Goal: Information Seeking & Learning: Learn about a topic

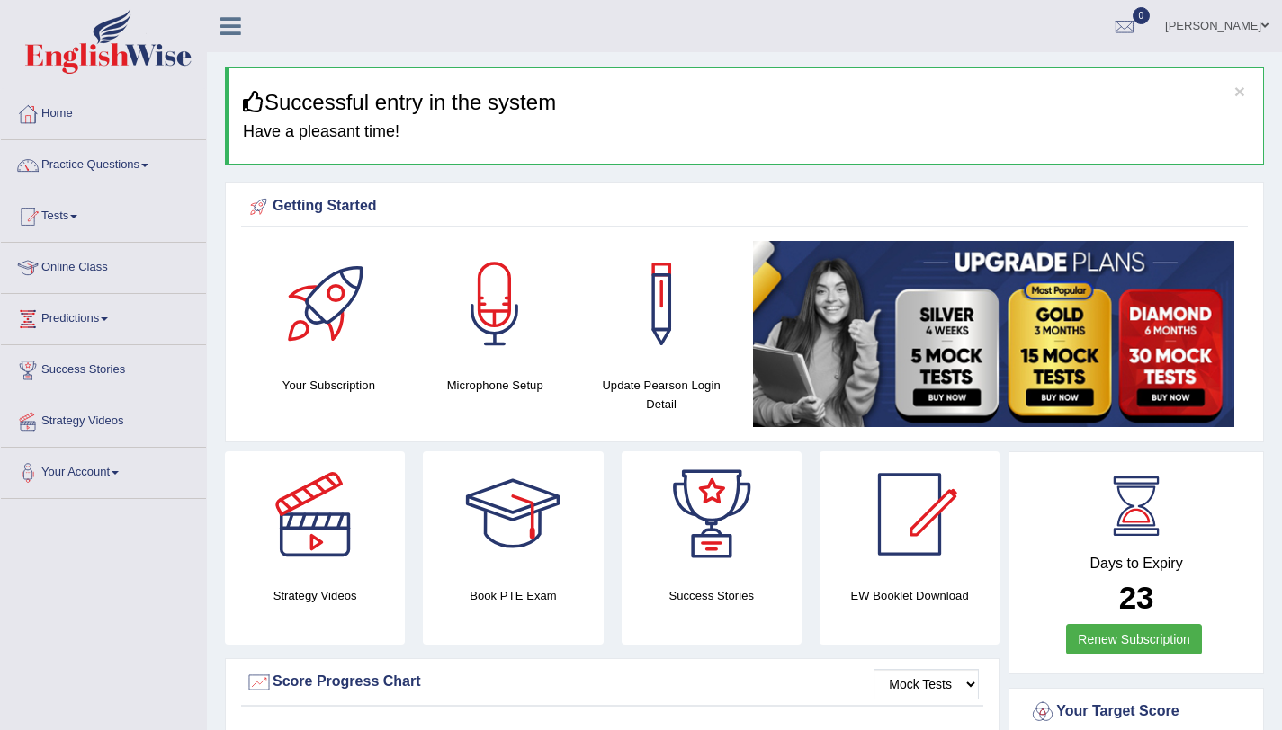
click at [147, 162] on link "Practice Questions" at bounding box center [103, 162] width 205 height 45
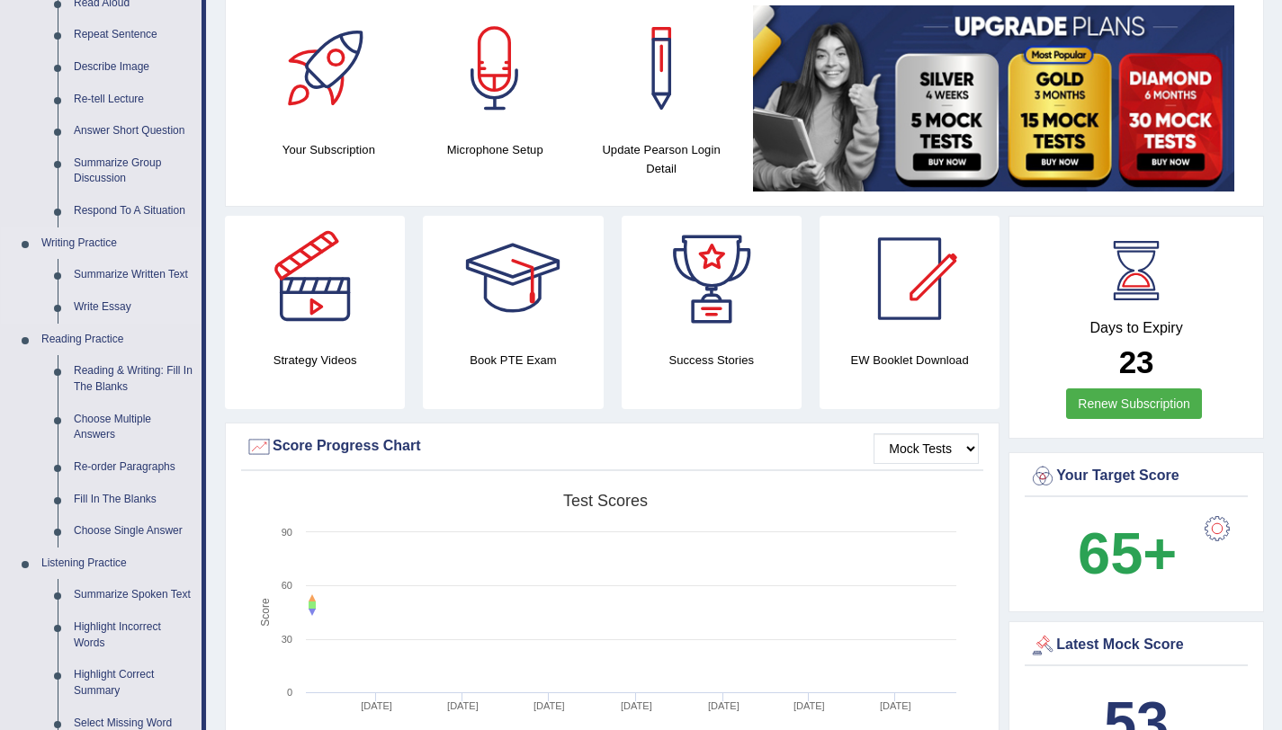
scroll to position [237, 0]
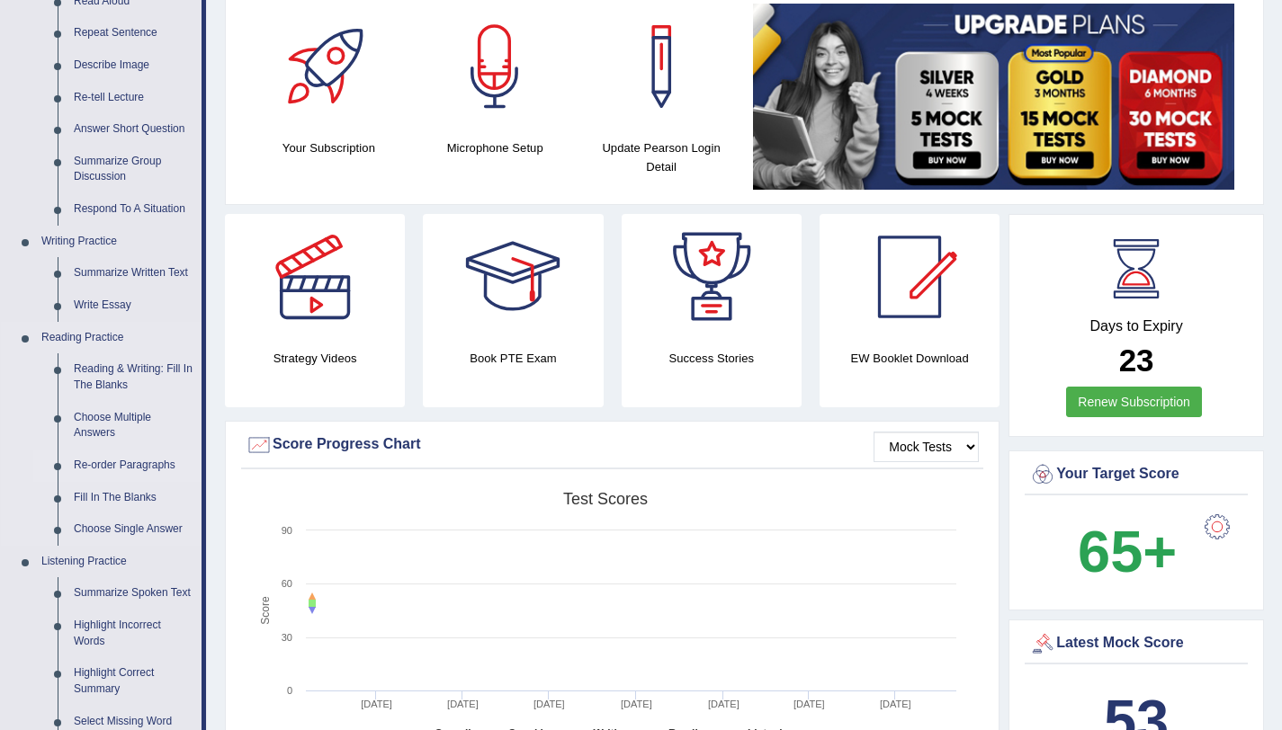
click at [114, 458] on link "Re-order Paragraphs" at bounding box center [134, 466] width 136 height 32
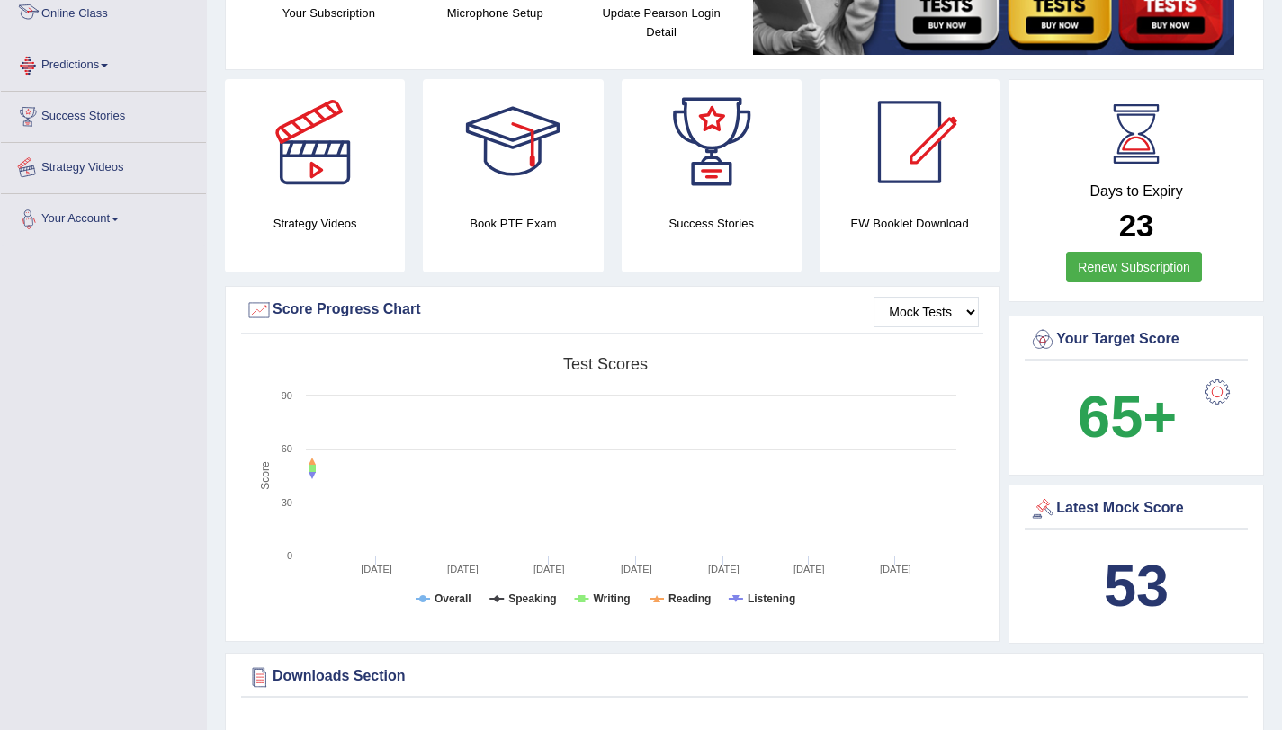
scroll to position [476, 0]
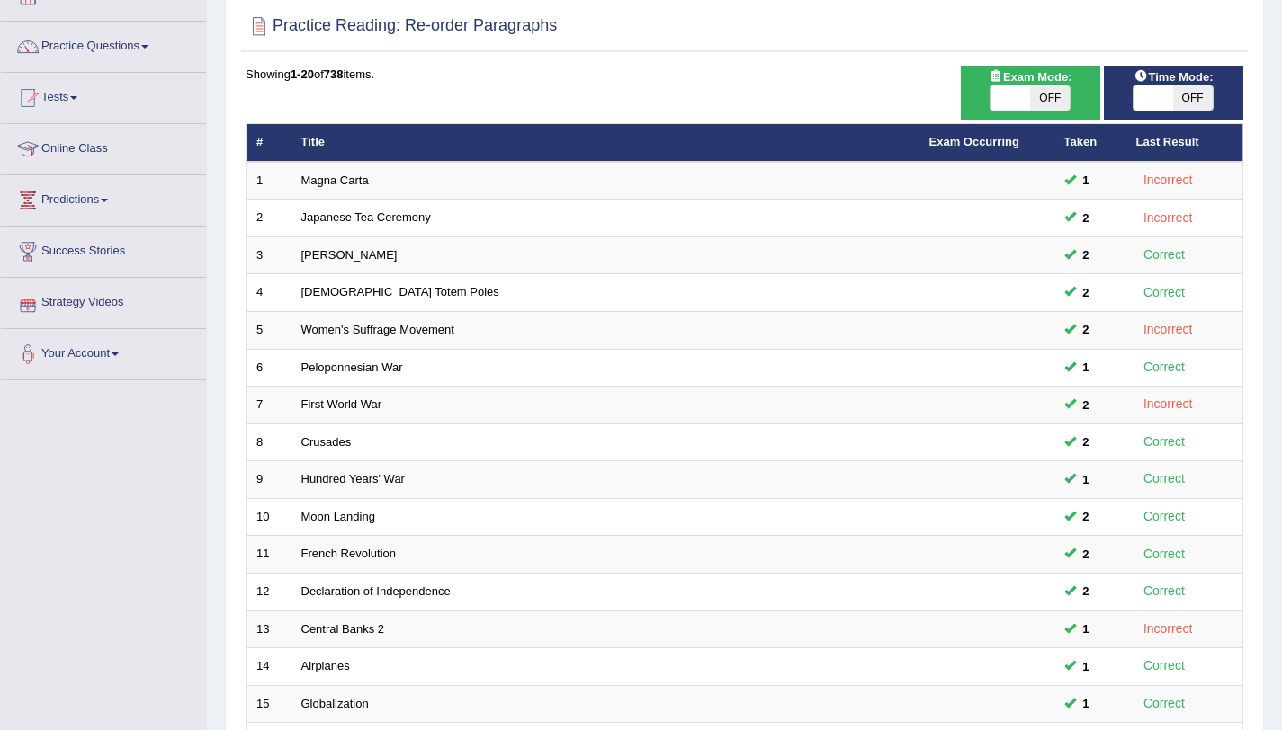
scroll to position [120, 0]
click at [1185, 90] on span "OFF" at bounding box center [1193, 97] width 40 height 25
checkbox input "true"
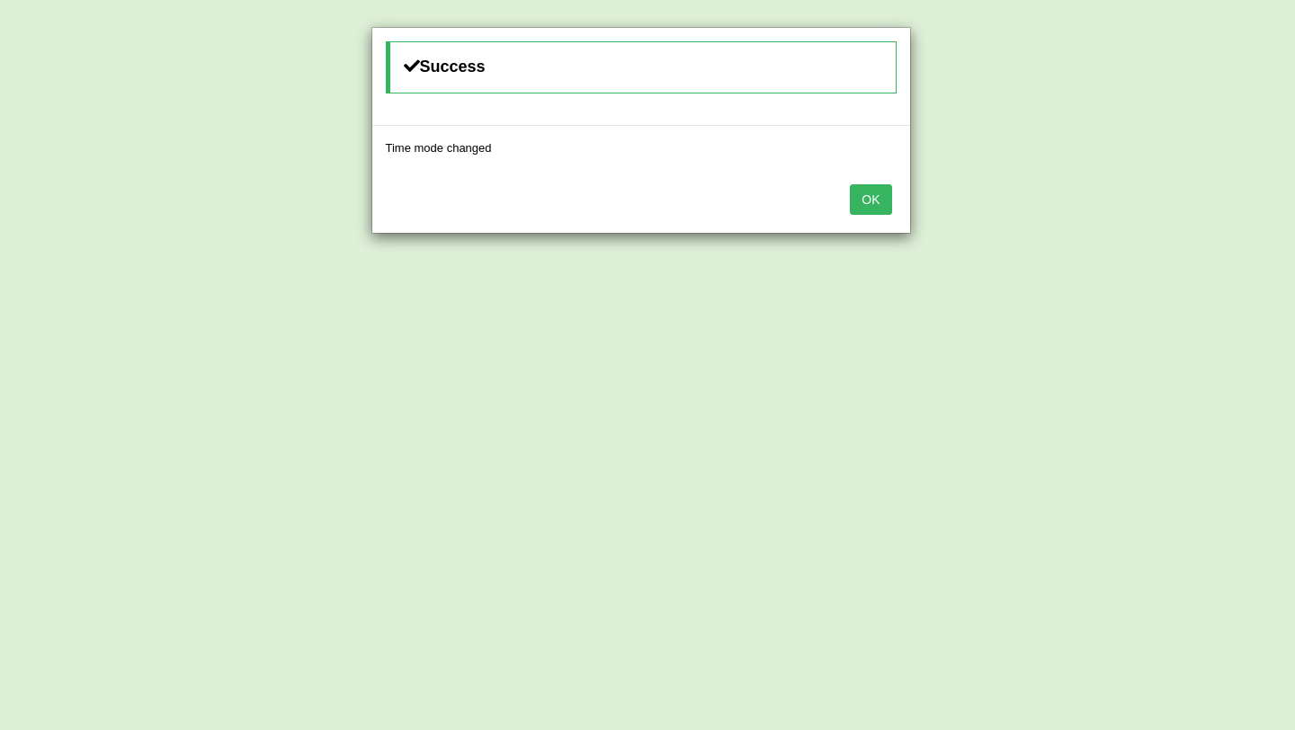
click at [874, 193] on button "OK" at bounding box center [870, 199] width 41 height 31
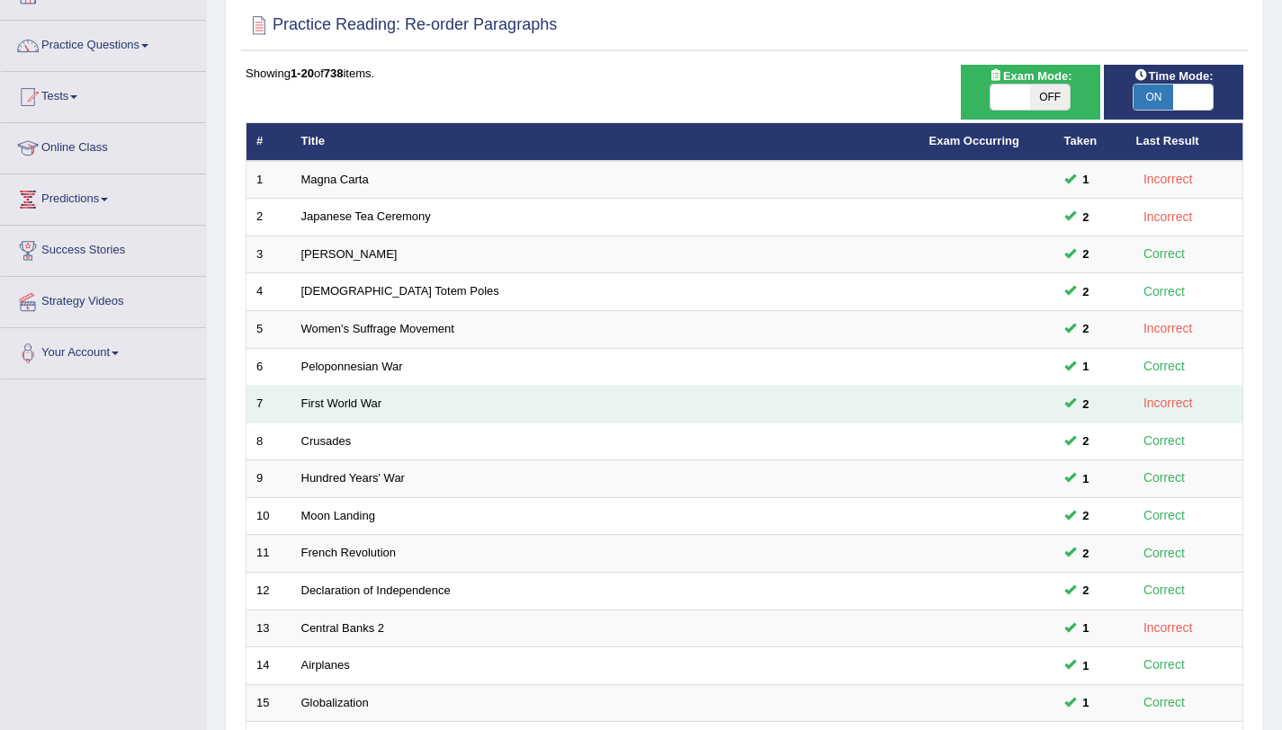
scroll to position [461, 0]
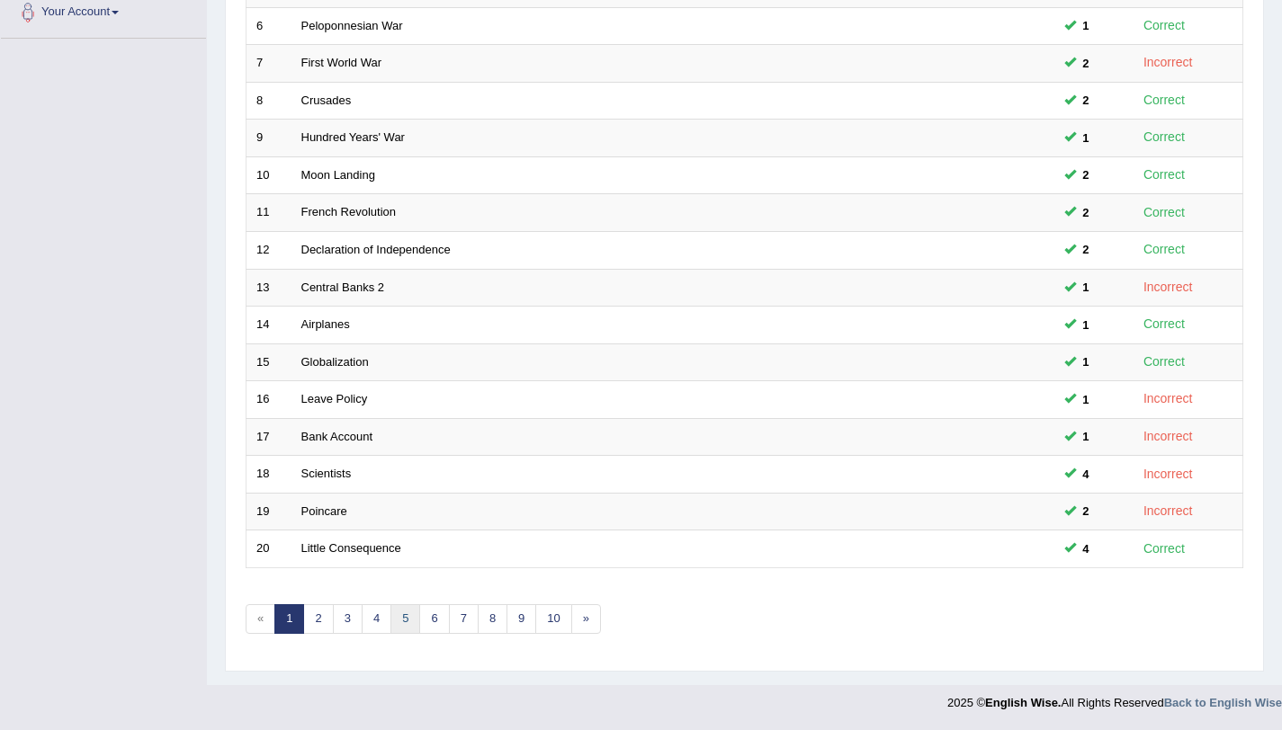
click at [418, 613] on link "5" at bounding box center [405, 620] width 30 height 30
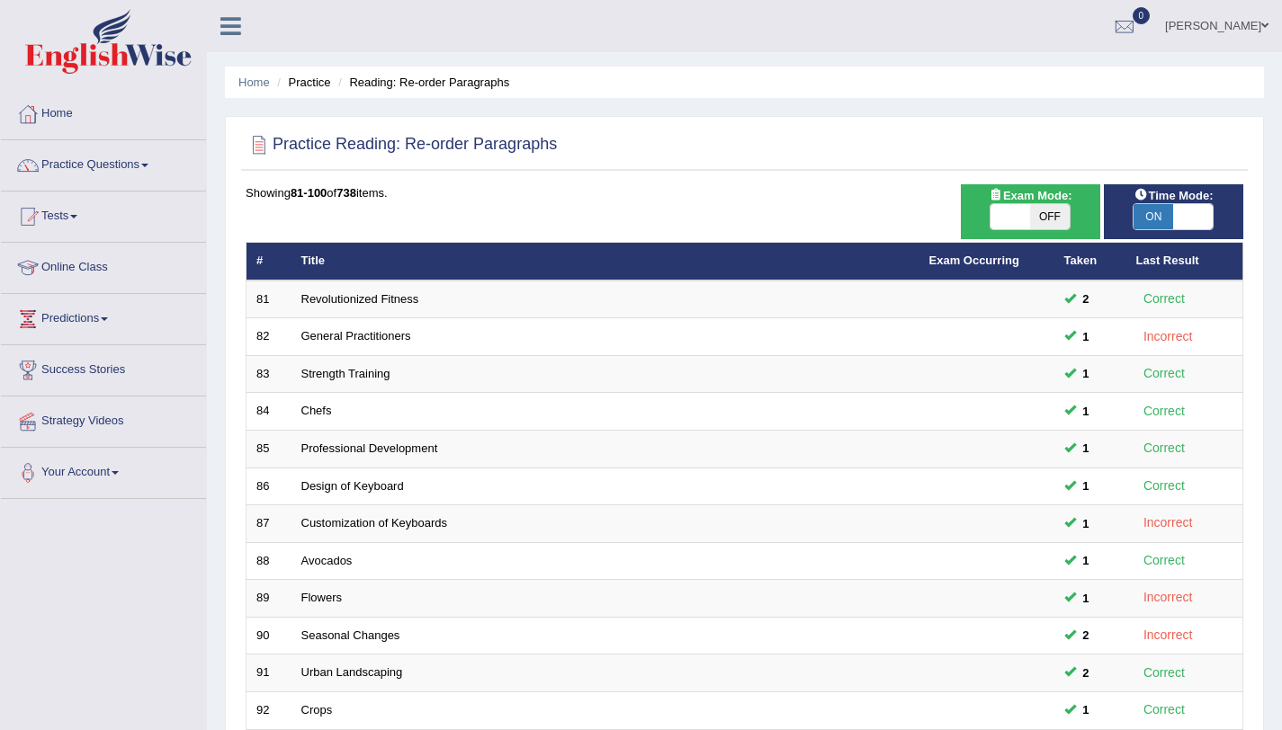
scroll to position [461, 0]
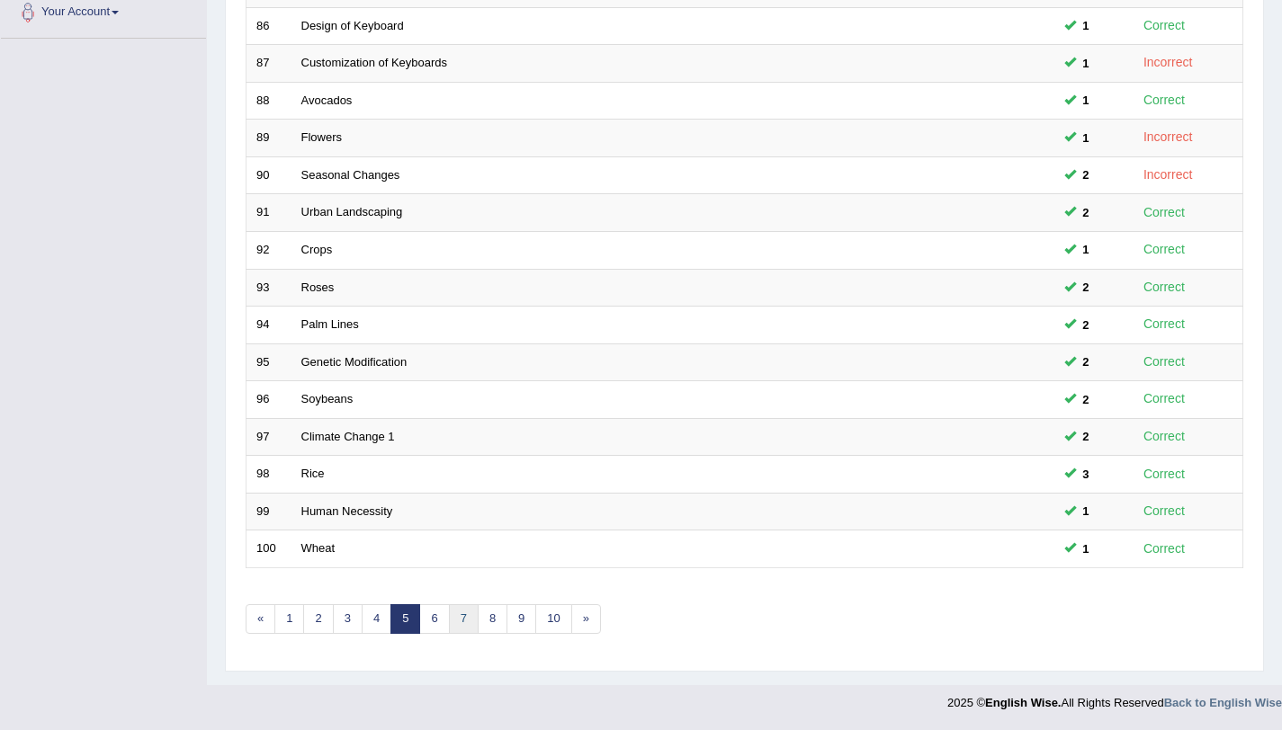
click at [461, 605] on link "7" at bounding box center [464, 620] width 30 height 30
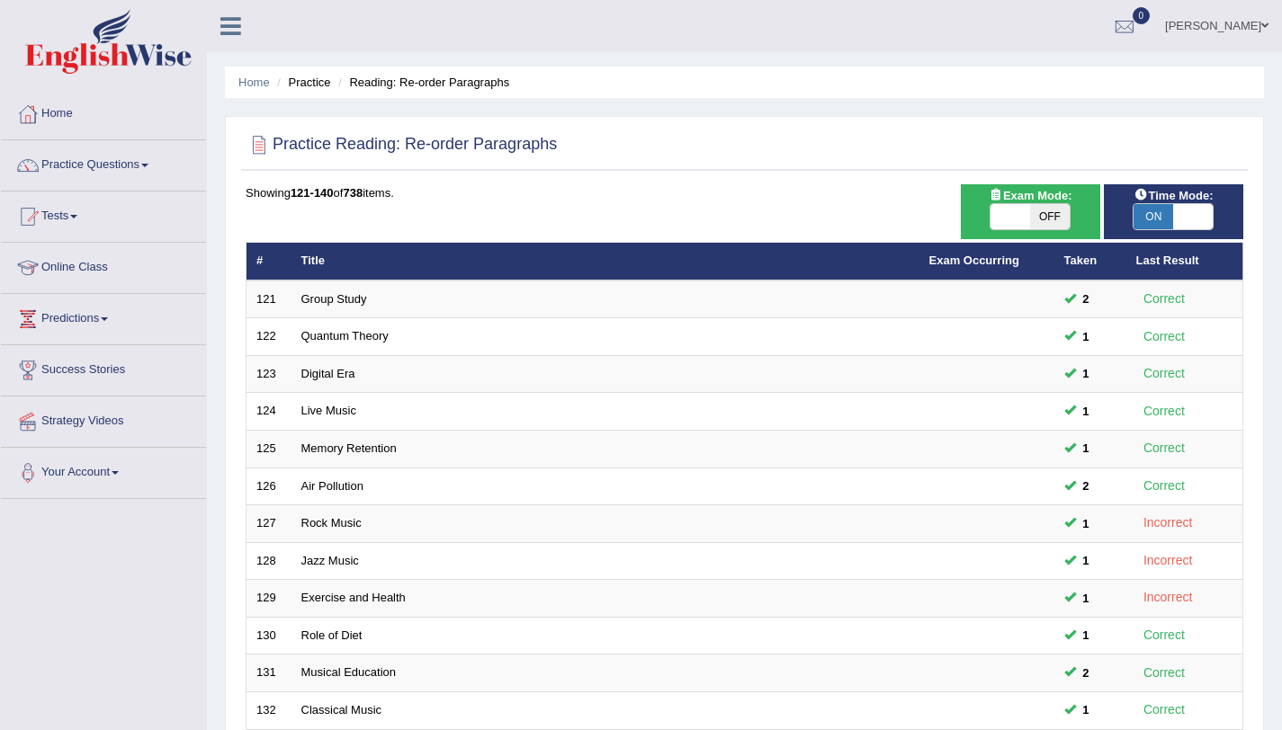
scroll to position [461, 0]
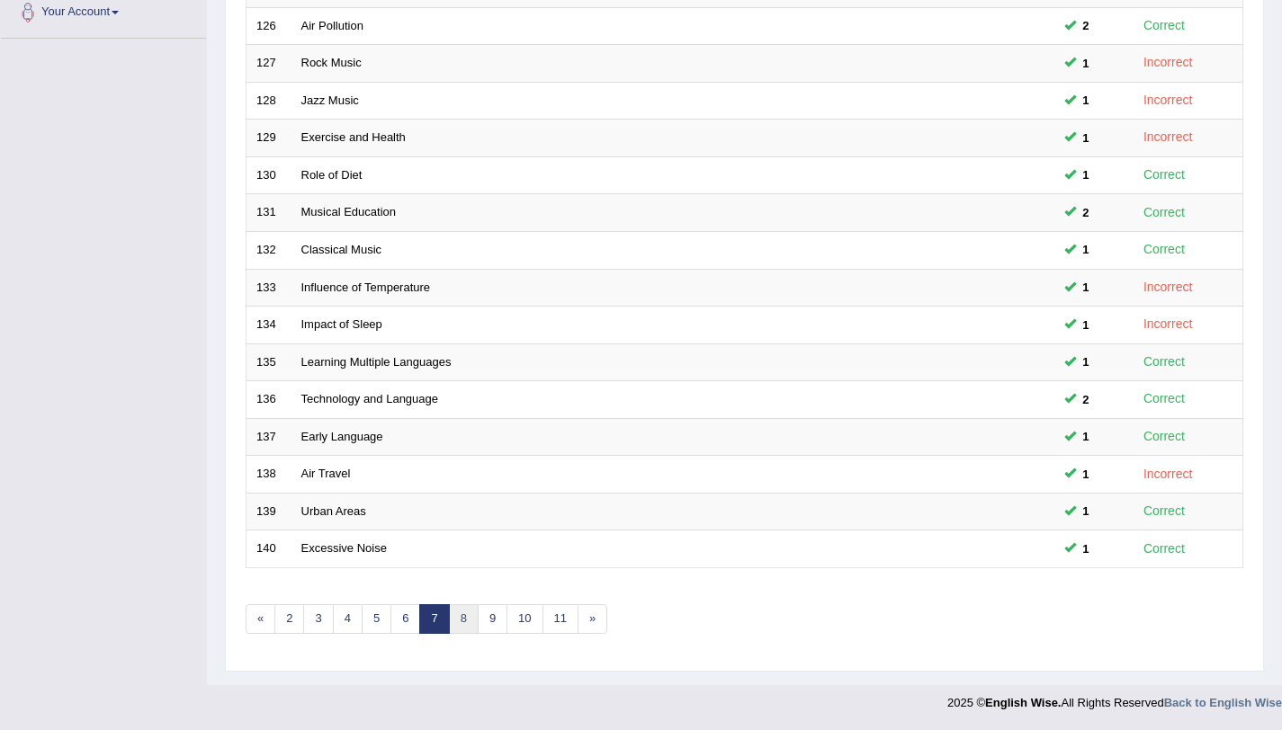
click at [454, 606] on link "8" at bounding box center [464, 620] width 30 height 30
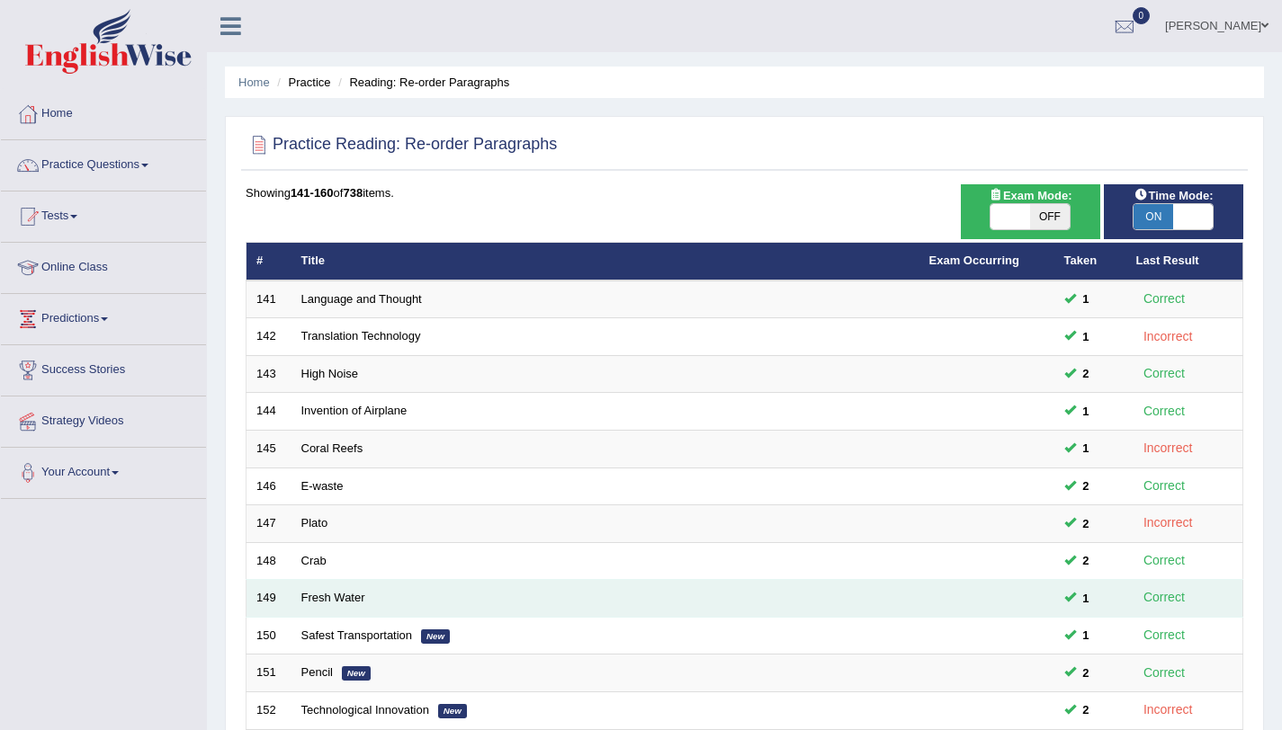
scroll to position [461, 0]
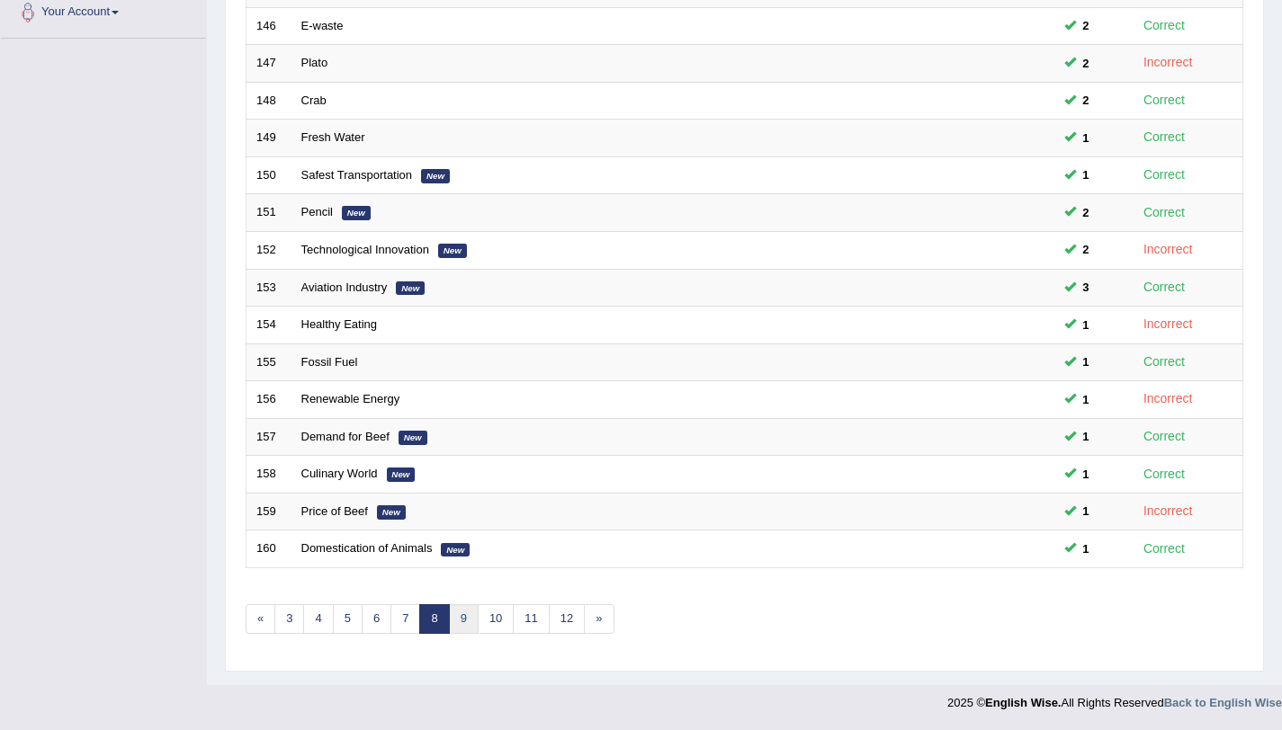
click at [475, 612] on link "9" at bounding box center [464, 620] width 30 height 30
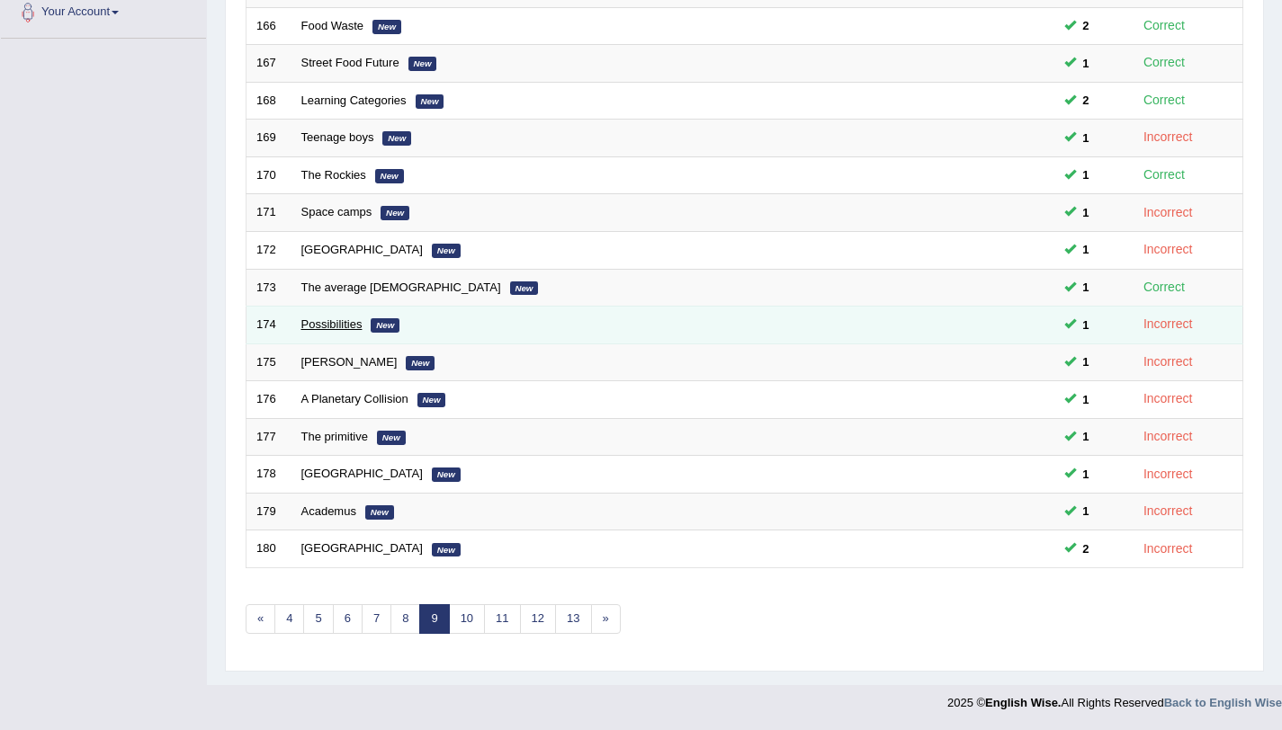
click at [324, 330] on link "Possibilities" at bounding box center [331, 324] width 61 height 13
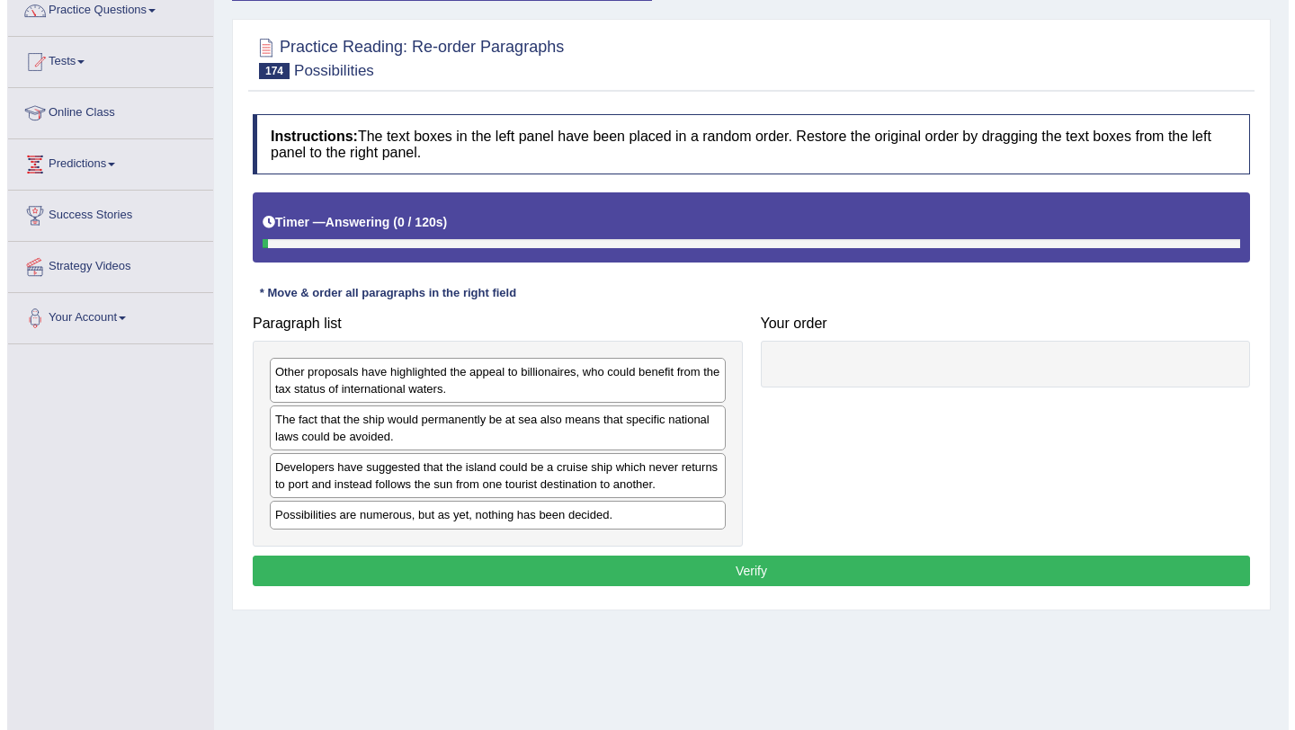
scroll to position [214, 0]
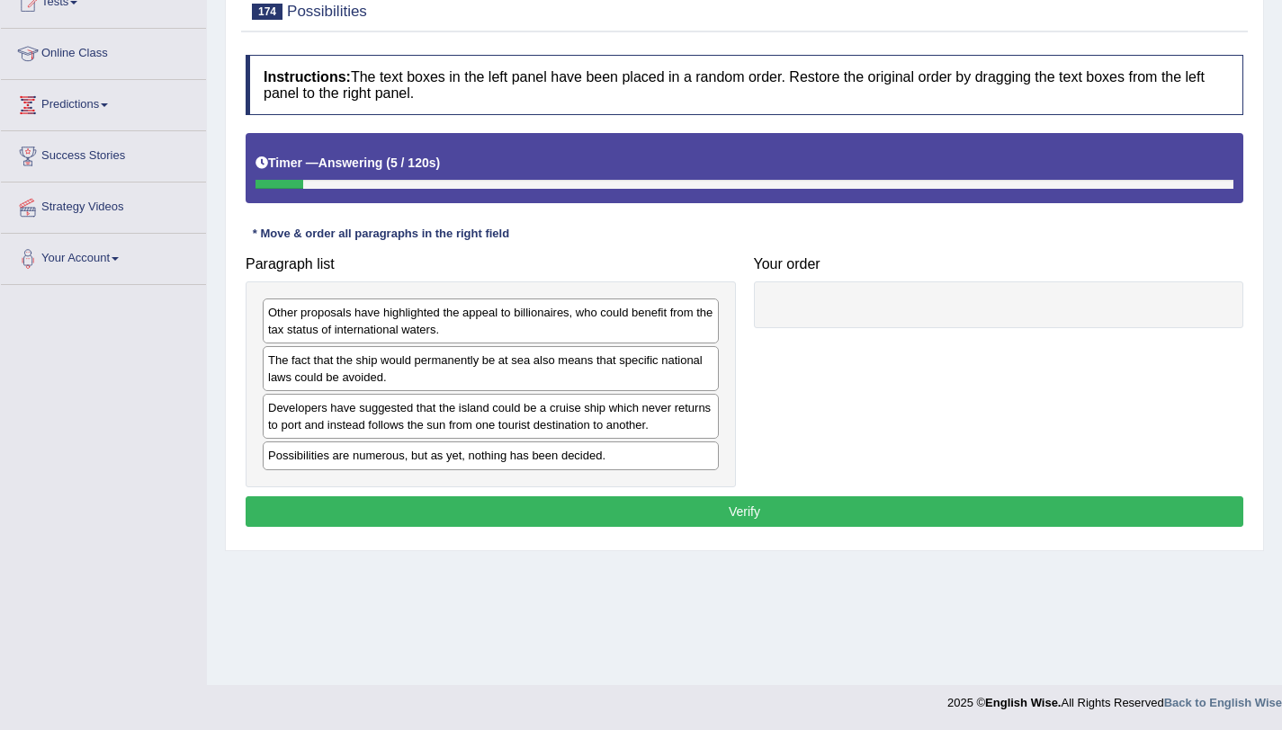
click at [348, 377] on div "The fact that the ship would permanently be at sea also means that specific nat…" at bounding box center [491, 368] width 456 height 45
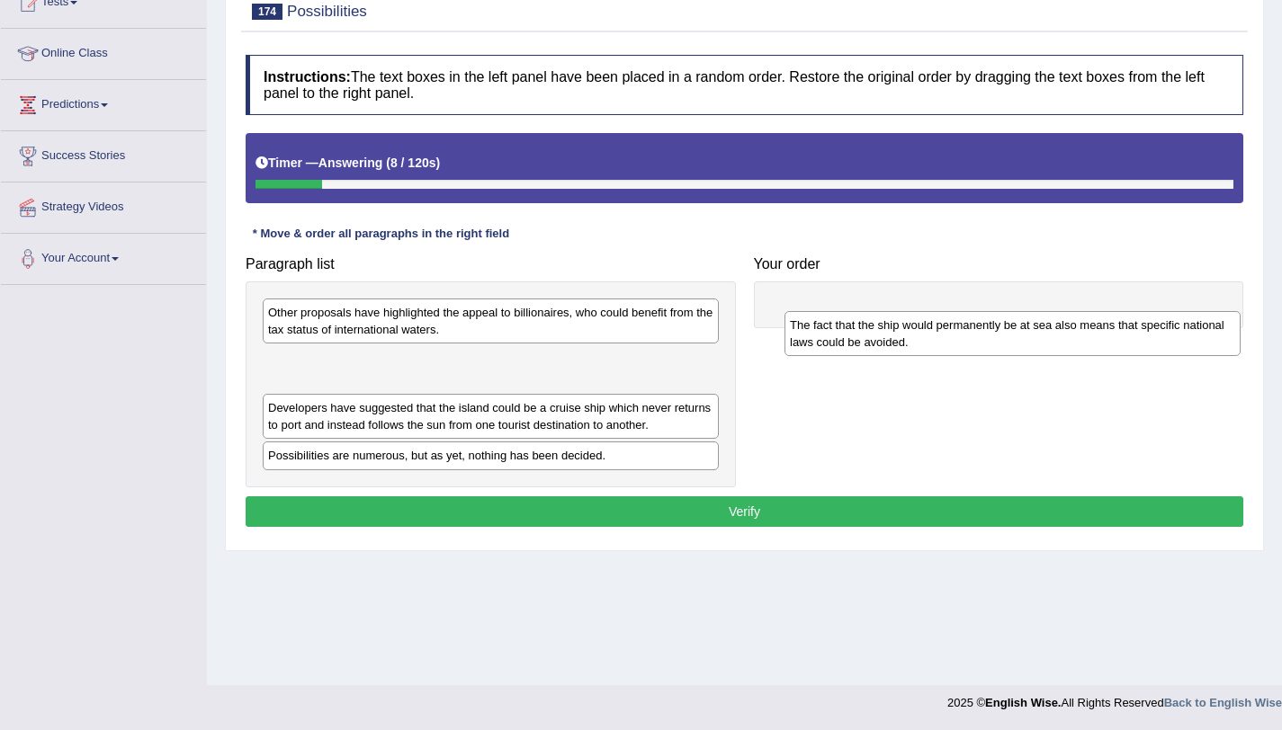
drag, startPoint x: 348, startPoint y: 377, endPoint x: 870, endPoint y: 342, distance: 522.9
click at [870, 342] on div "The fact that the ship would permanently be at sea also means that specific nat…" at bounding box center [1012, 333] width 456 height 45
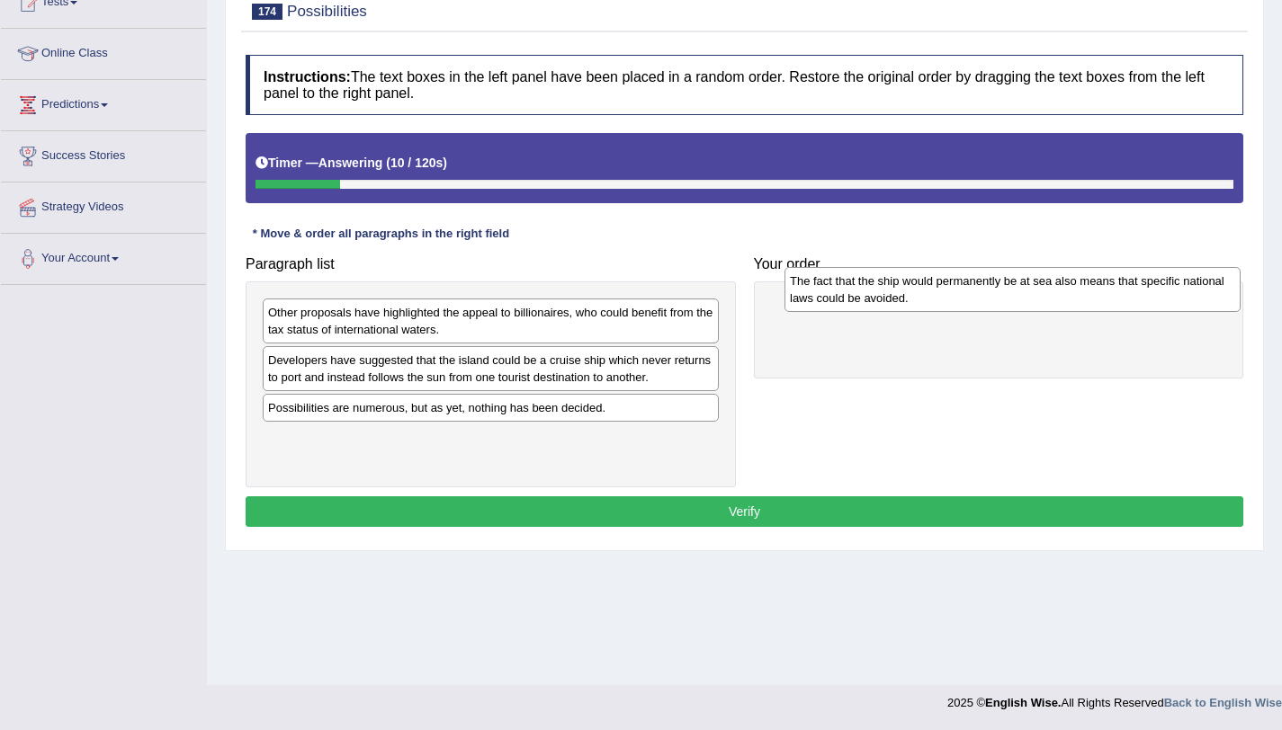
drag, startPoint x: 657, startPoint y: 362, endPoint x: 1181, endPoint y: 284, distance: 530.1
click at [1181, 284] on div "The fact that the ship would permanently be at sea also means that specific nat…" at bounding box center [1012, 289] width 456 height 45
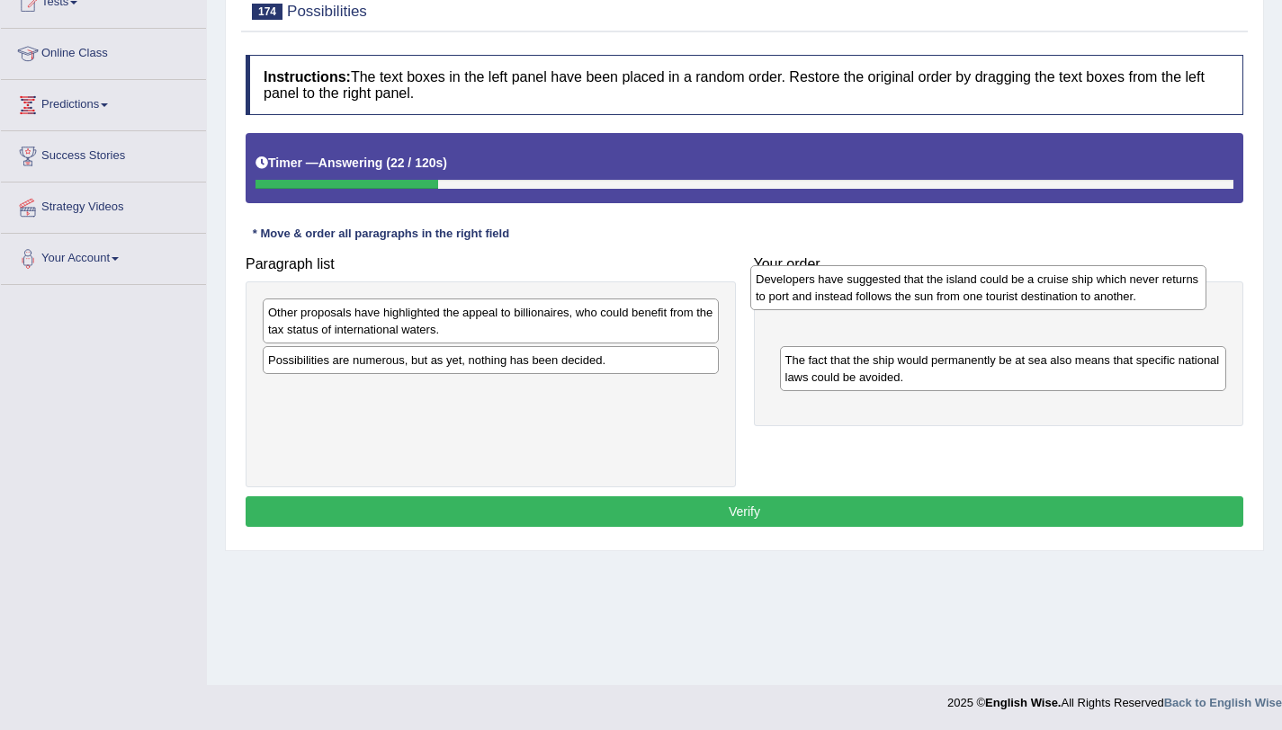
drag, startPoint x: 607, startPoint y: 383, endPoint x: 1123, endPoint y: 305, distance: 521.4
click at [1123, 305] on div "Developers have suggested that the island could be a cruise ship which never re…" at bounding box center [978, 287] width 456 height 45
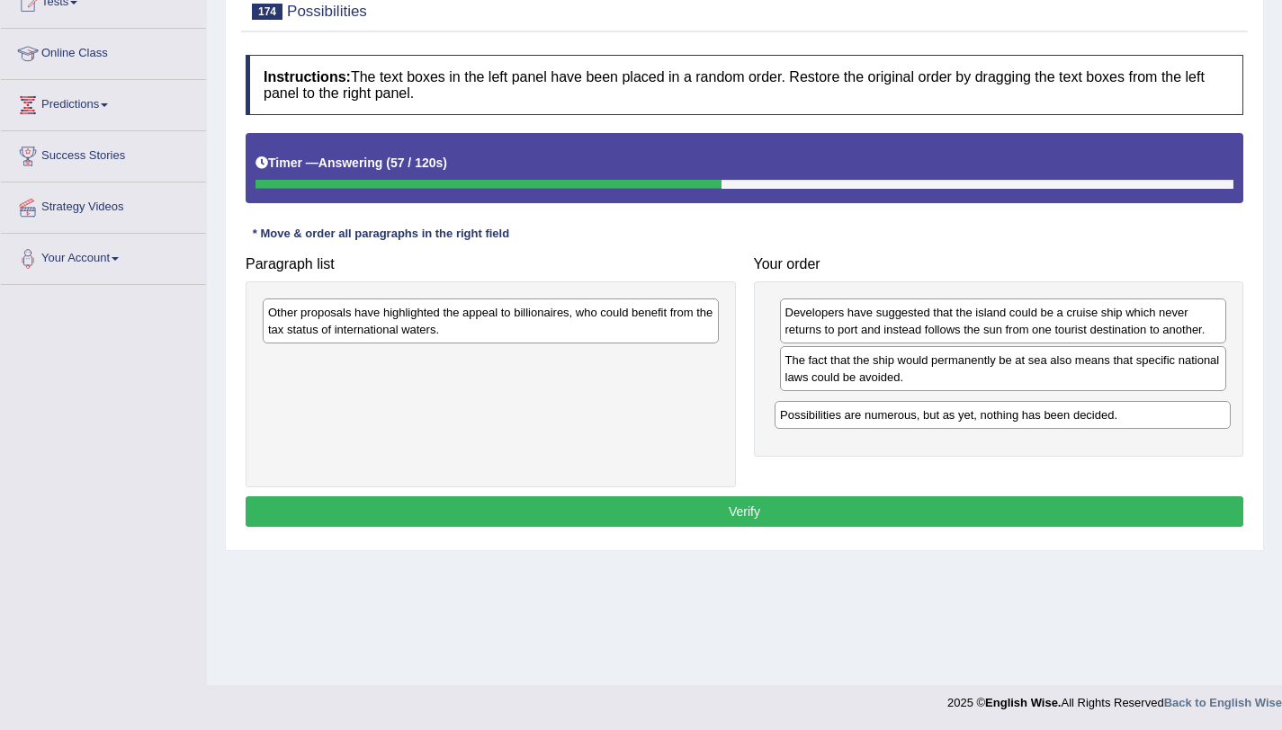
drag, startPoint x: 517, startPoint y: 365, endPoint x: 1029, endPoint y: 420, distance: 514.8
click at [1029, 420] on div "Possibilities are numerous, but as yet, nothing has been decided." at bounding box center [1003, 415] width 456 height 28
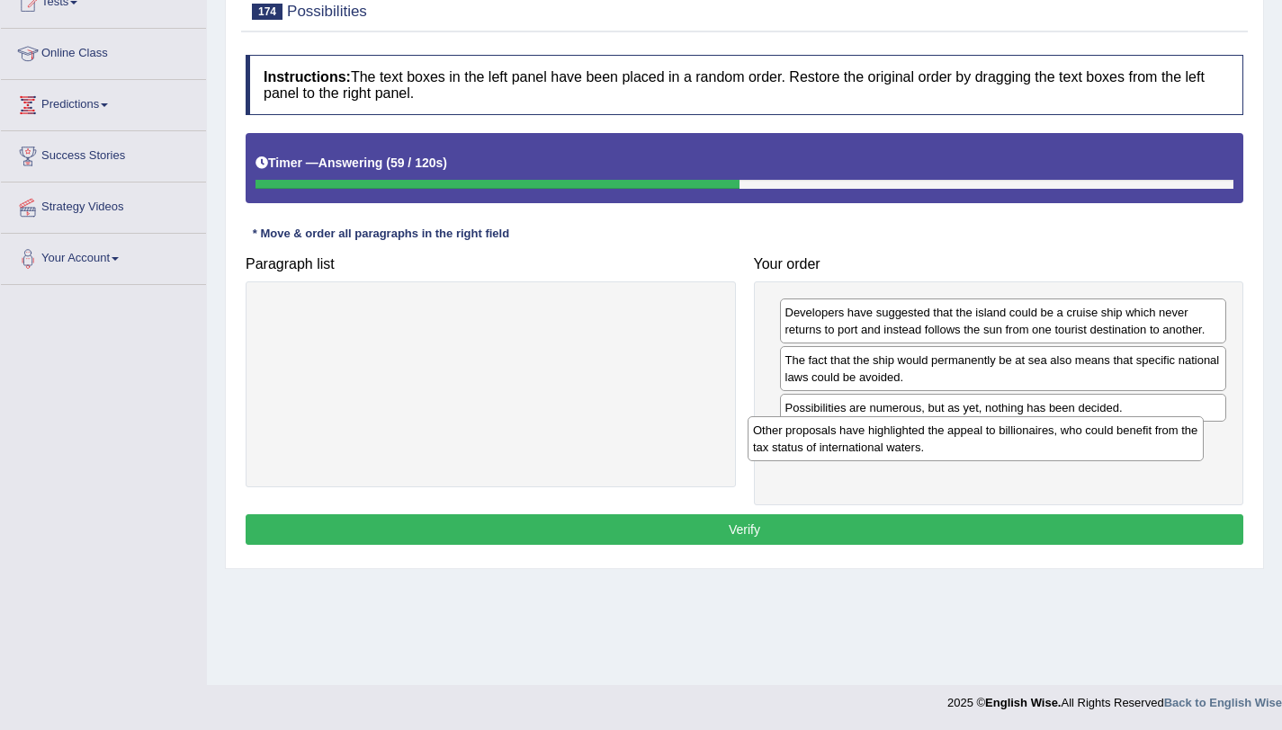
drag, startPoint x: 612, startPoint y: 315, endPoint x: 1106, endPoint y: 434, distance: 508.0
click at [1106, 434] on div "Other proposals have highlighted the appeal to billionaires, who could benefit …" at bounding box center [976, 439] width 456 height 45
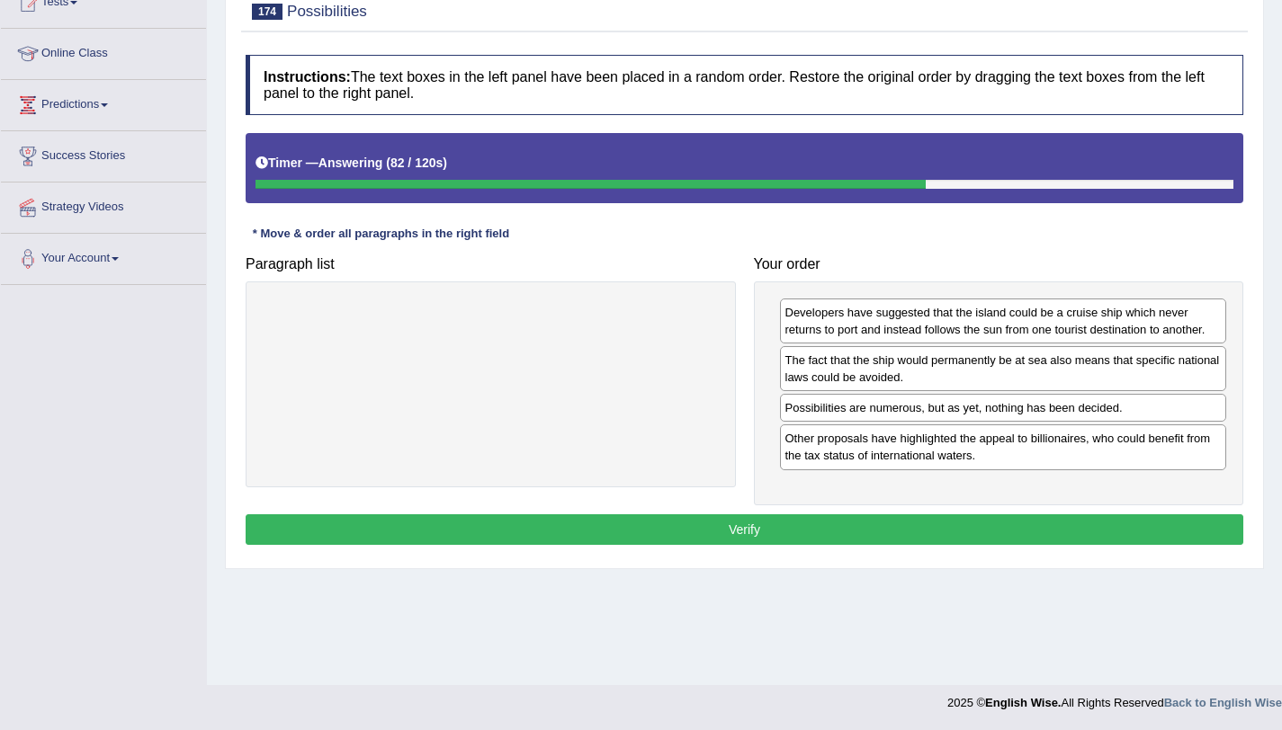
click at [698, 548] on div "Instructions: The text boxes in the left panel have been placed in a random ord…" at bounding box center [744, 302] width 1007 height 513
drag, startPoint x: 698, startPoint y: 548, endPoint x: 694, endPoint y: 539, distance: 9.7
click at [694, 539] on div "Instructions: The text boxes in the left panel have been placed in a random ord…" at bounding box center [744, 302] width 1007 height 513
click at [768, 527] on button "Verify" at bounding box center [745, 530] width 998 height 31
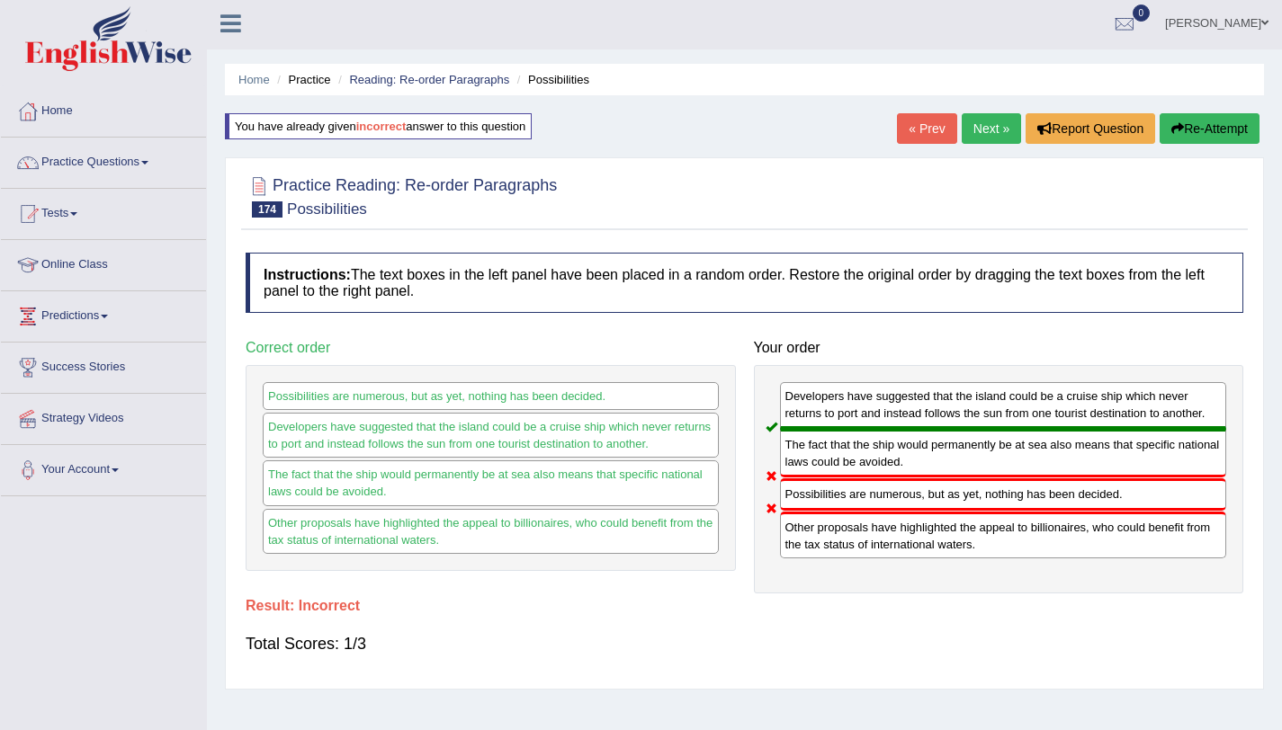
scroll to position [0, 0]
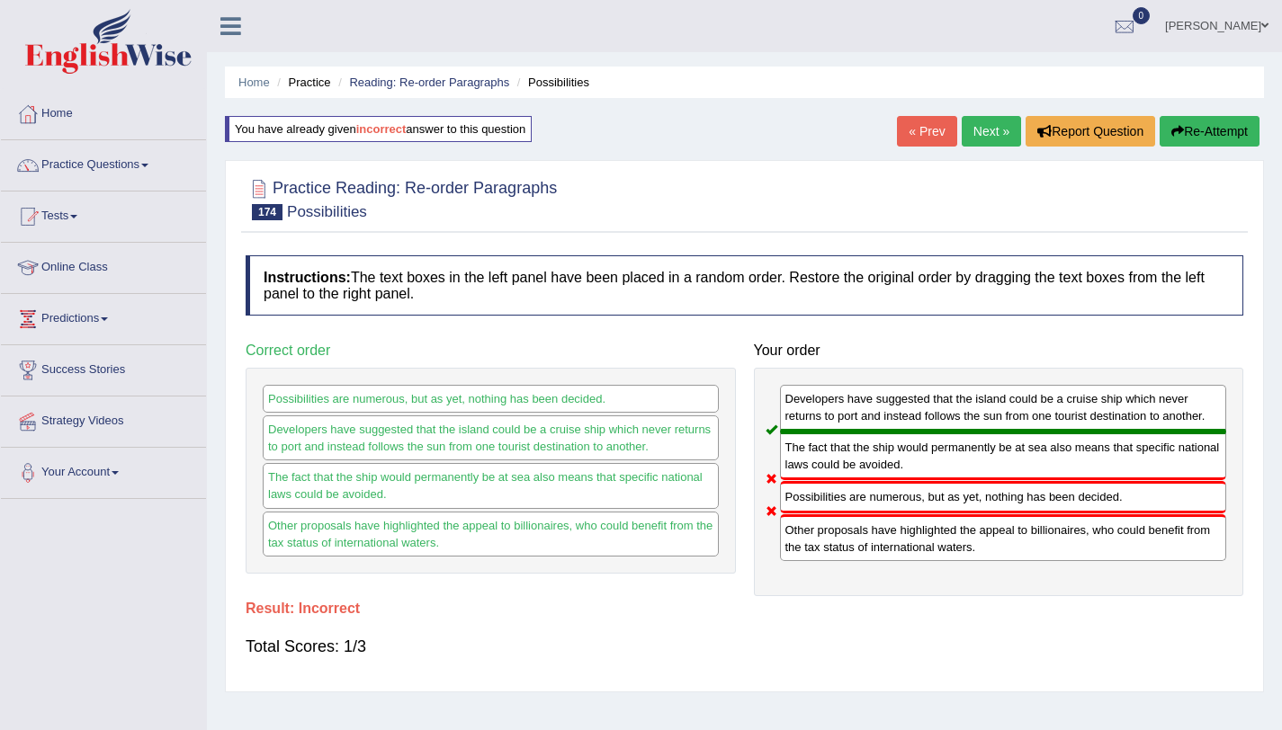
click at [970, 129] on link "Next »" at bounding box center [991, 131] width 59 height 31
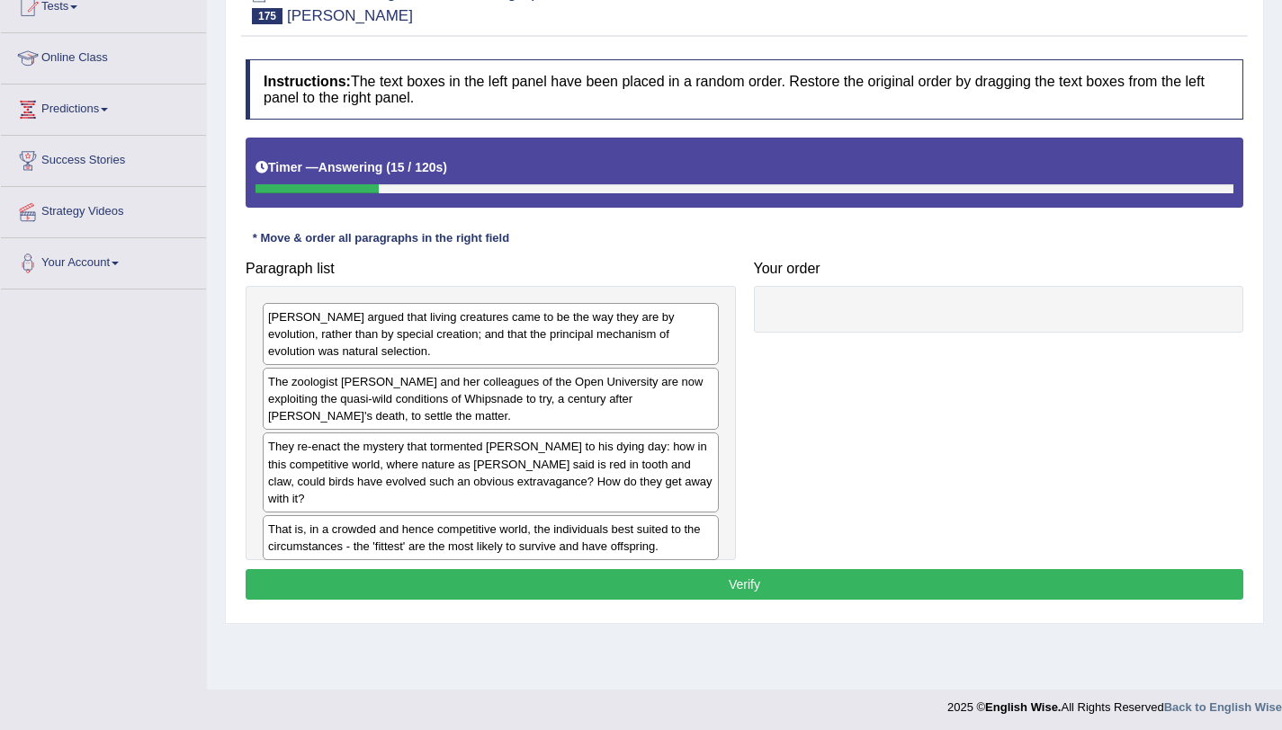
scroll to position [214, 0]
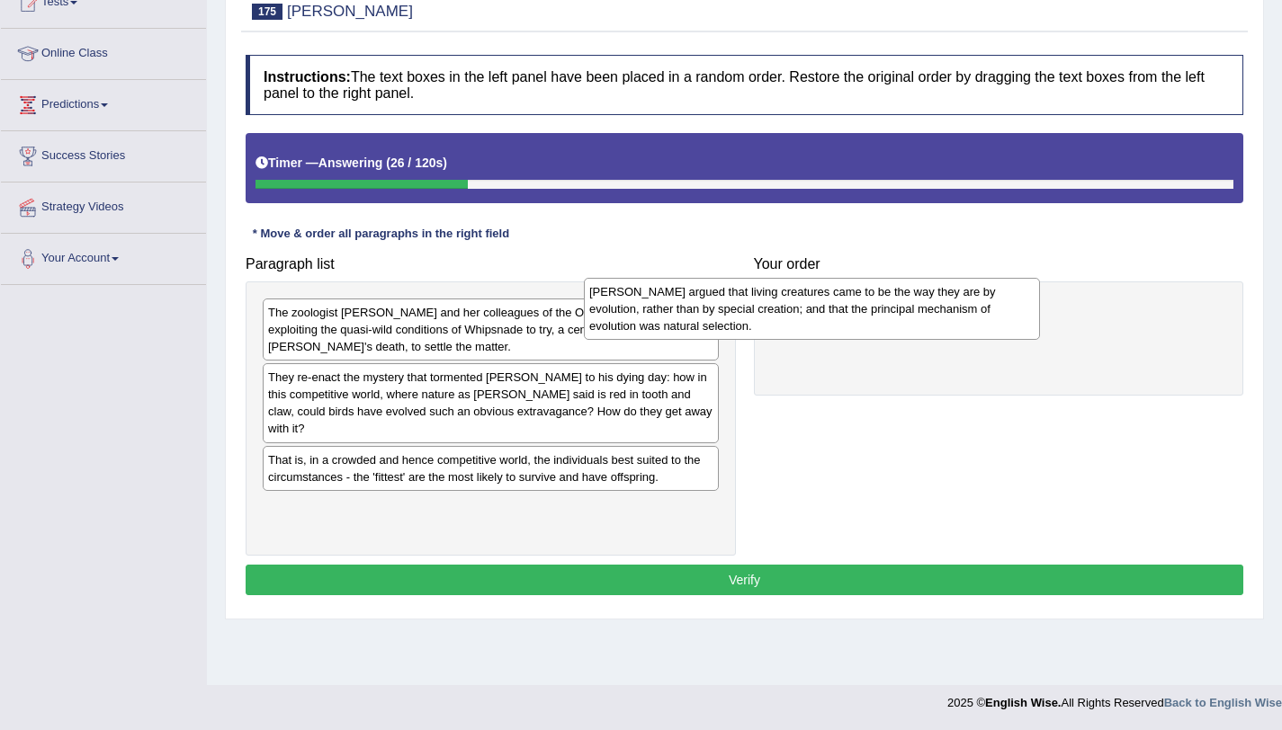
drag, startPoint x: 543, startPoint y: 336, endPoint x: 993, endPoint y: 308, distance: 450.7
click at [993, 308] on div "Darwin argued that living creatures came to be the way they are by evolution, r…" at bounding box center [812, 309] width 456 height 62
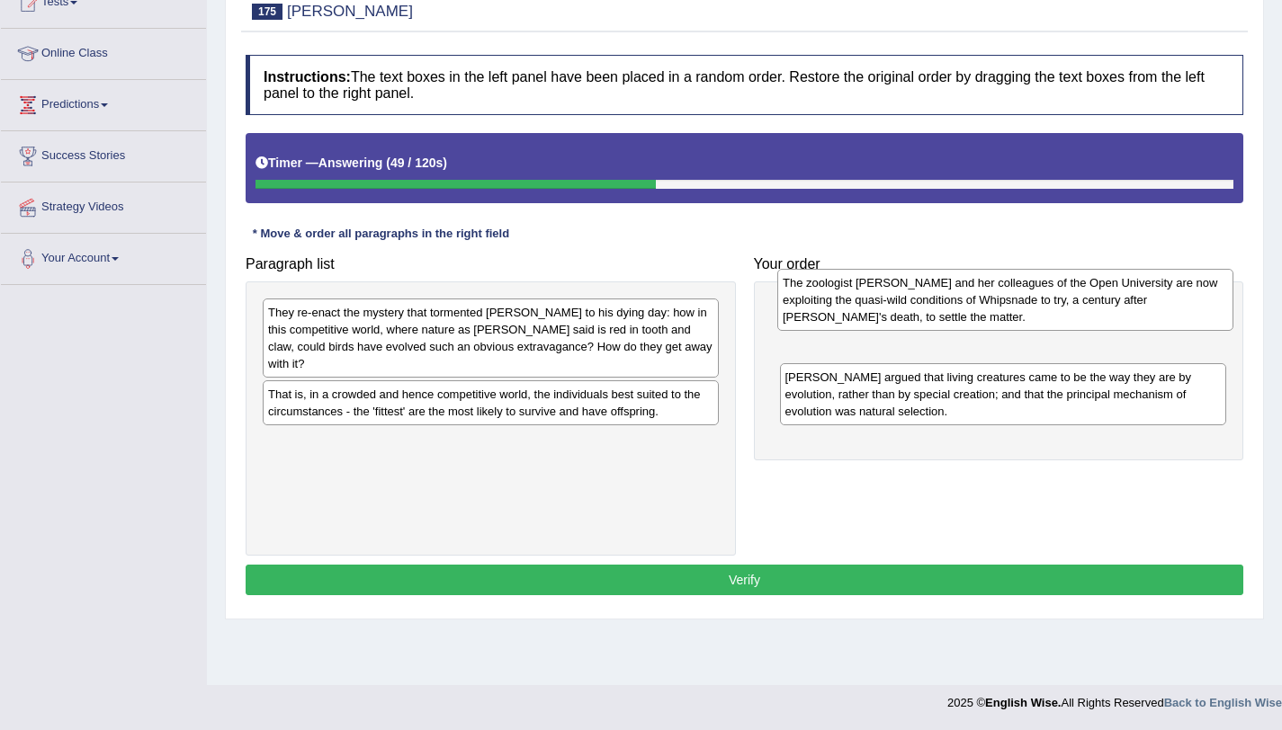
drag, startPoint x: 485, startPoint y: 344, endPoint x: 1023, endPoint y: 309, distance: 539.0
click at [1023, 309] on div "The zoologist Marion Petrie and her colleagues of the Open University are now e…" at bounding box center [1005, 300] width 456 height 62
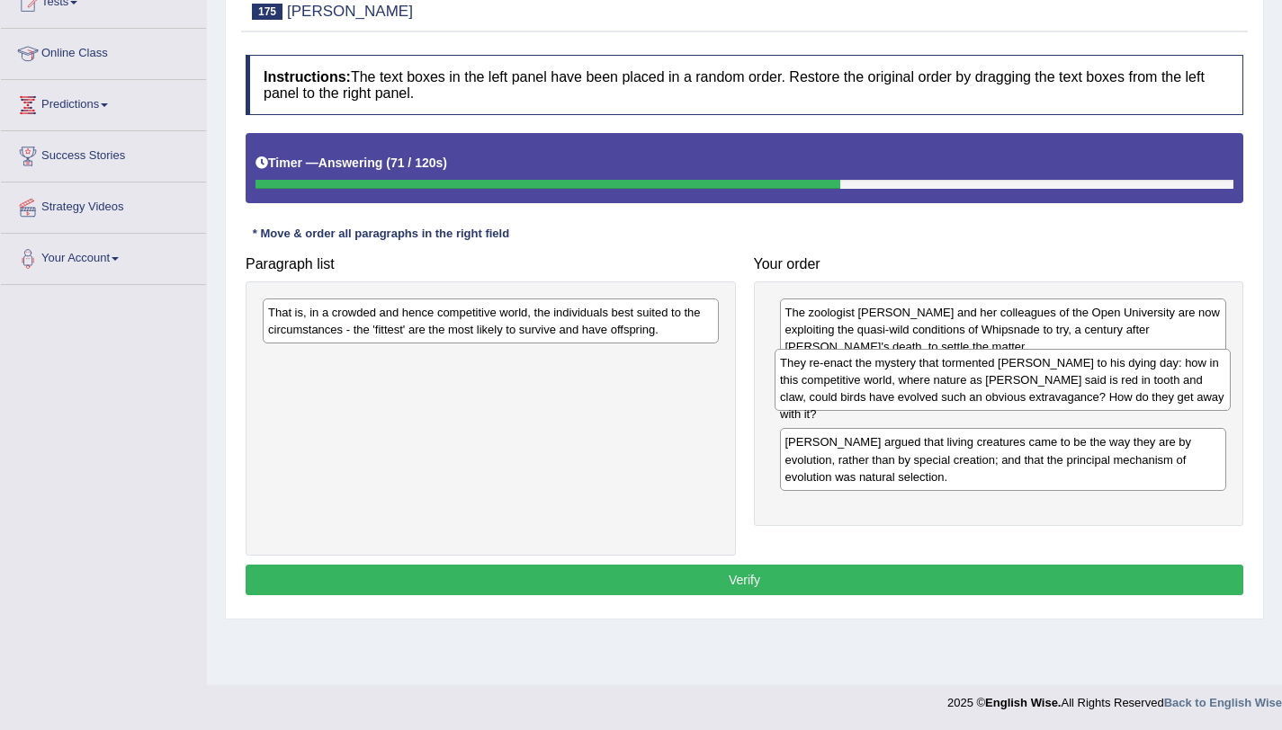
drag, startPoint x: 664, startPoint y: 345, endPoint x: 1176, endPoint y: 395, distance: 514.3
click at [1176, 395] on div "They re-enact the mystery that tormented Charles Darwin to his dying day: how i…" at bounding box center [1003, 380] width 456 height 62
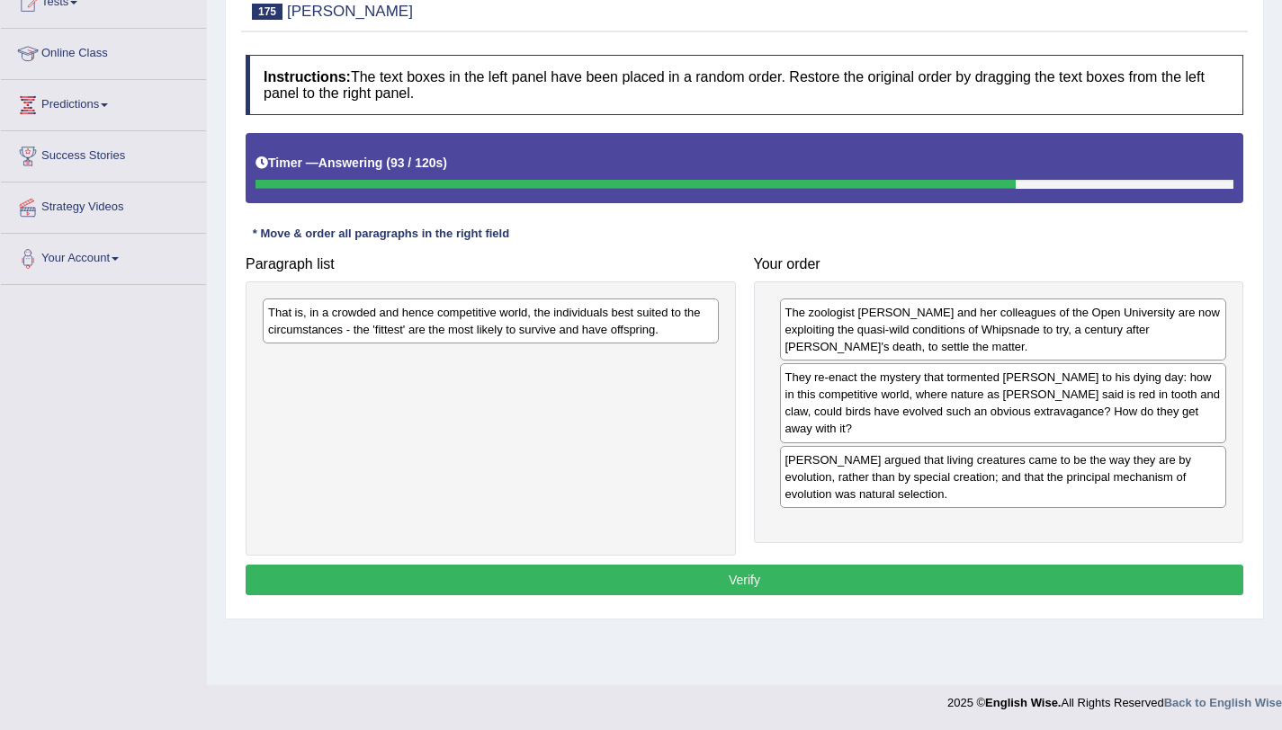
click at [414, 343] on div "That is, in a crowded and hence competitive world, the individuals best suited …" at bounding box center [491, 321] width 456 height 45
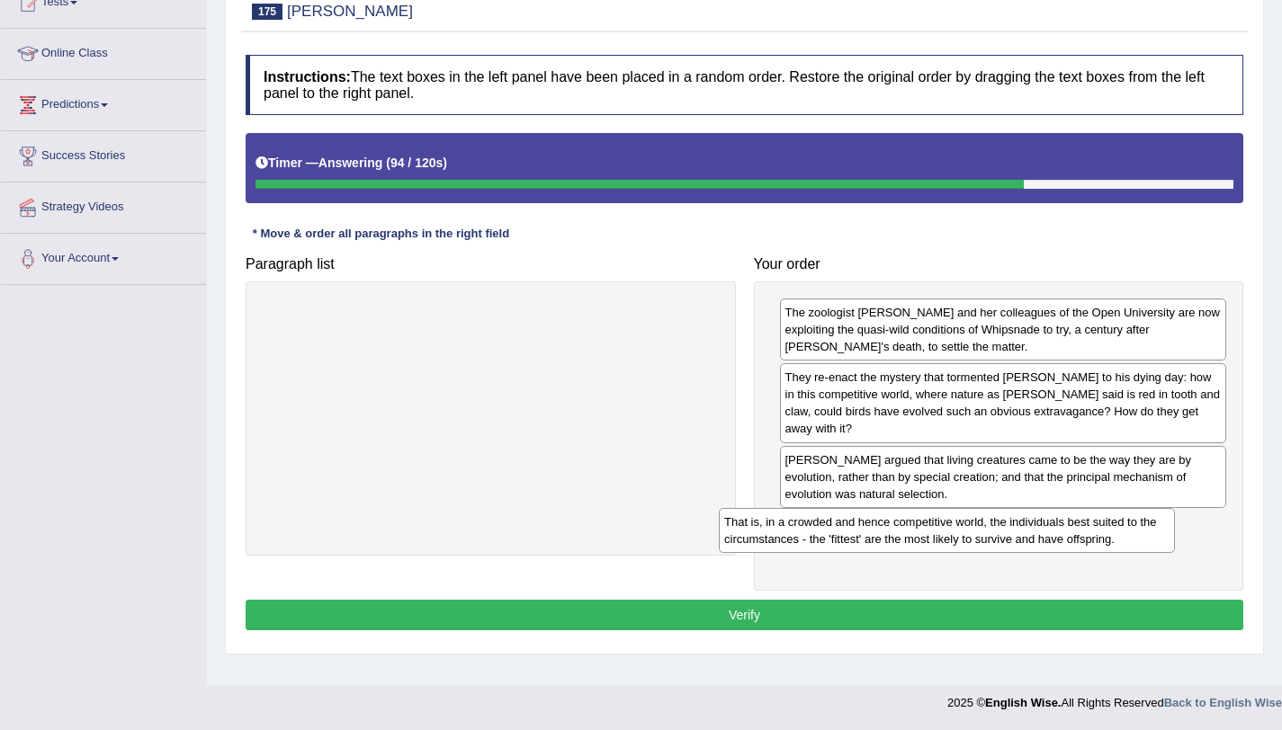
drag, startPoint x: 414, startPoint y: 343, endPoint x: 884, endPoint y: 549, distance: 513.6
click at [884, 549] on div "That is, in a crowded and hence competitive world, the individuals best suited …" at bounding box center [947, 530] width 456 height 45
click at [831, 623] on button "Verify" at bounding box center [745, 615] width 998 height 31
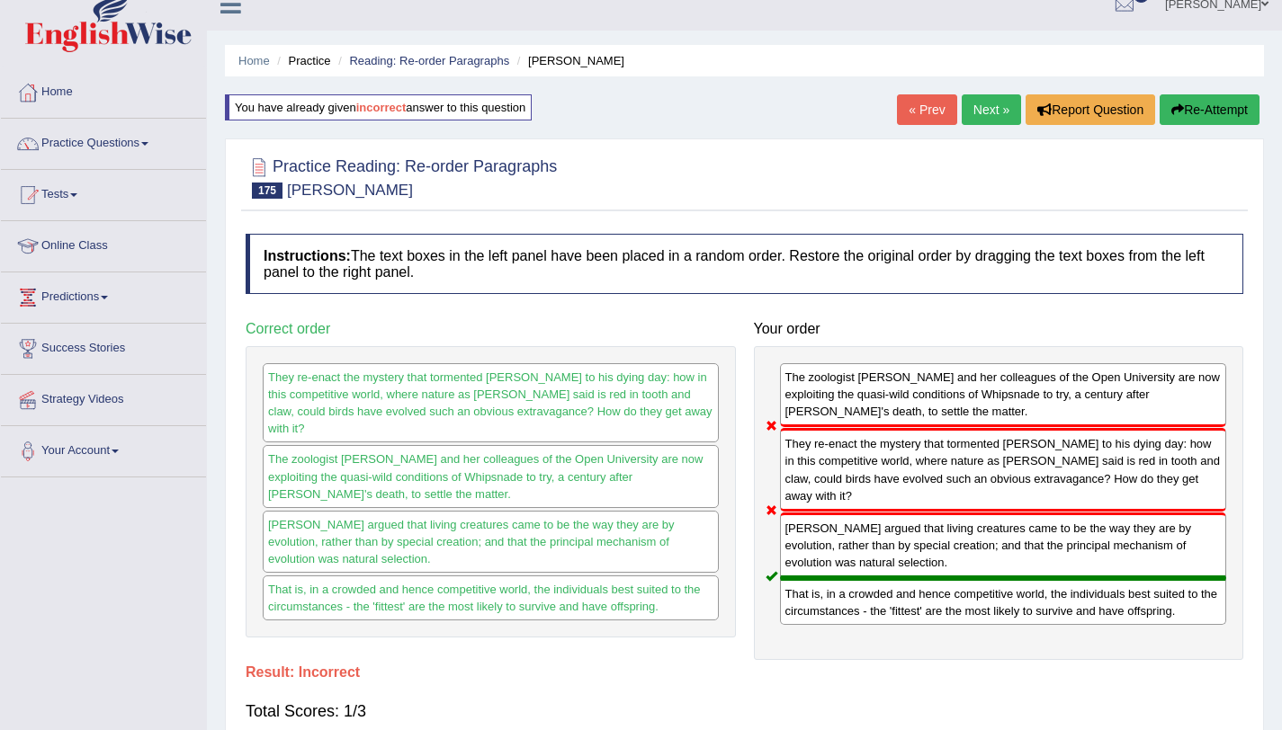
scroll to position [0, 0]
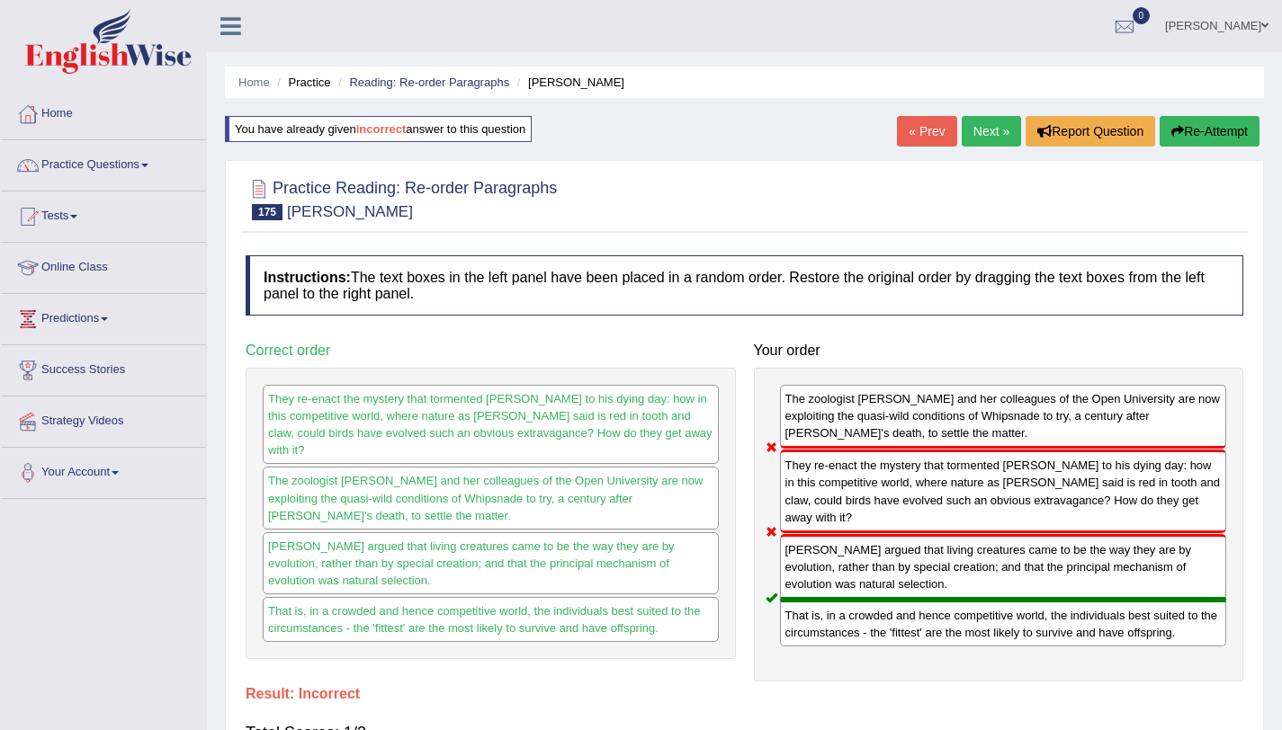
click at [972, 119] on link "Next »" at bounding box center [991, 131] width 59 height 31
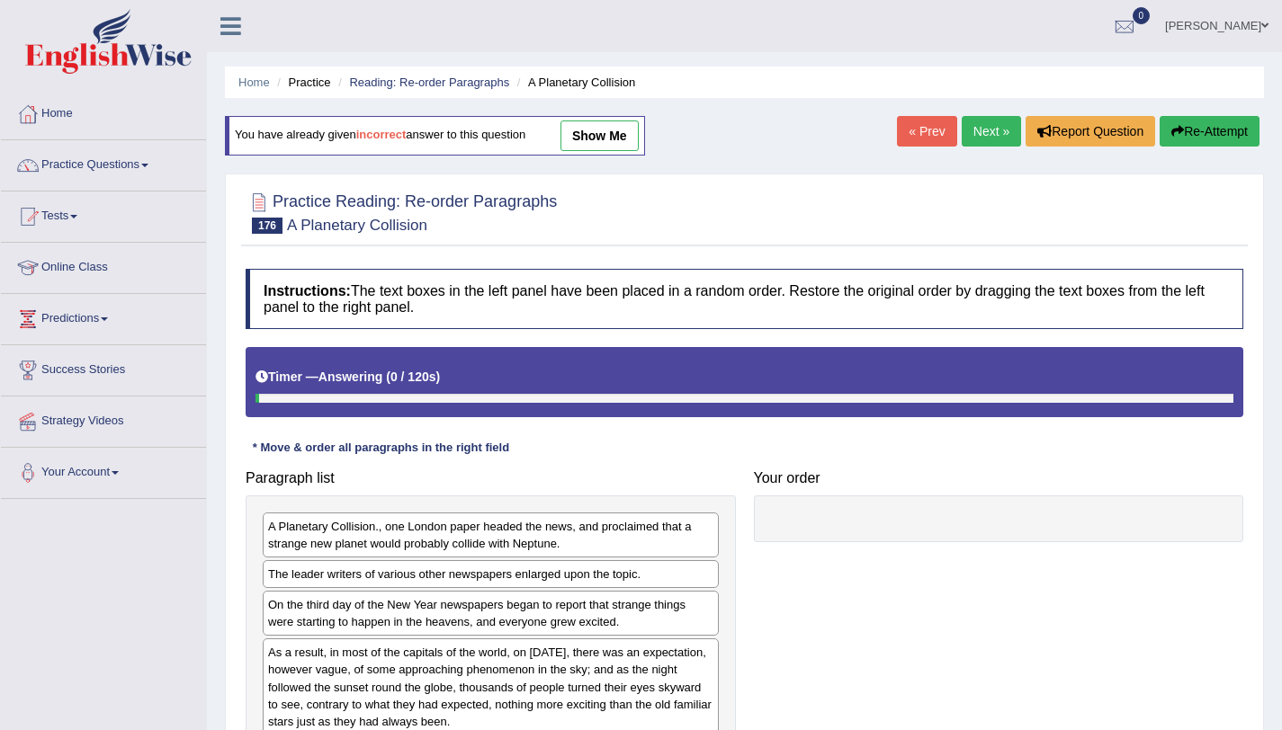
scroll to position [214, 0]
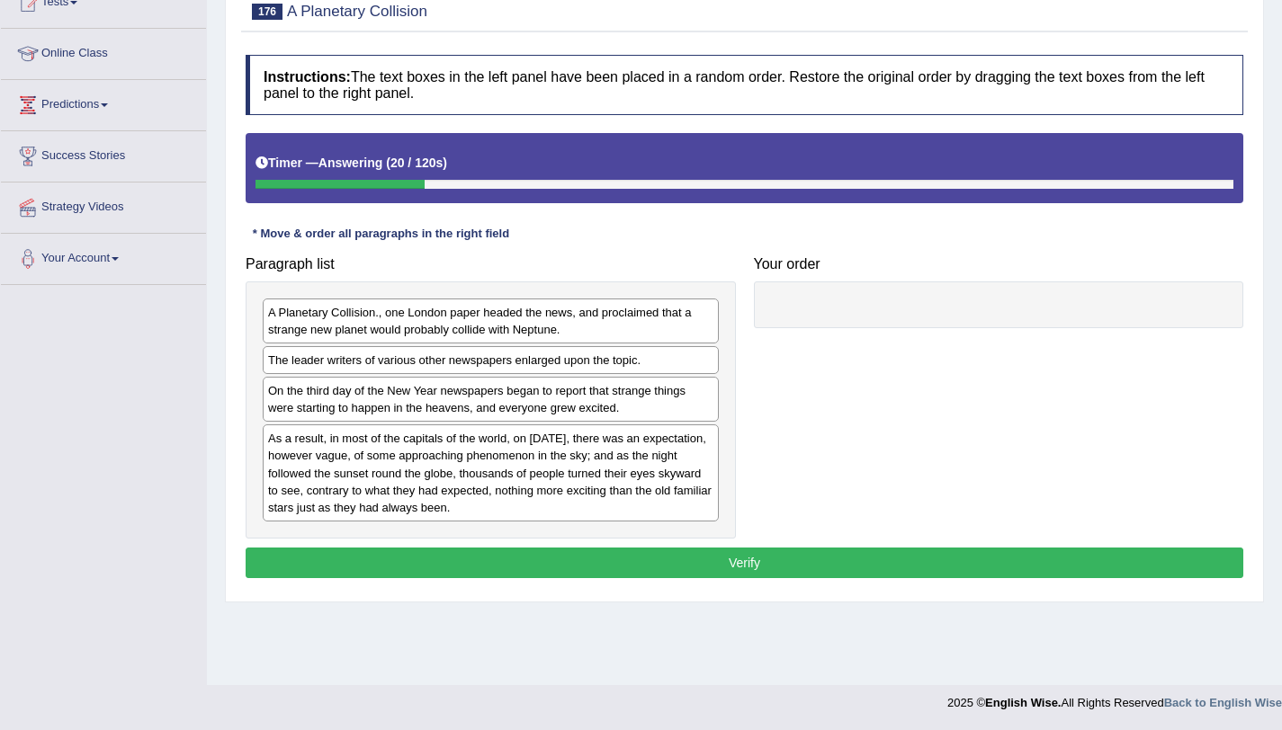
click at [614, 332] on div "A Planetary Collision., one London paper headed the news, and proclaimed that a…" at bounding box center [491, 321] width 456 height 45
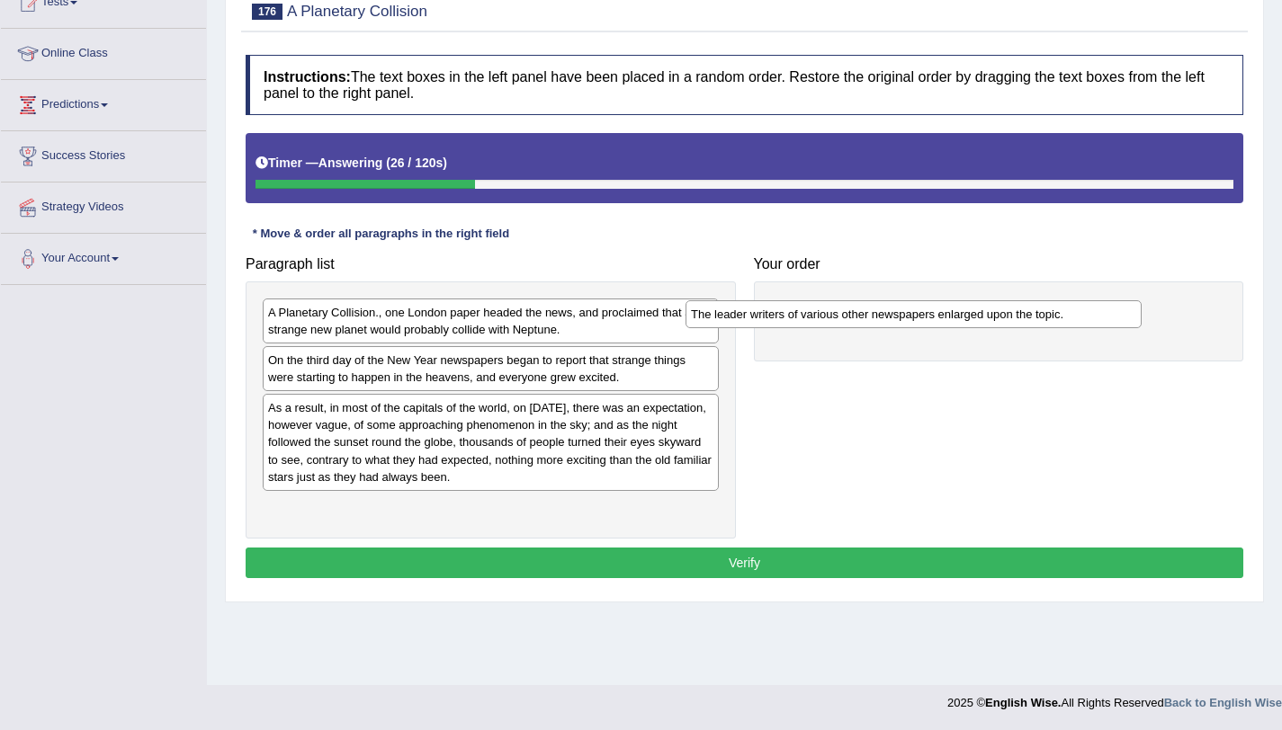
drag, startPoint x: 592, startPoint y: 365, endPoint x: 1038, endPoint y: 309, distance: 449.8
click at [1038, 309] on div "The leader writers of various other newspapers enlarged upon the topic." at bounding box center [913, 314] width 456 height 28
click at [579, 334] on div "A Planetary Collision., one London paper headed the news, and proclaimed that a…" at bounding box center [491, 321] width 456 height 45
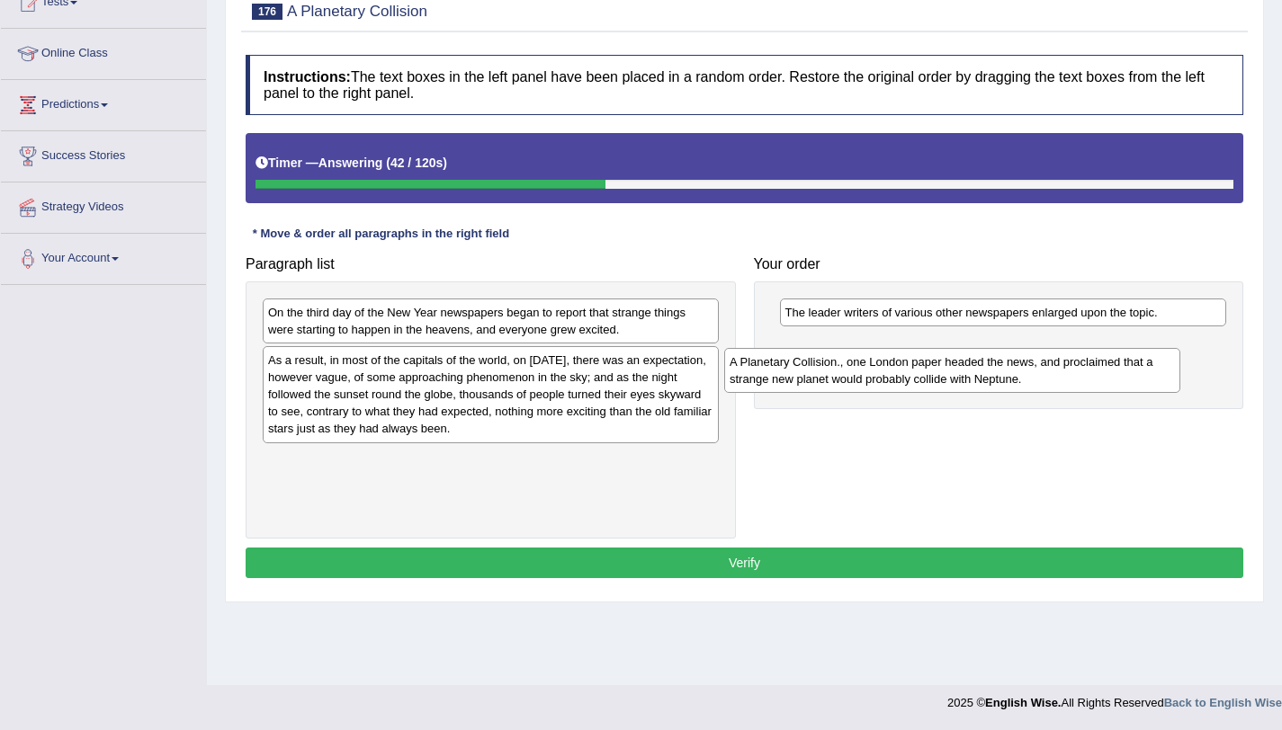
drag, startPoint x: 579, startPoint y: 334, endPoint x: 1047, endPoint y: 386, distance: 470.7
click at [1047, 386] on div "A Planetary Collision., one London paper headed the news, and proclaimed that a…" at bounding box center [952, 370] width 456 height 45
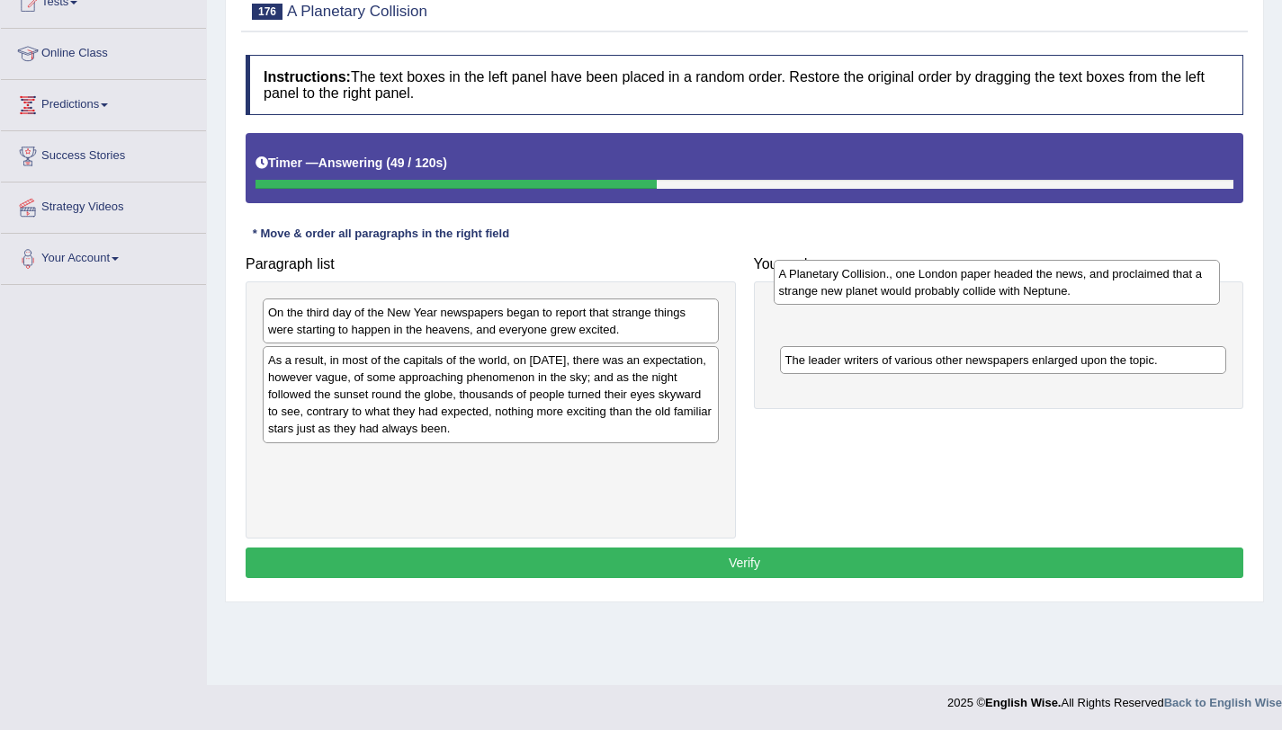
drag, startPoint x: 991, startPoint y: 367, endPoint x: 985, endPoint y: 300, distance: 67.8
click at [985, 300] on div "A Planetary Collision., one London paper headed the news, and proclaimed that a…" at bounding box center [997, 282] width 447 height 45
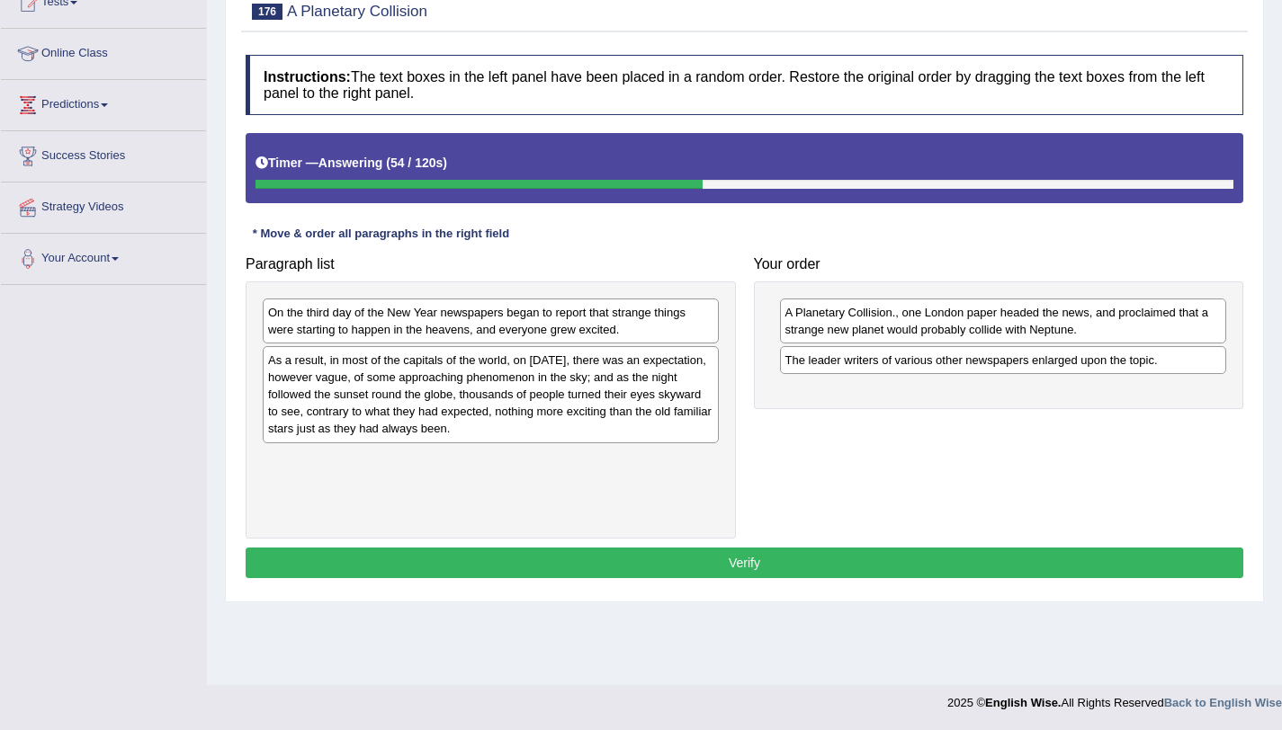
click at [503, 336] on div "On the third day of the New Year newspapers began to report that strange things…" at bounding box center [491, 321] width 456 height 45
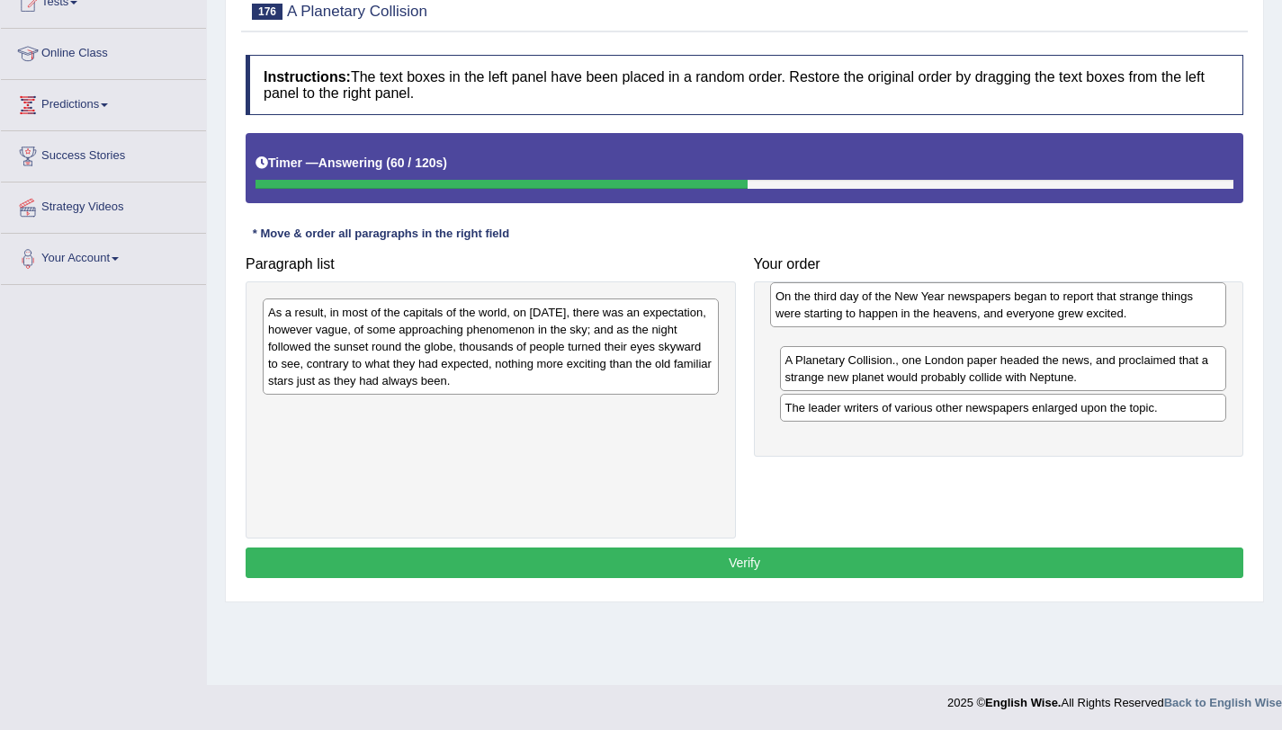
drag, startPoint x: 503, startPoint y: 336, endPoint x: 1012, endPoint y: 321, distance: 509.4
click at [1012, 321] on div "On the third day of the New Year newspapers began to report that strange things…" at bounding box center [998, 304] width 456 height 45
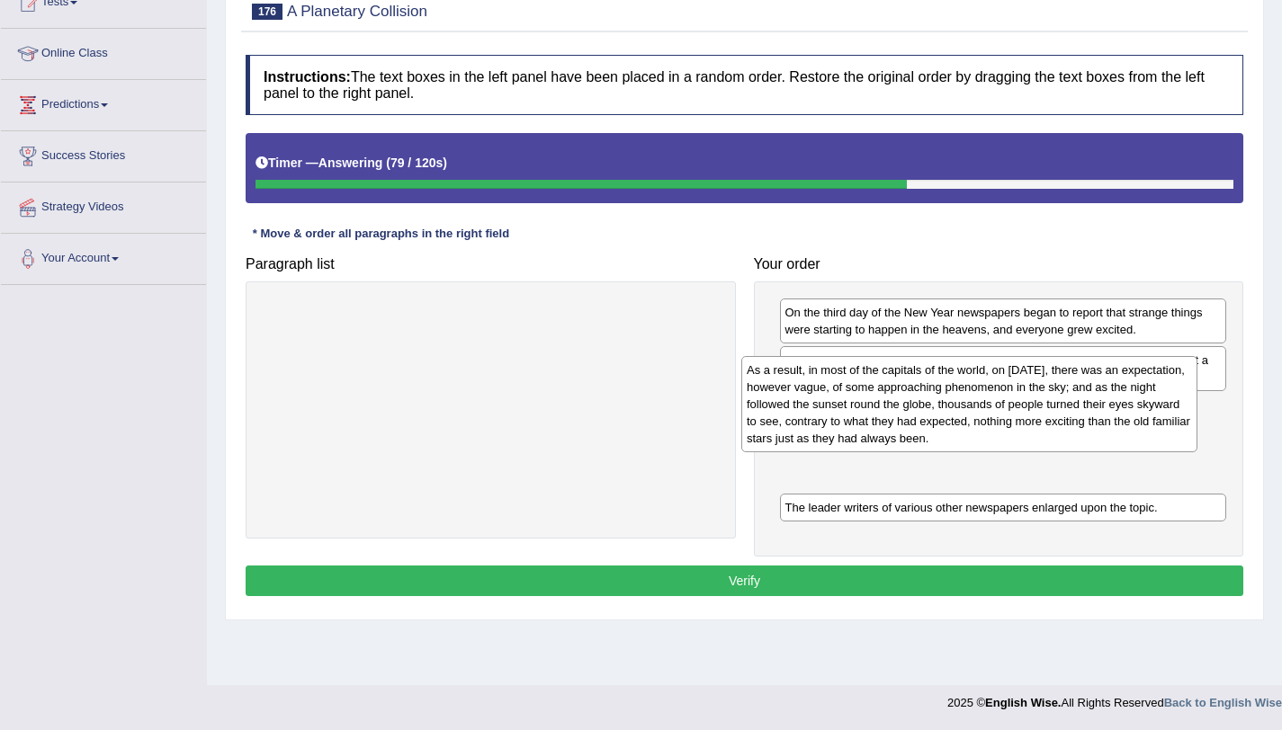
drag, startPoint x: 545, startPoint y: 360, endPoint x: 1024, endPoint y: 417, distance: 482.0
click at [1024, 417] on div "As a result, in most of the capitals of the world, on January 3rd, there was an…" at bounding box center [969, 404] width 456 height 97
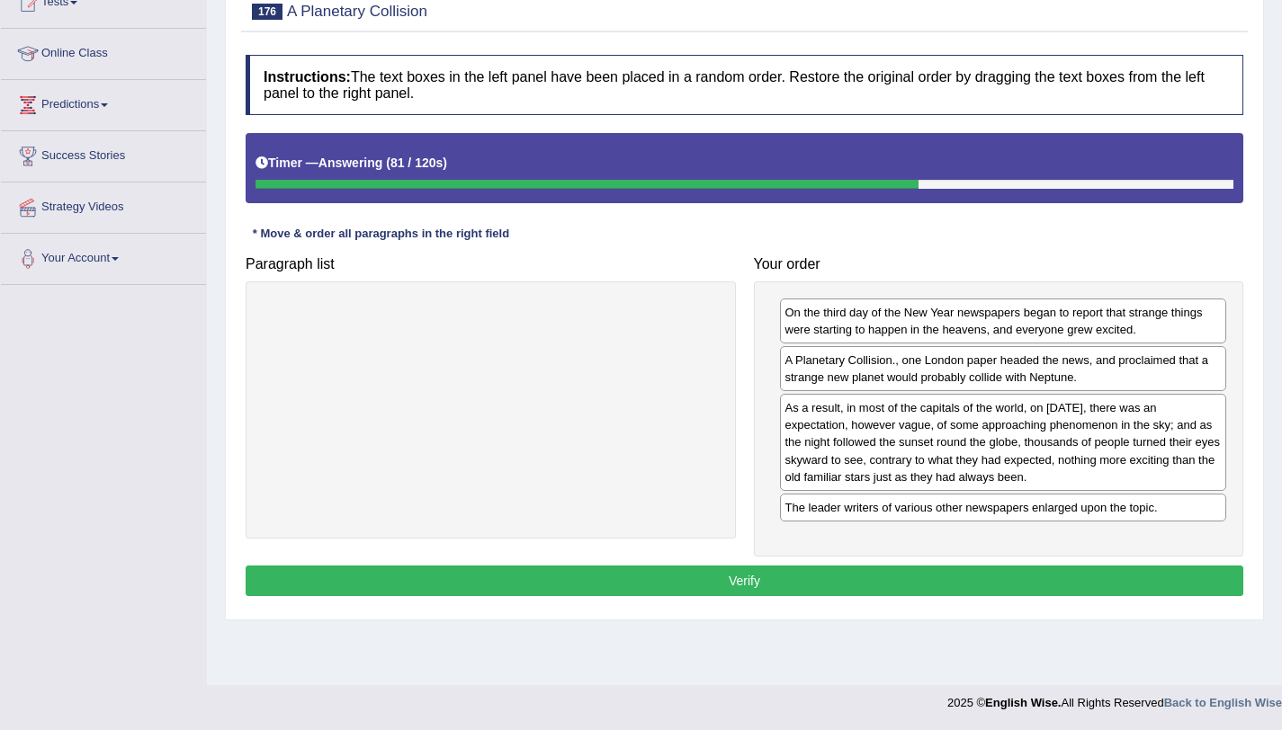
click at [673, 588] on button "Verify" at bounding box center [745, 581] width 998 height 31
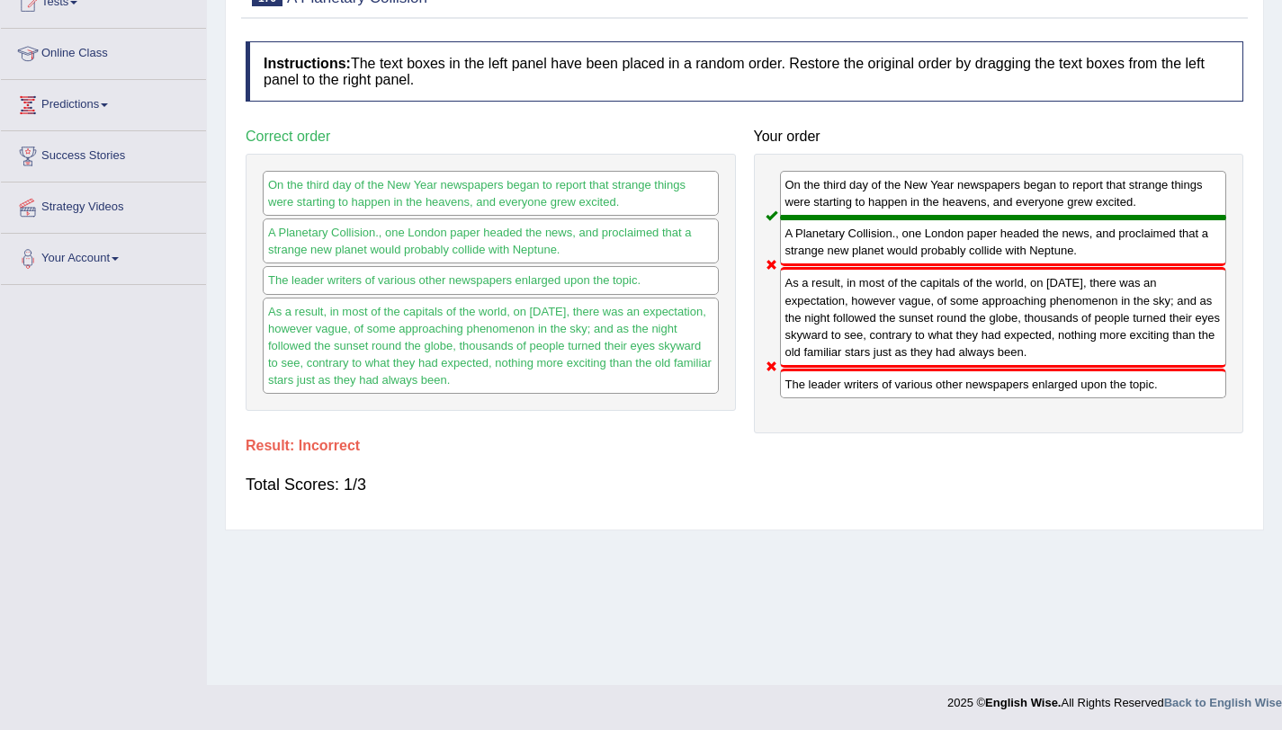
scroll to position [0, 0]
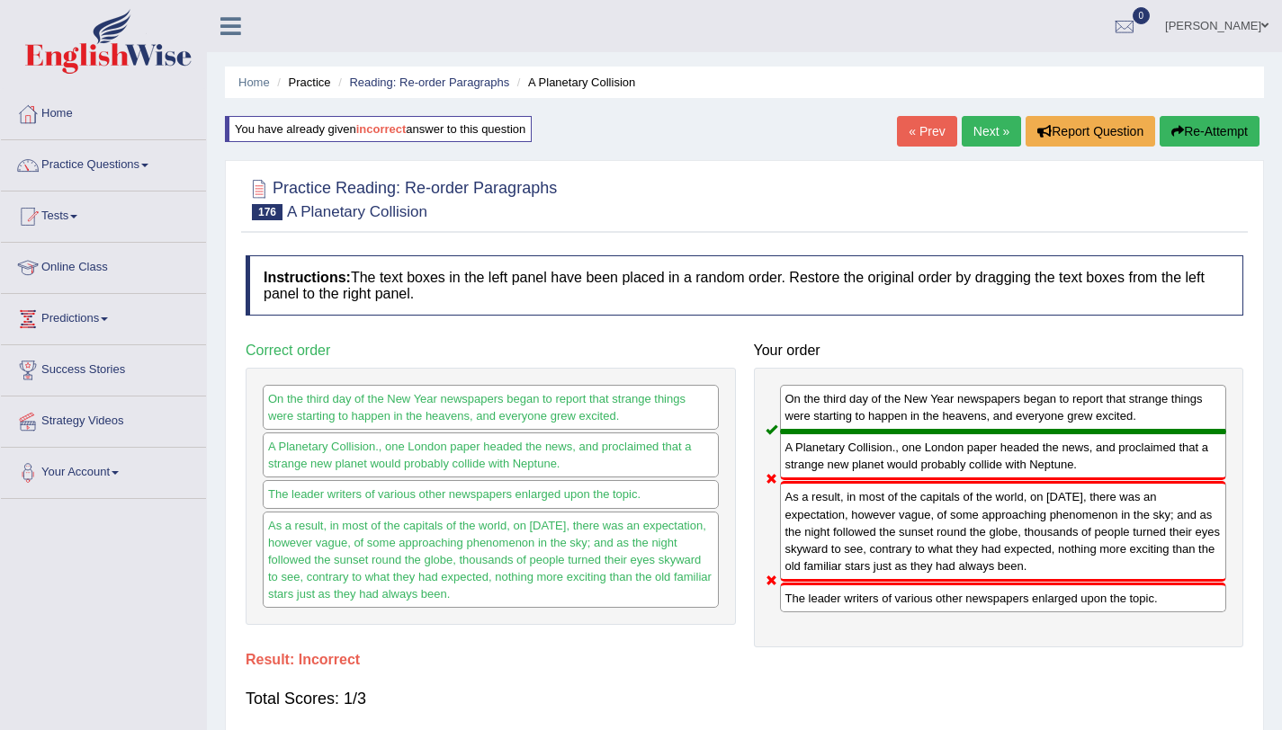
click at [482, 92] on ul "Home Practice Reading: Re-order Paragraphs A Planetary Collision" at bounding box center [744, 82] width 1039 height 31
click at [482, 82] on link "Reading: Re-order Paragraphs" at bounding box center [429, 82] width 160 height 13
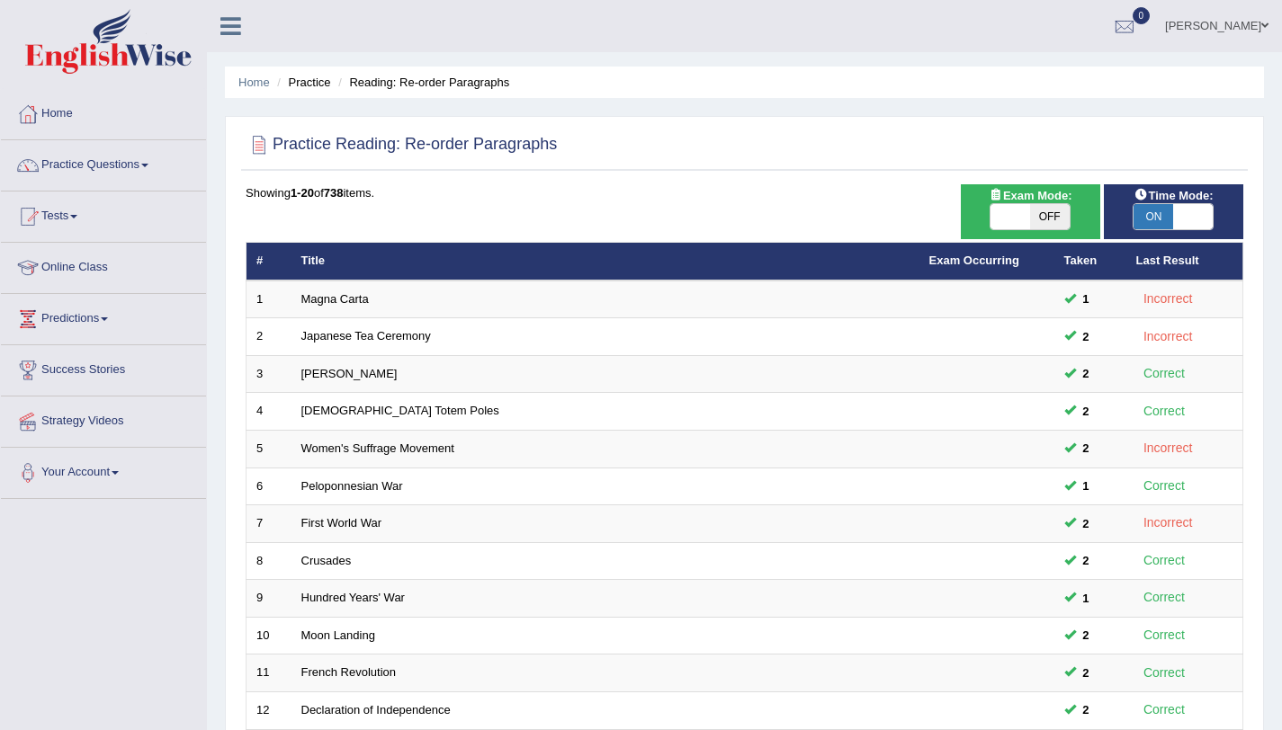
scroll to position [461, 0]
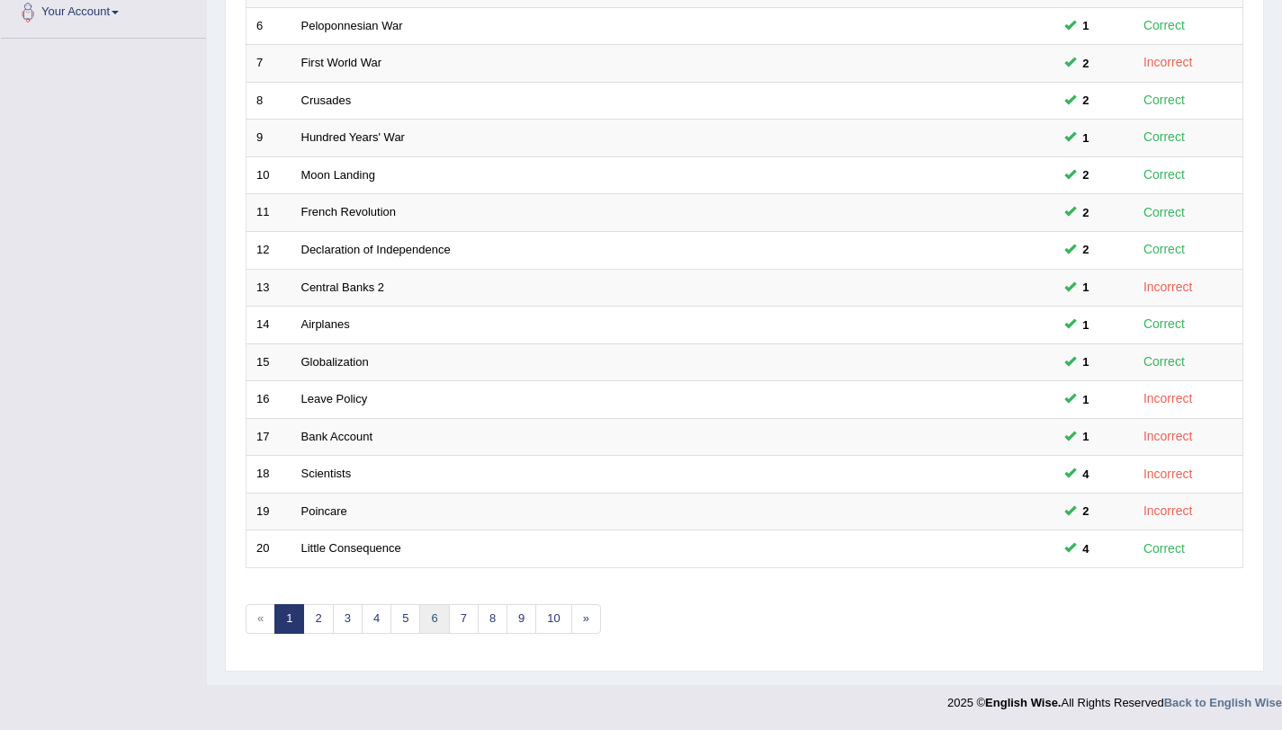
click at [437, 618] on link "6" at bounding box center [434, 620] width 30 height 30
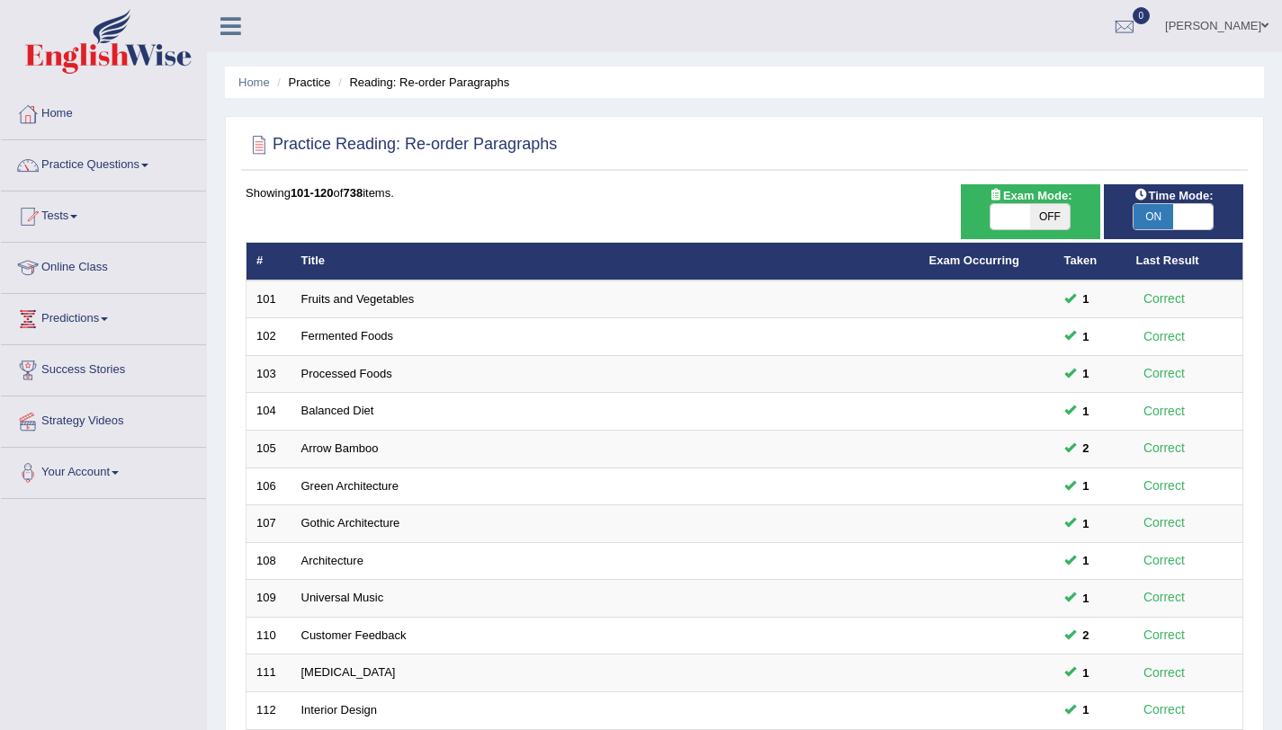
scroll to position [461, 0]
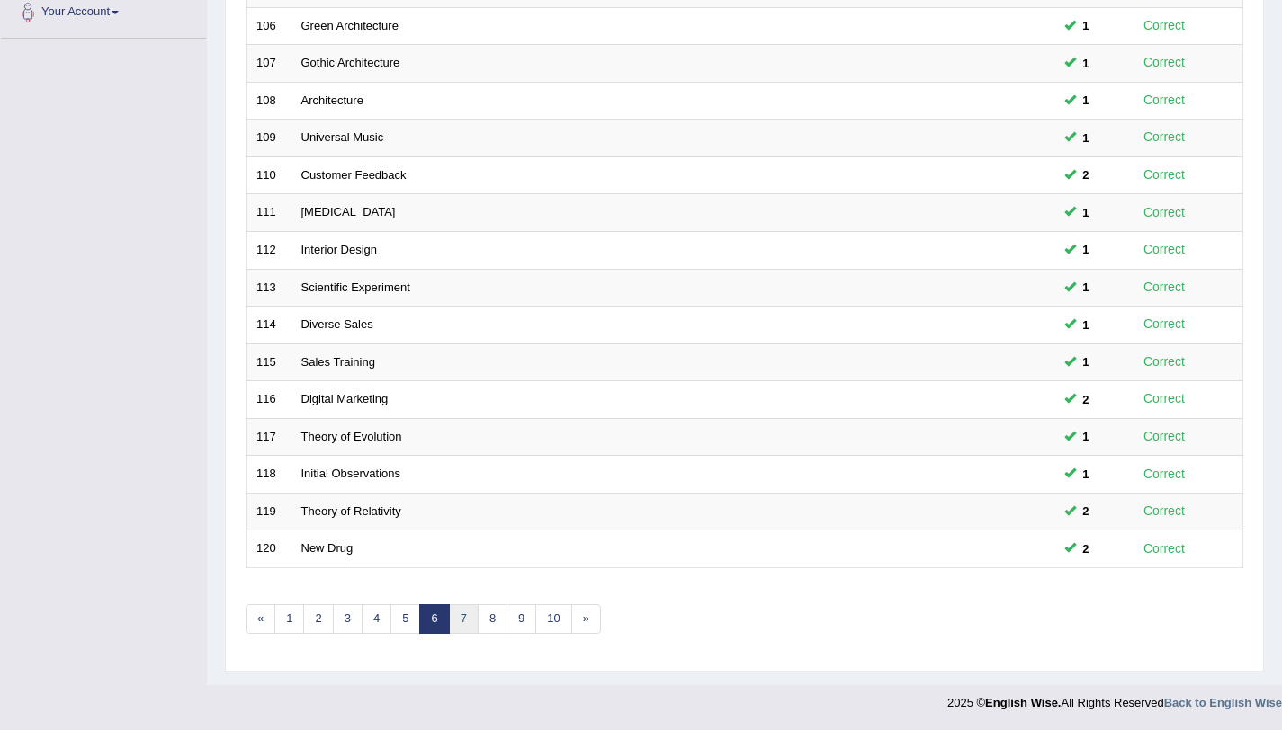
click at [477, 630] on link "7" at bounding box center [464, 620] width 30 height 30
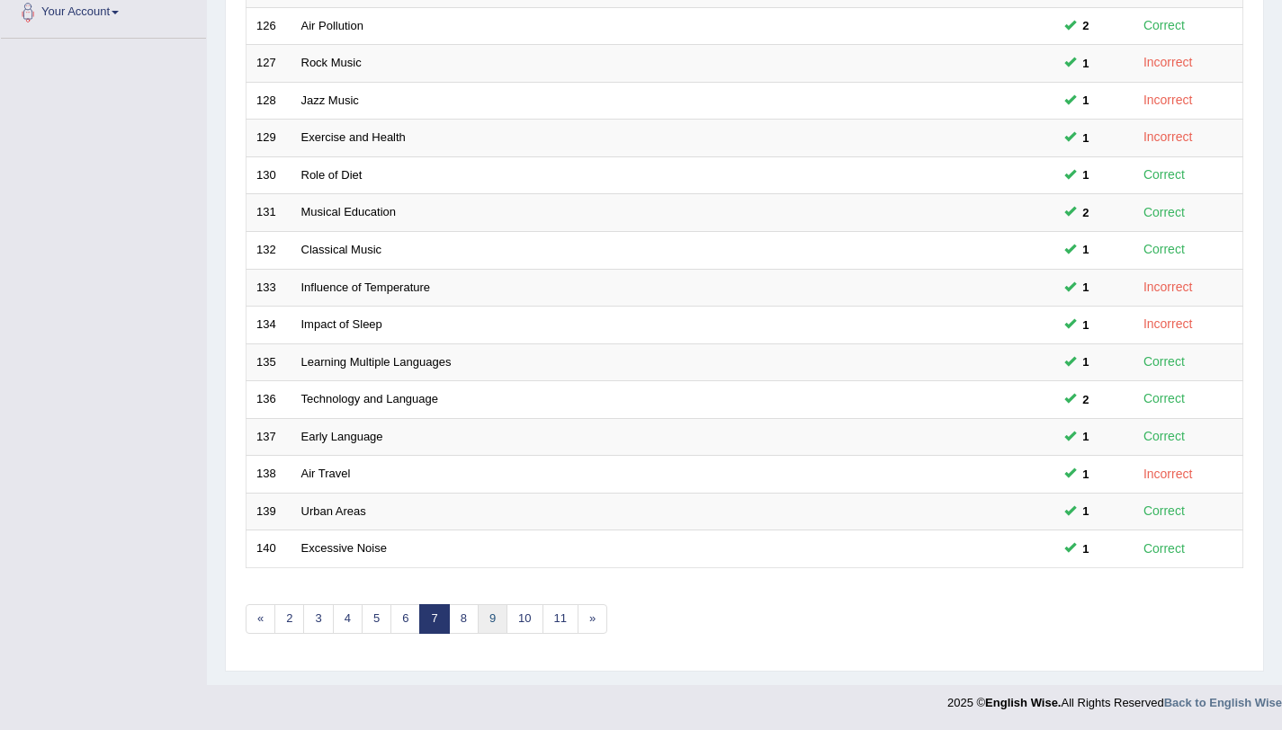
click at [497, 624] on link "9" at bounding box center [493, 620] width 30 height 30
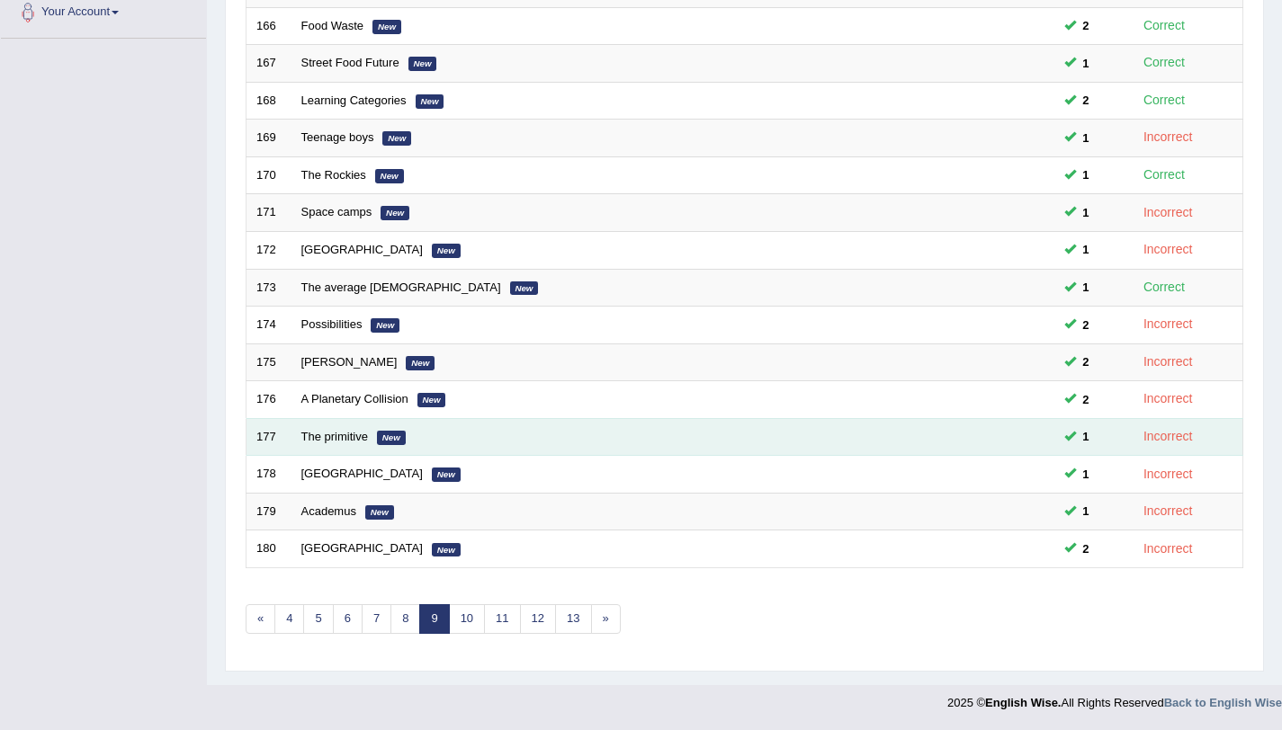
click at [325, 428] on td "The primitive New" at bounding box center [605, 437] width 628 height 38
click at [341, 436] on link "The primitive" at bounding box center [334, 436] width 67 height 13
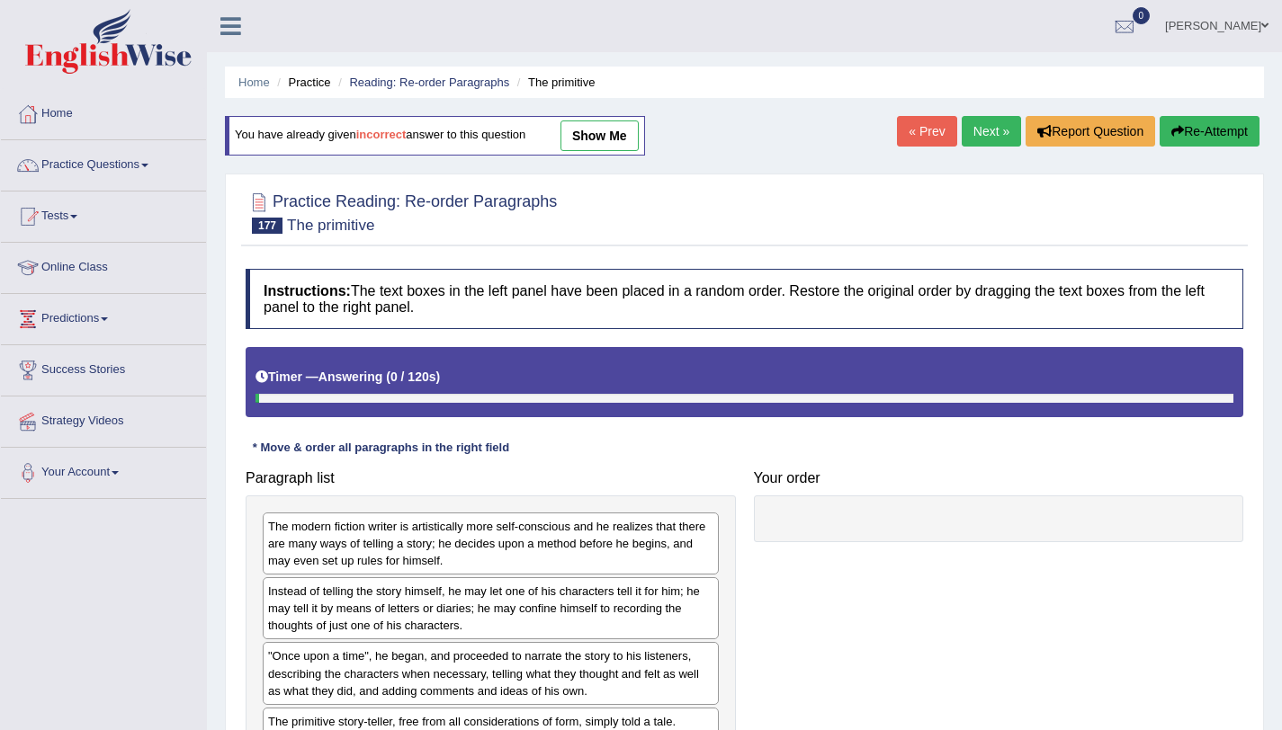
scroll to position [214, 0]
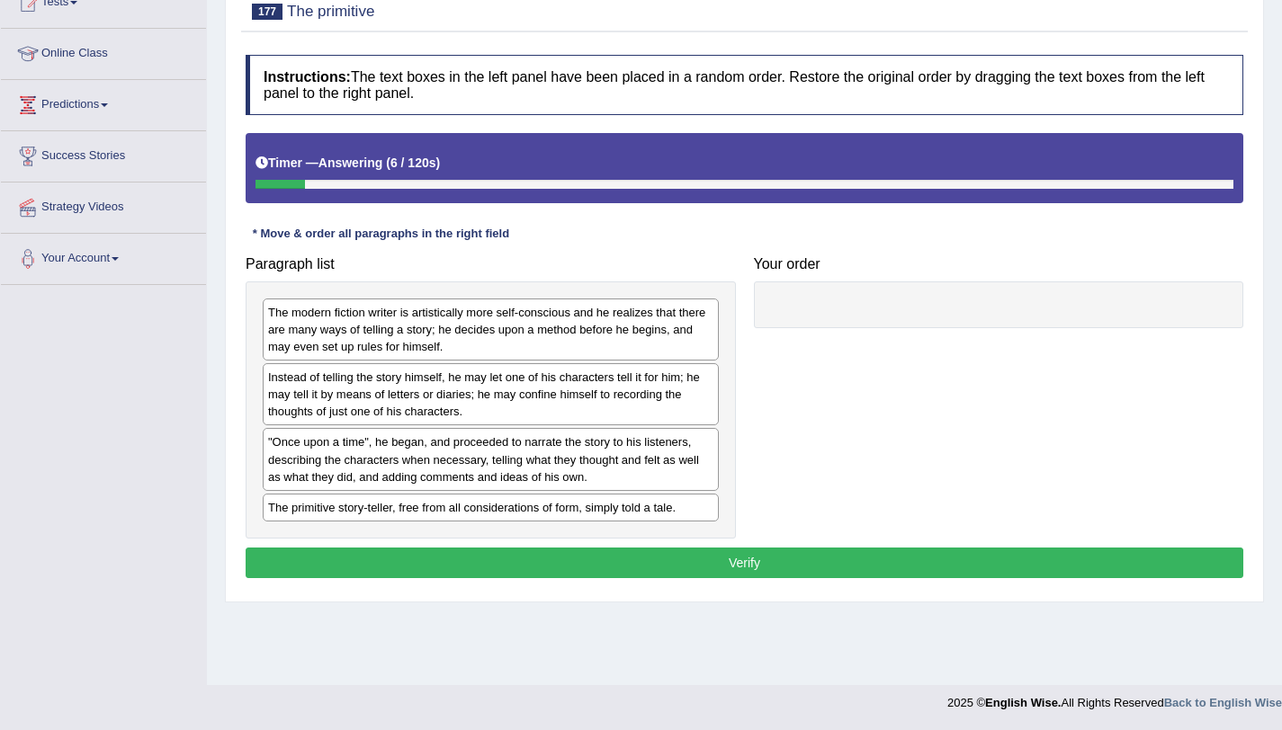
click at [408, 458] on div ""Once upon a time", he began, and proceeded to narrate the story to his listene…" at bounding box center [491, 459] width 456 height 62
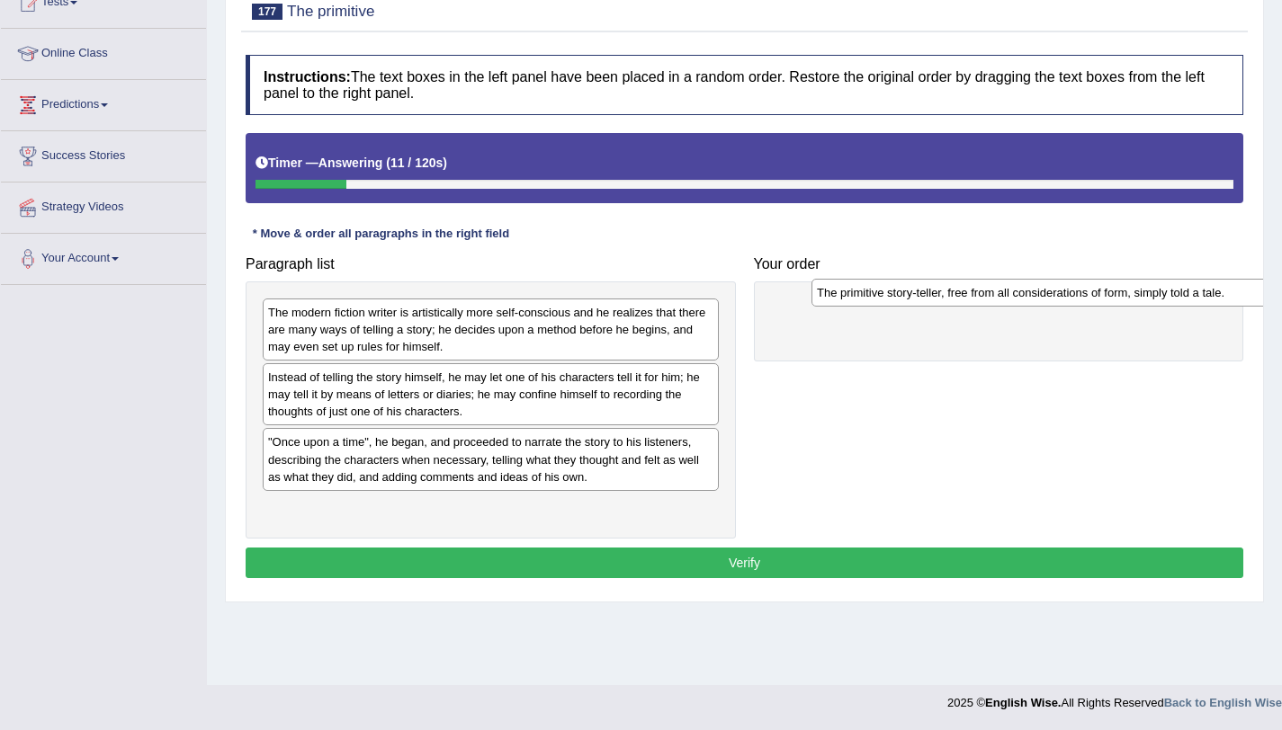
drag, startPoint x: 379, startPoint y: 516, endPoint x: 906, endPoint y: 308, distance: 567.0
click at [906, 307] on div "The primitive story-teller, free from all considerations of form, simply told a…" at bounding box center [1039, 293] width 456 height 28
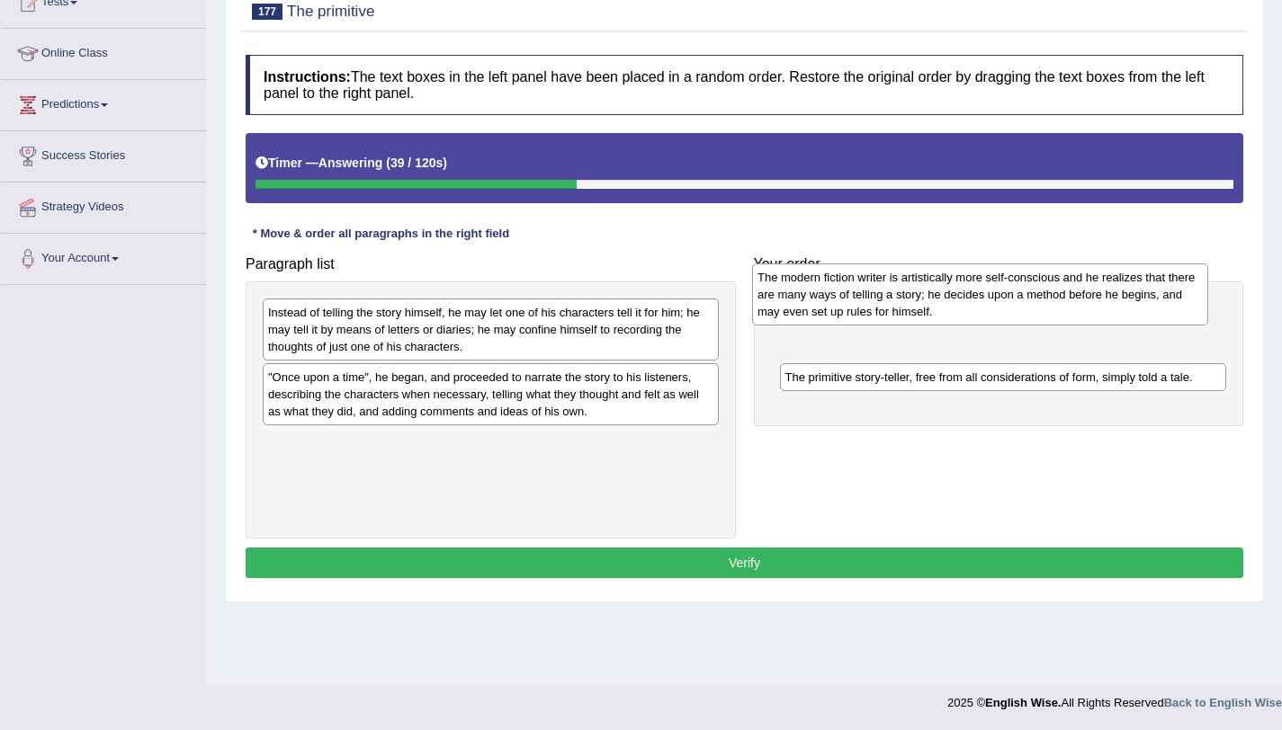
drag, startPoint x: 507, startPoint y: 346, endPoint x: 998, endPoint y: 311, distance: 491.5
click at [998, 311] on div "The modern fiction writer is artistically more self-conscious and he realizes t…" at bounding box center [980, 295] width 456 height 62
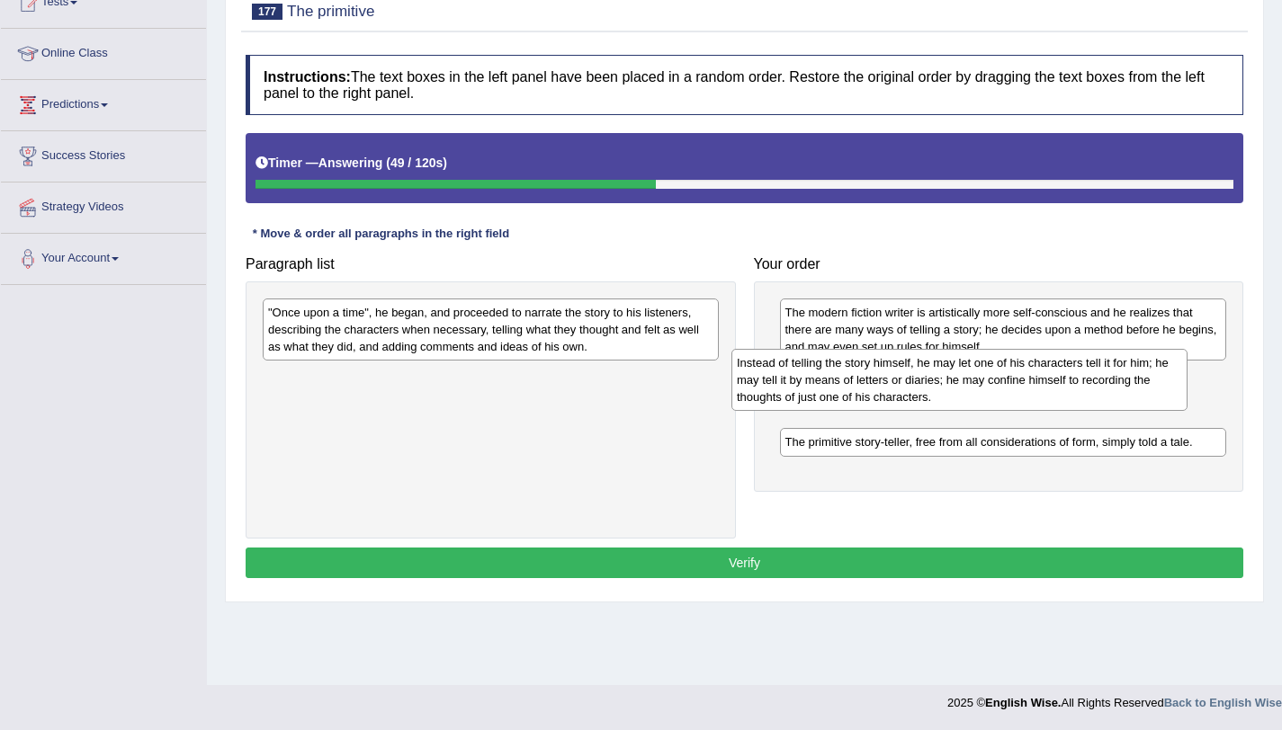
drag, startPoint x: 625, startPoint y: 330, endPoint x: 1098, endPoint y: 380, distance: 475.8
click at [1098, 380] on div "Instead of telling the story himself, he may let one of his characters tell it …" at bounding box center [959, 380] width 456 height 62
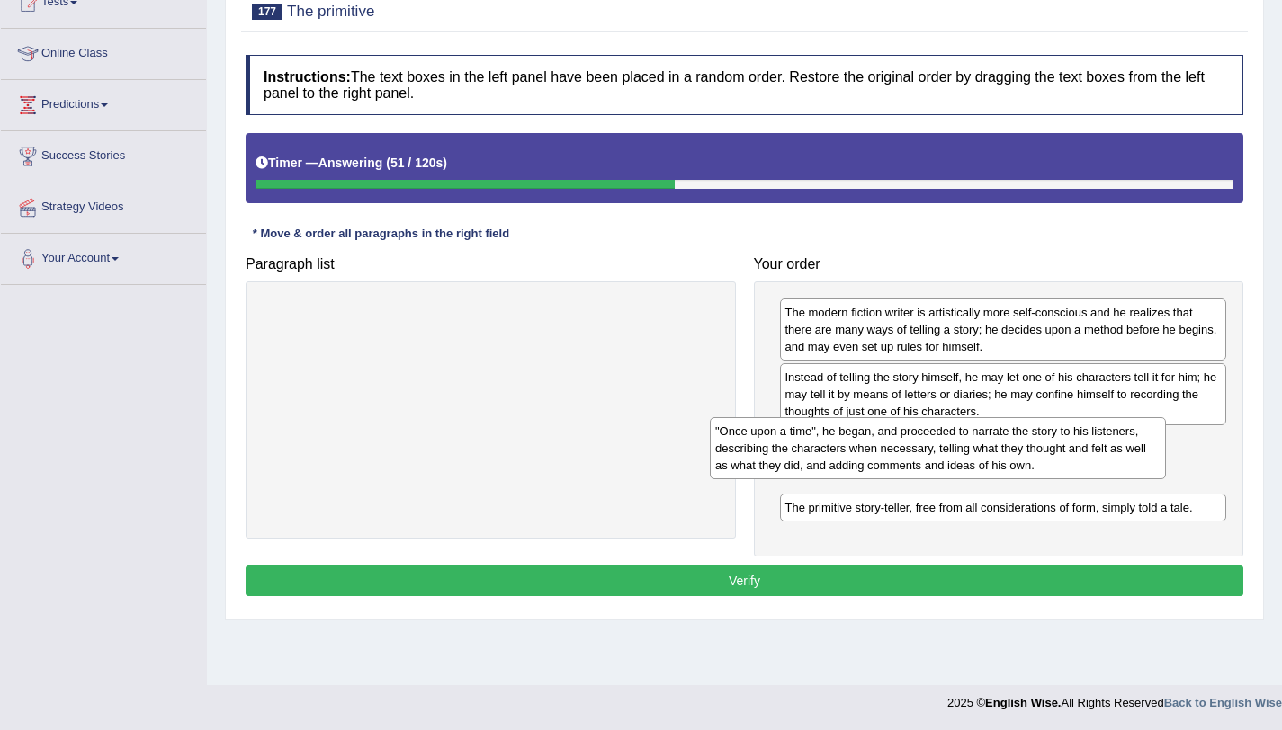
drag, startPoint x: 533, startPoint y: 314, endPoint x: 1021, endPoint y: 434, distance: 502.0
click at [1021, 434] on div ""Once upon a time", he began, and proceeded to narrate the story to his listene…" at bounding box center [938, 448] width 456 height 62
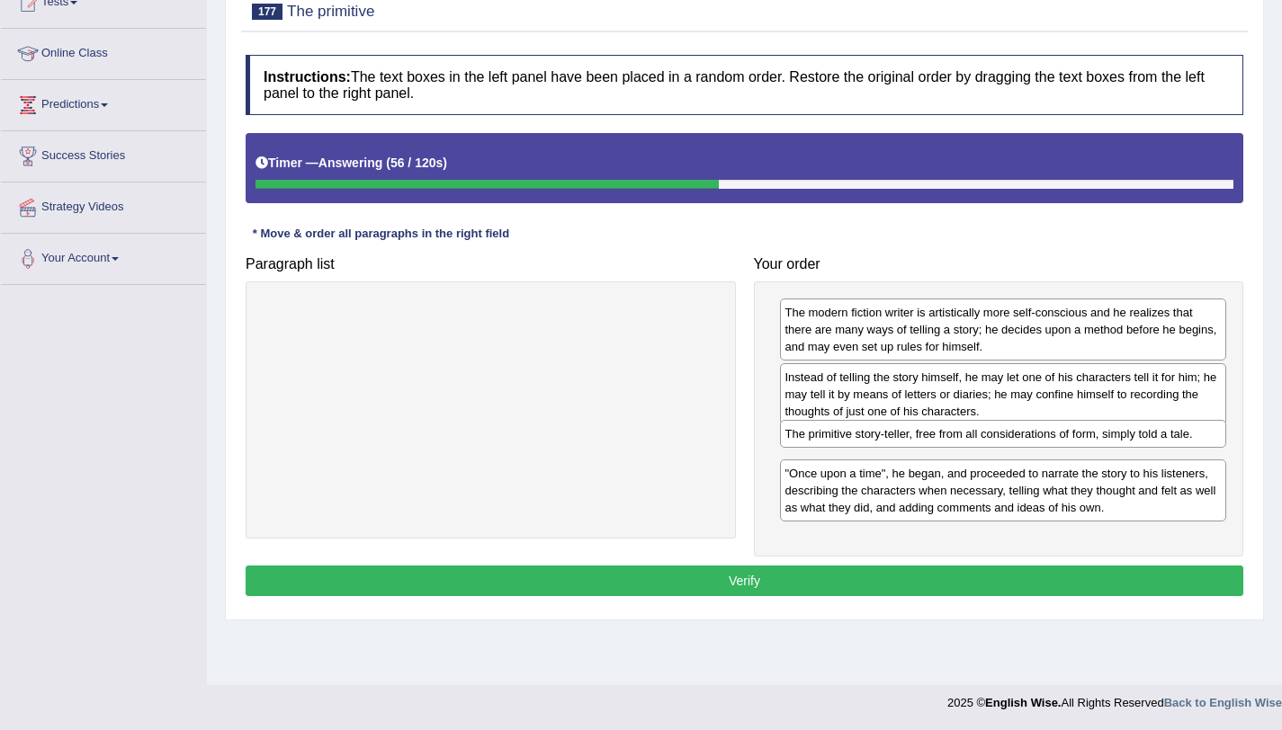
drag, startPoint x: 908, startPoint y: 518, endPoint x: 908, endPoint y: 435, distance: 82.8
click at [908, 435] on div "The primitive story-teller, free from all considerations of form, simply told a…" at bounding box center [1003, 434] width 447 height 28
click at [707, 574] on button "Verify" at bounding box center [745, 581] width 998 height 31
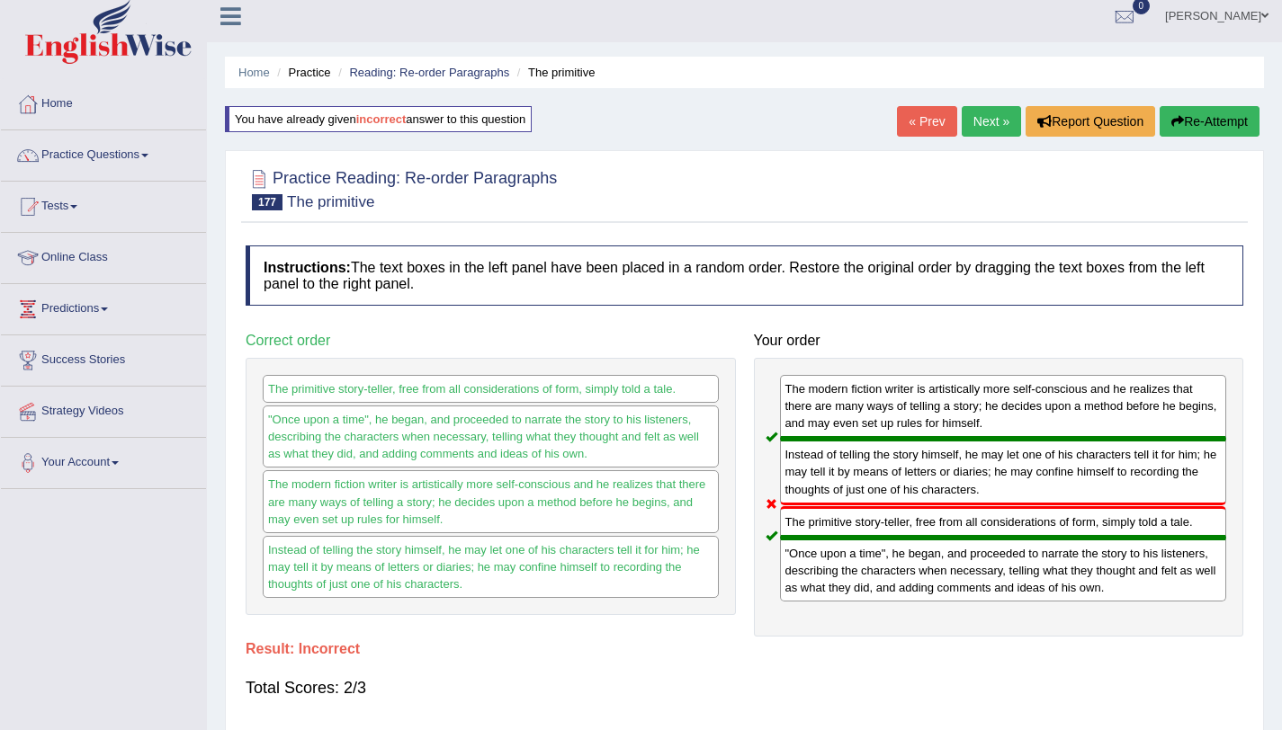
scroll to position [0, 0]
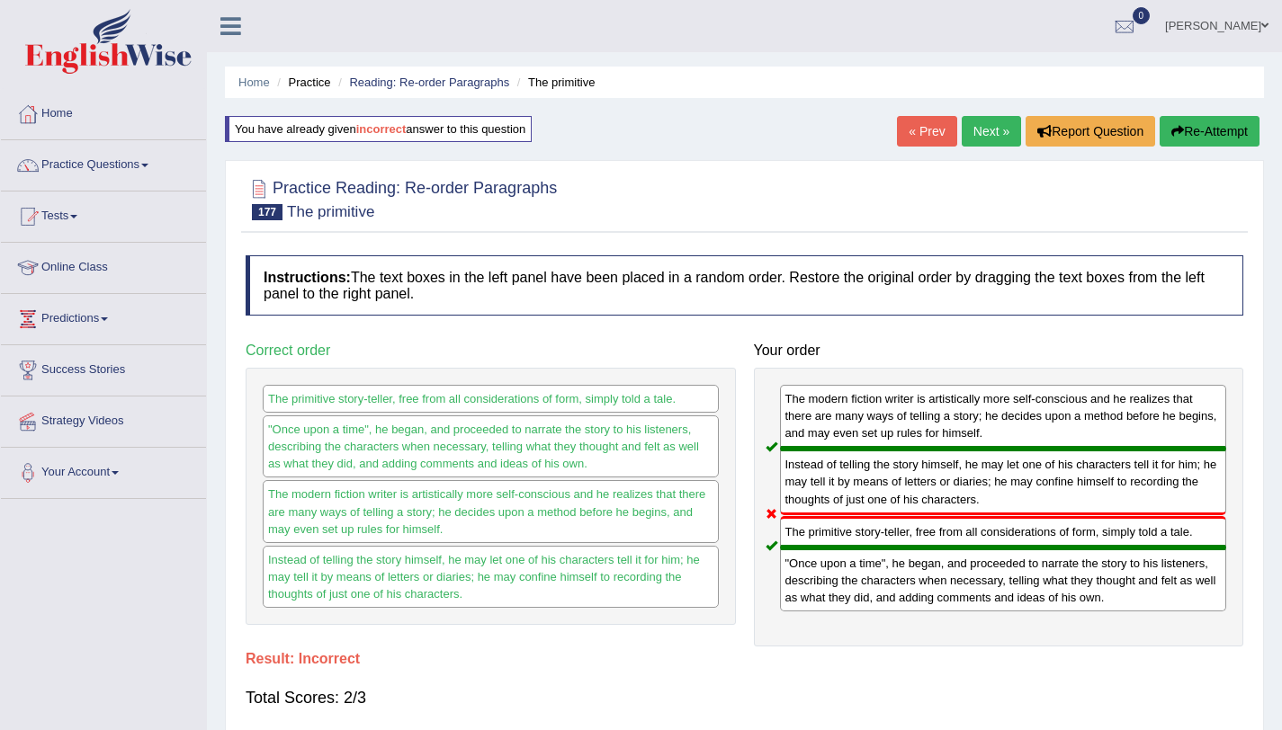
click at [976, 139] on link "Next »" at bounding box center [991, 131] width 59 height 31
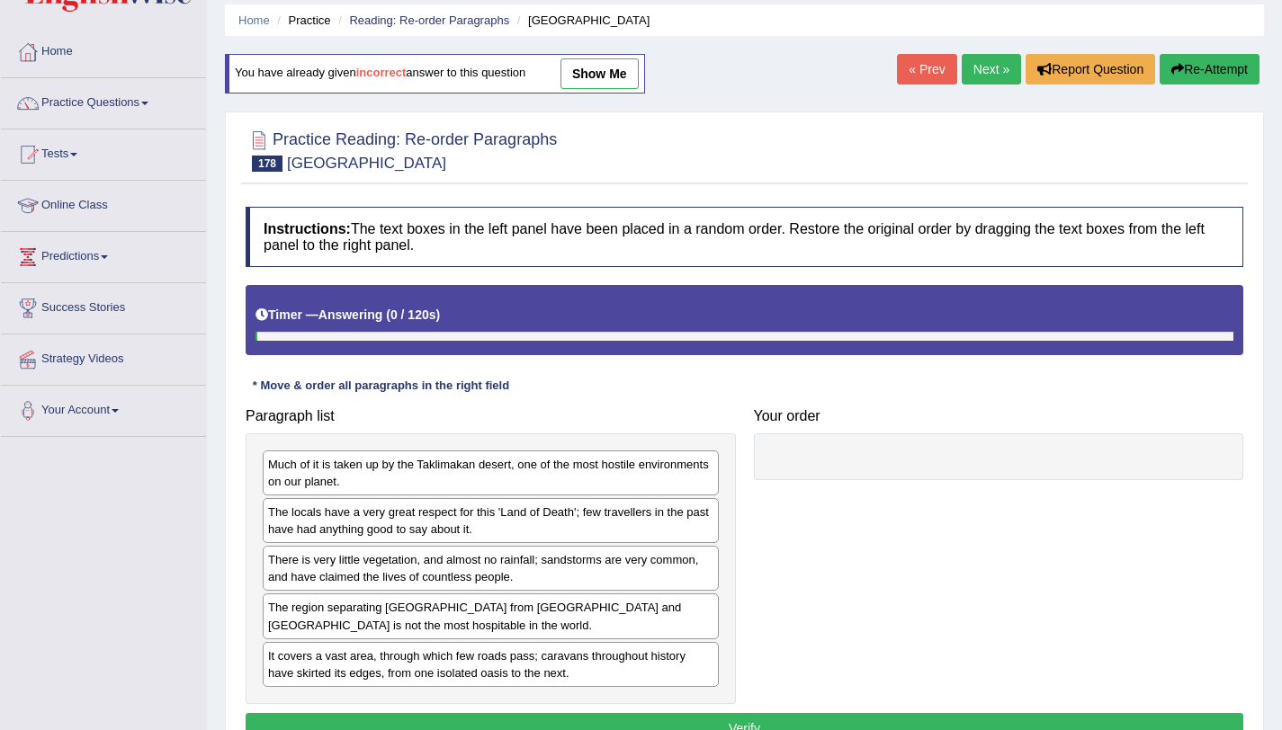
scroll to position [214, 0]
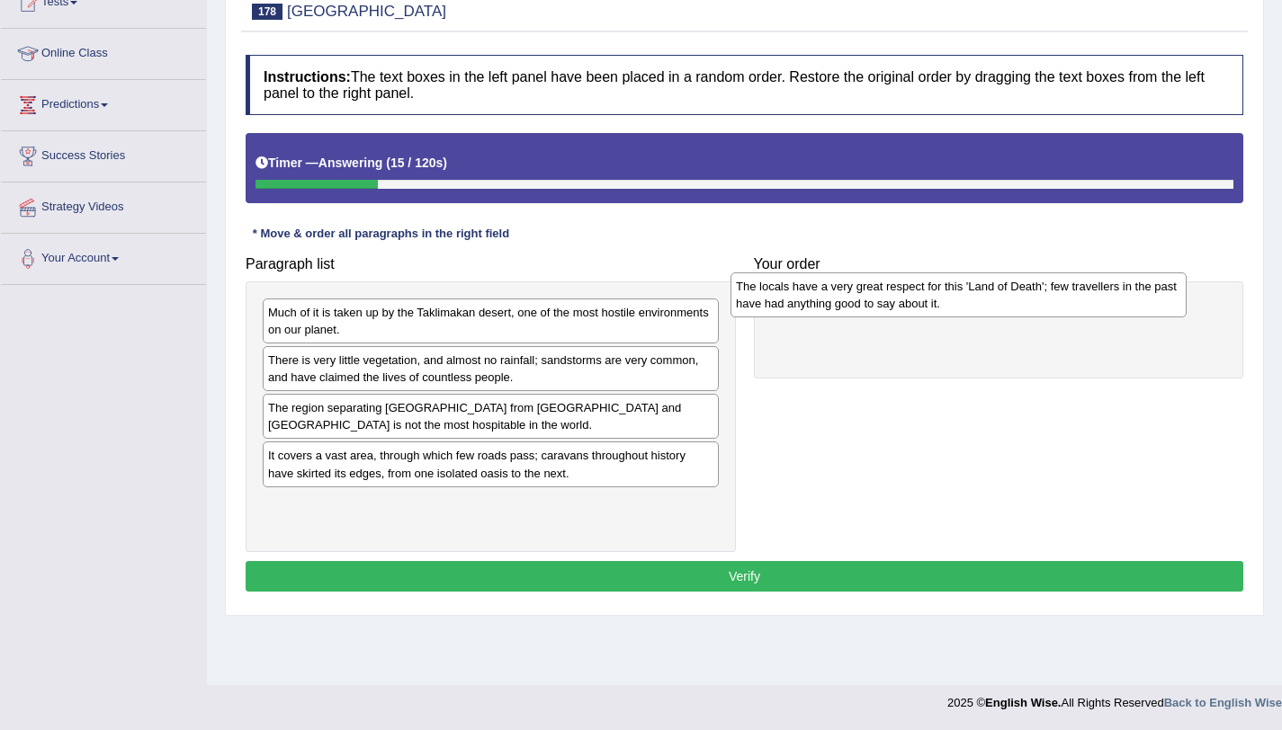
drag, startPoint x: 607, startPoint y: 365, endPoint x: 1075, endPoint y: 291, distance: 473.6
click at [1075, 291] on div "The locals have a very great respect for this 'Land of Death'; few travellers i…" at bounding box center [958, 295] width 456 height 45
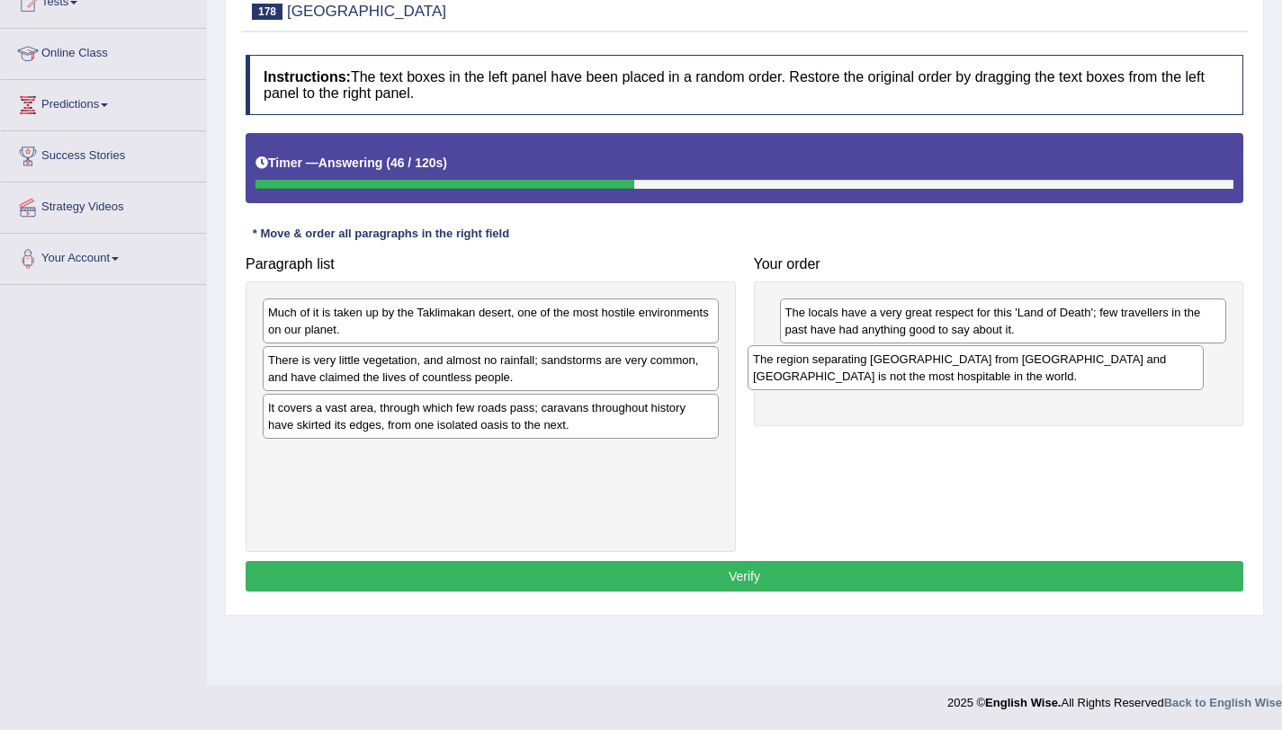
drag, startPoint x: 403, startPoint y: 425, endPoint x: 909, endPoint y: 376, distance: 507.9
click at [909, 376] on div "The region separating China from Europe and Western Asia is not the most hospit…" at bounding box center [976, 367] width 456 height 45
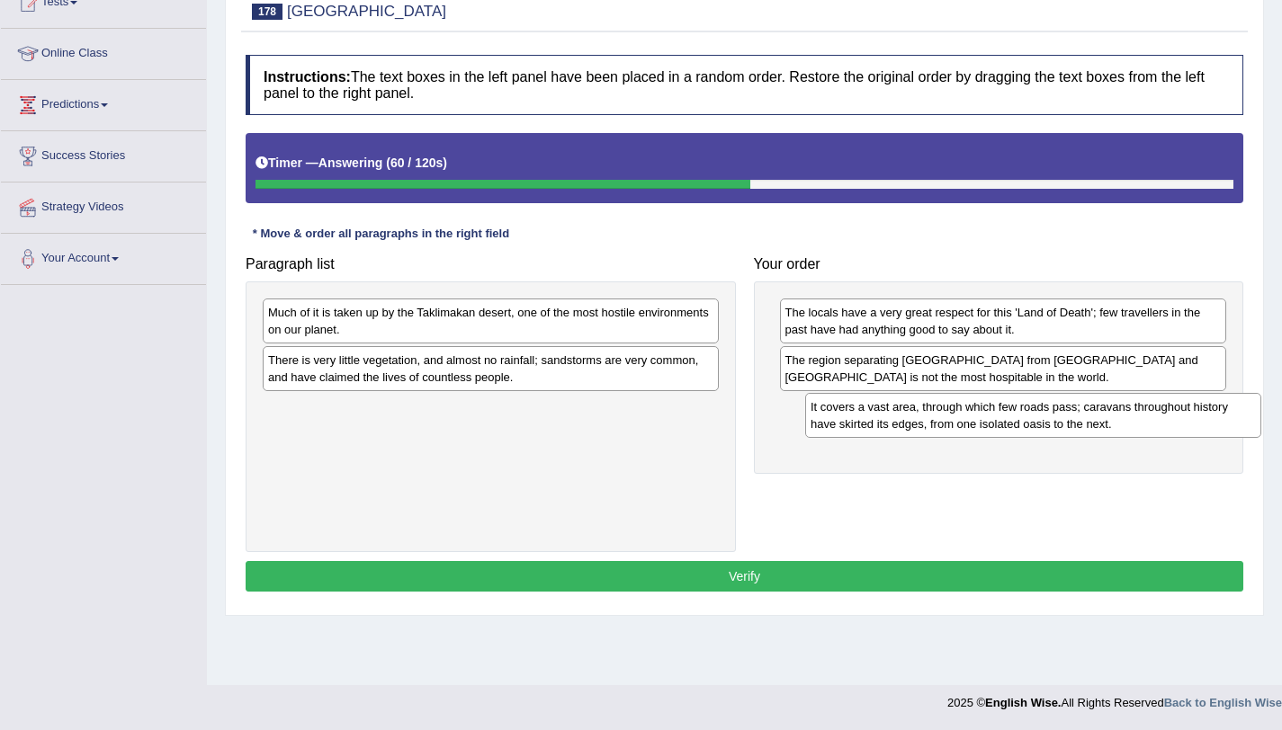
drag, startPoint x: 543, startPoint y: 418, endPoint x: 1086, endPoint y: 417, distance: 542.5
click at [1086, 417] on div "It covers a vast area, through which few roads pass; caravans throughout histor…" at bounding box center [1033, 415] width 456 height 45
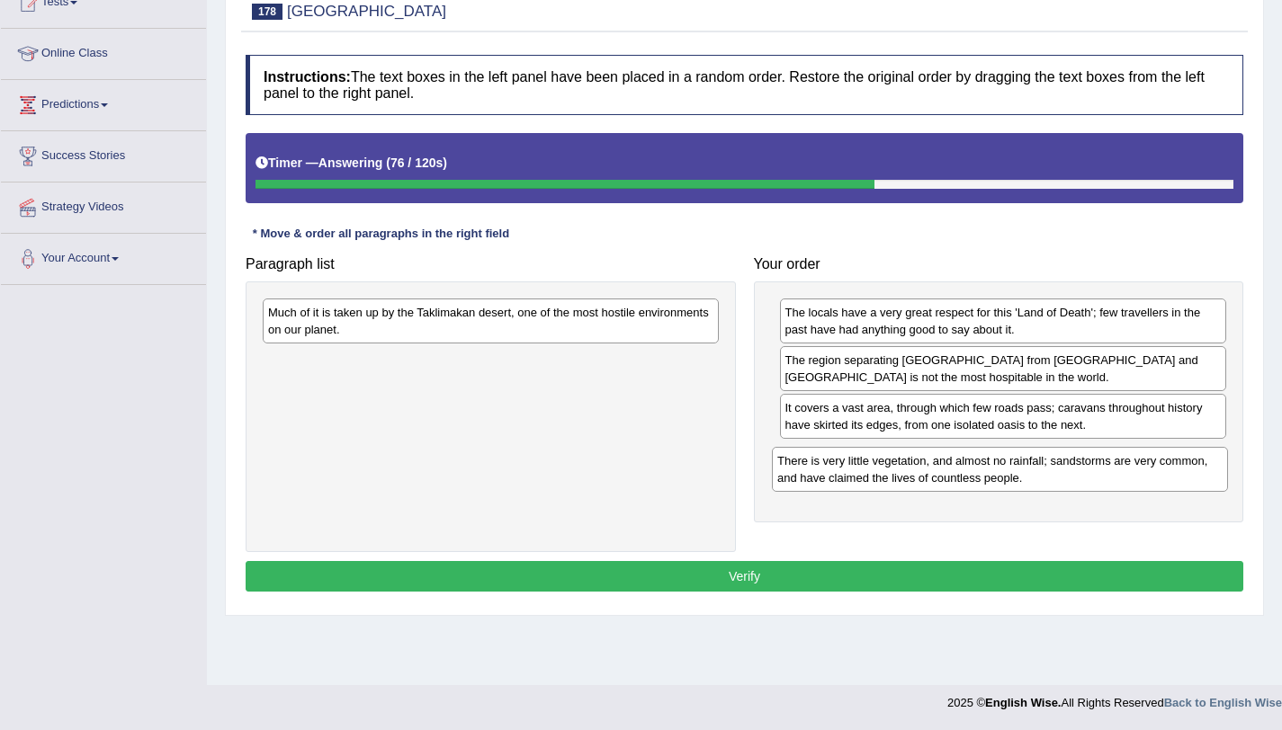
drag, startPoint x: 618, startPoint y: 373, endPoint x: 1127, endPoint y: 474, distance: 519.0
click at [1127, 474] on div "There is very little vegetation, and almost no rainfall; sandstorms are very co…" at bounding box center [1000, 469] width 456 height 45
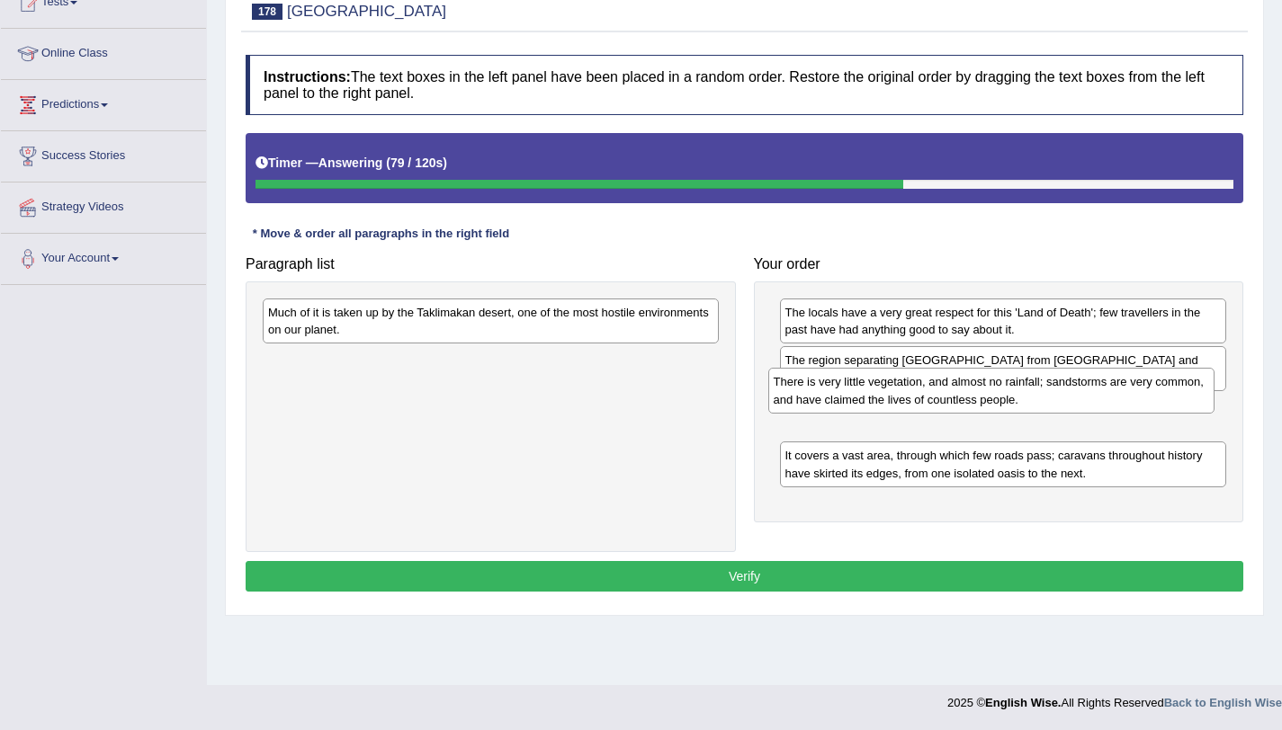
drag, startPoint x: 997, startPoint y: 479, endPoint x: 985, endPoint y: 405, distance: 74.7
click at [985, 405] on div "There is very little vegetation, and almost no rainfall; sandstorms are very co…" at bounding box center [991, 390] width 447 height 45
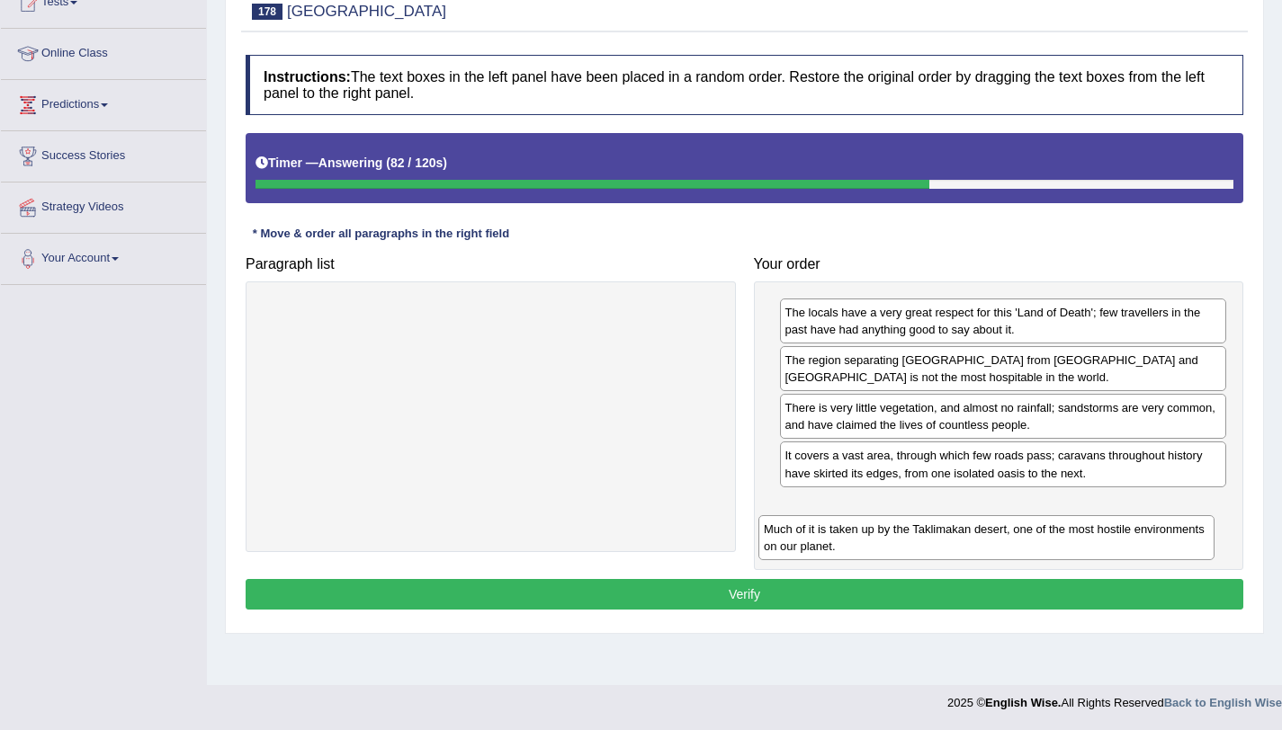
drag, startPoint x: 634, startPoint y: 327, endPoint x: 1133, endPoint y: 533, distance: 540.1
click at [1133, 533] on div "Much of it is taken up by the Taklimakan desert, one of the most hostile enviro…" at bounding box center [986, 537] width 456 height 45
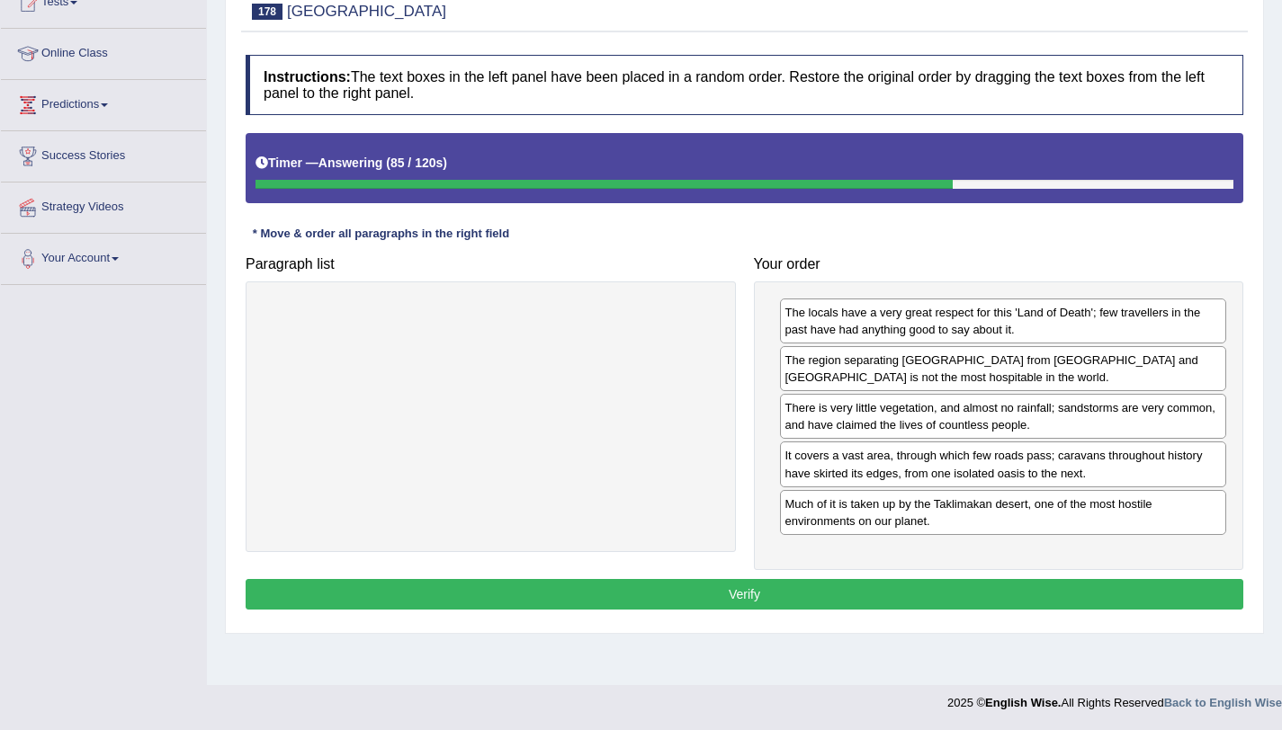
click at [793, 608] on button "Verify" at bounding box center [745, 594] width 998 height 31
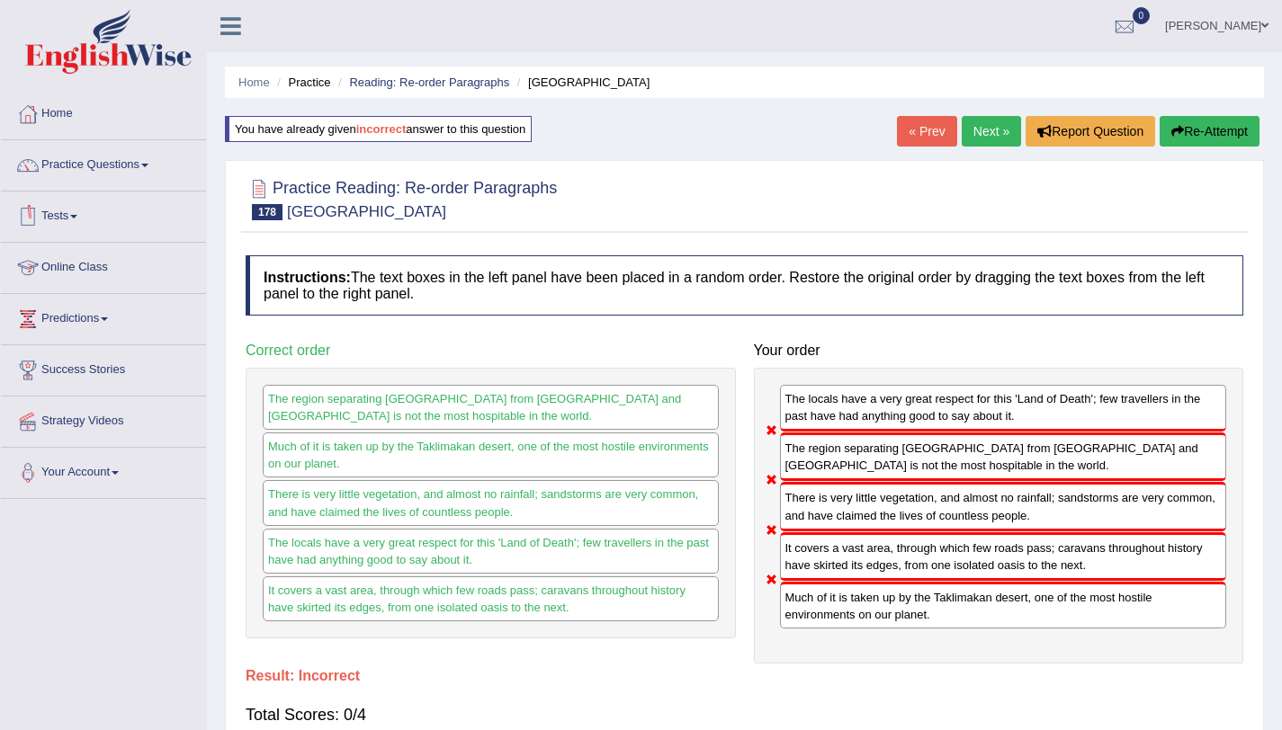
scroll to position [1, 0]
click at [123, 169] on link "Practice Questions" at bounding box center [103, 161] width 205 height 45
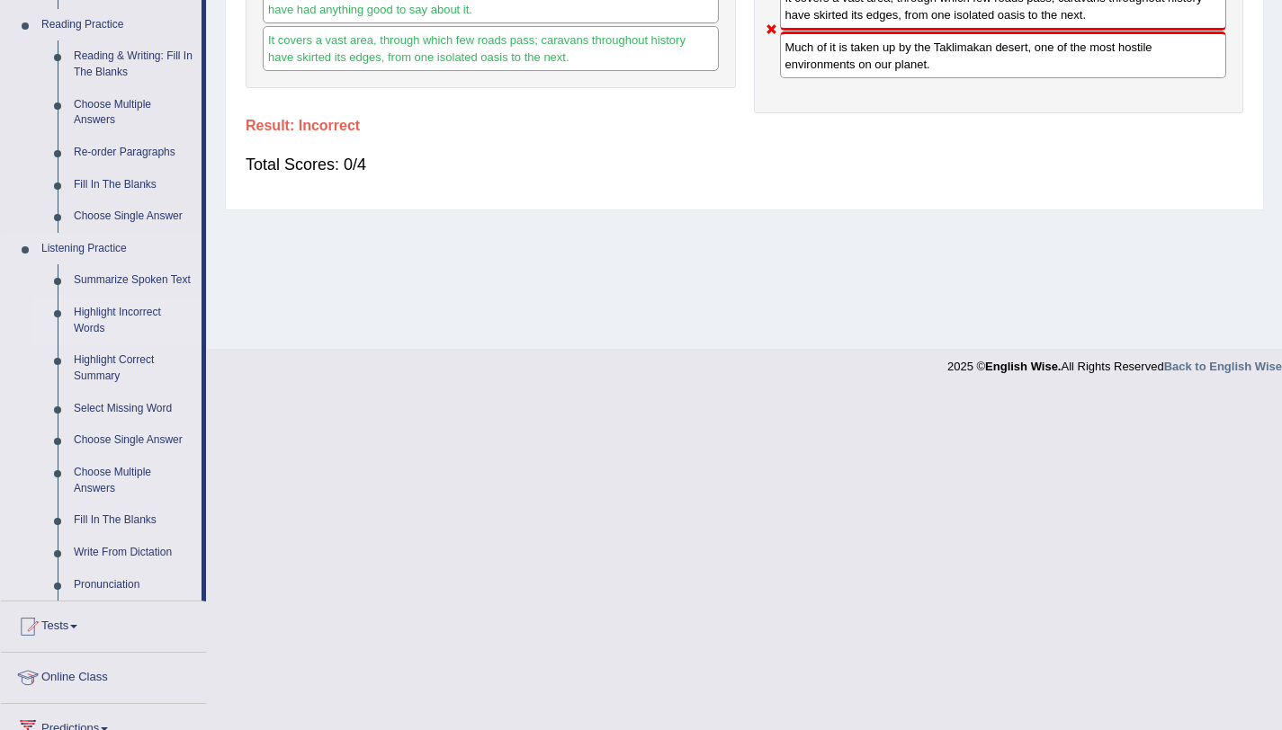
scroll to position [551, 0]
click at [86, 473] on link "Choose Multiple Answers" at bounding box center [134, 480] width 136 height 48
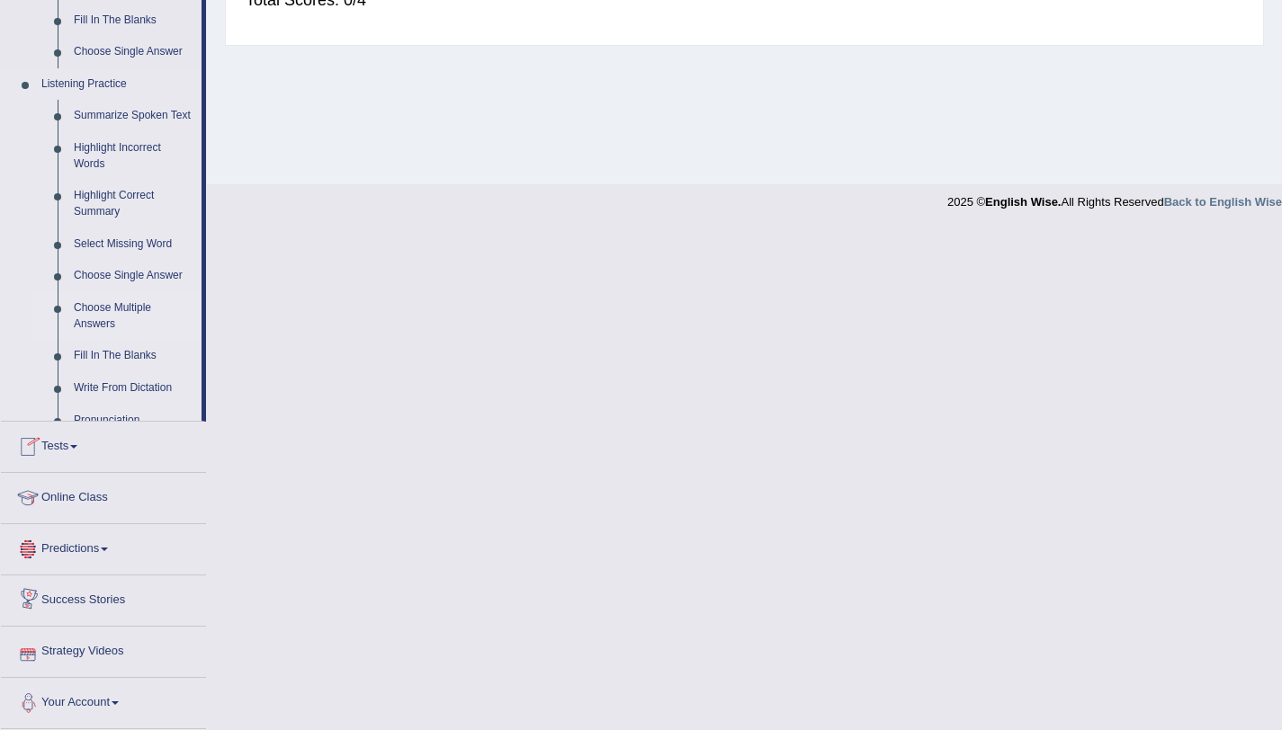
scroll to position [730, 0]
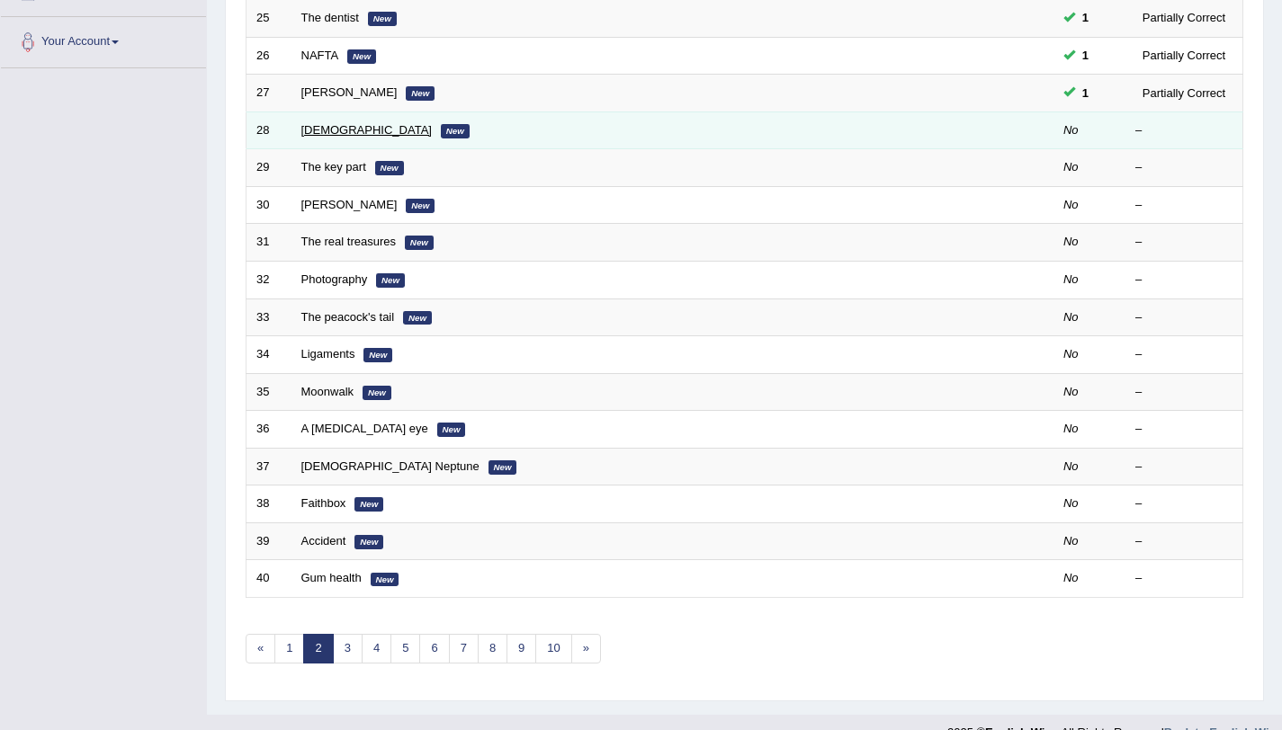
click at [327, 129] on link "[DEMOGRAPHIC_DATA]" at bounding box center [366, 129] width 130 height 13
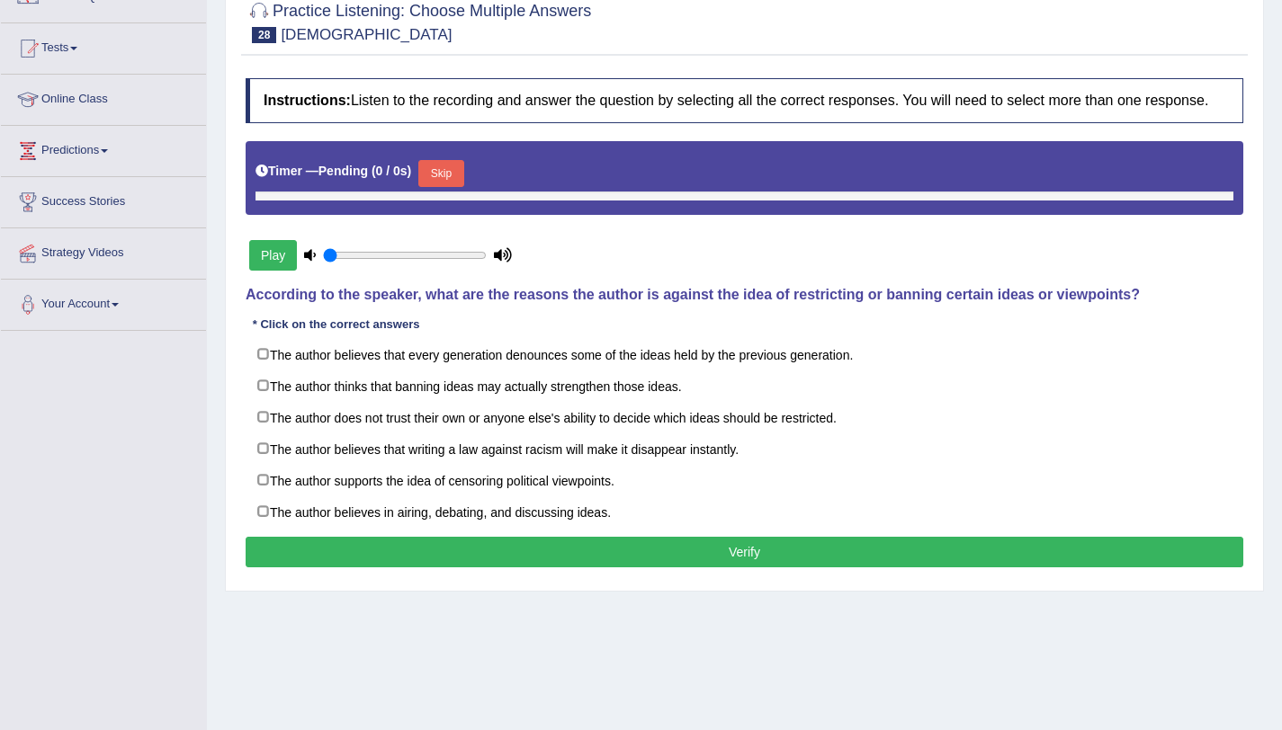
type input "1"
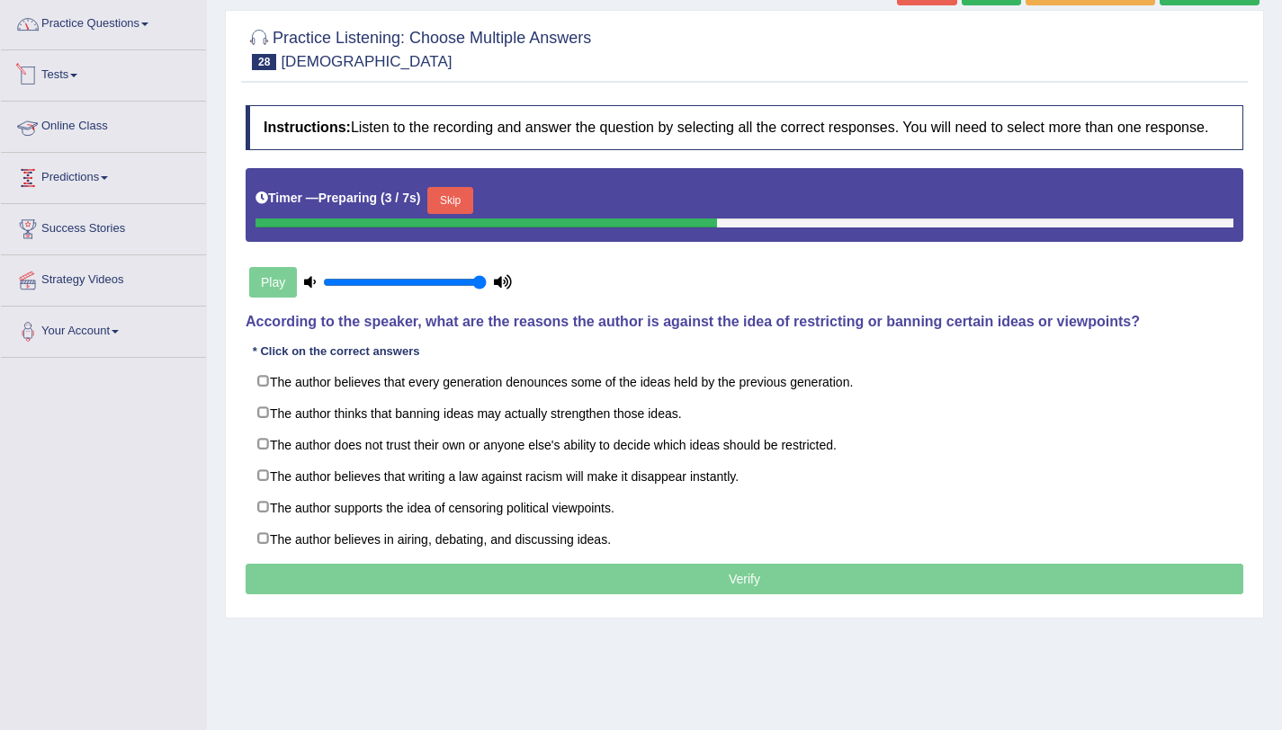
scroll to position [140, 0]
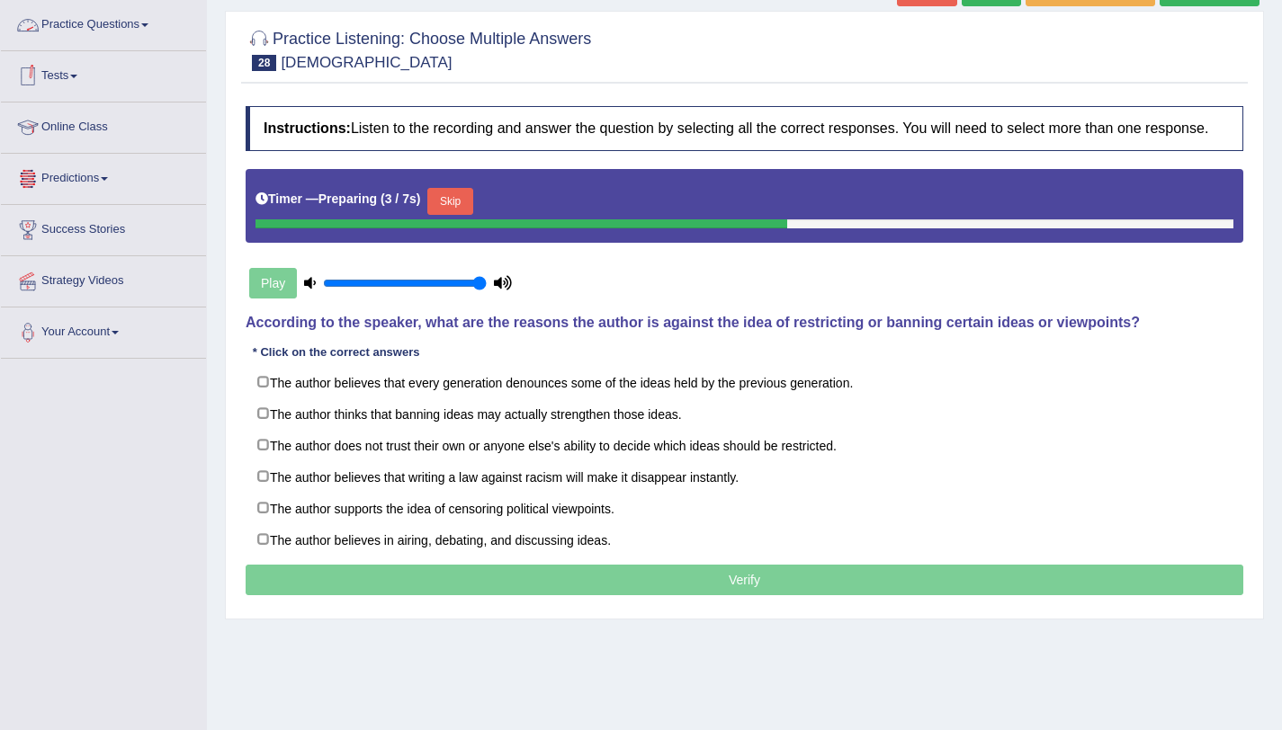
click at [82, 41] on link "Practice Questions" at bounding box center [103, 22] width 205 height 45
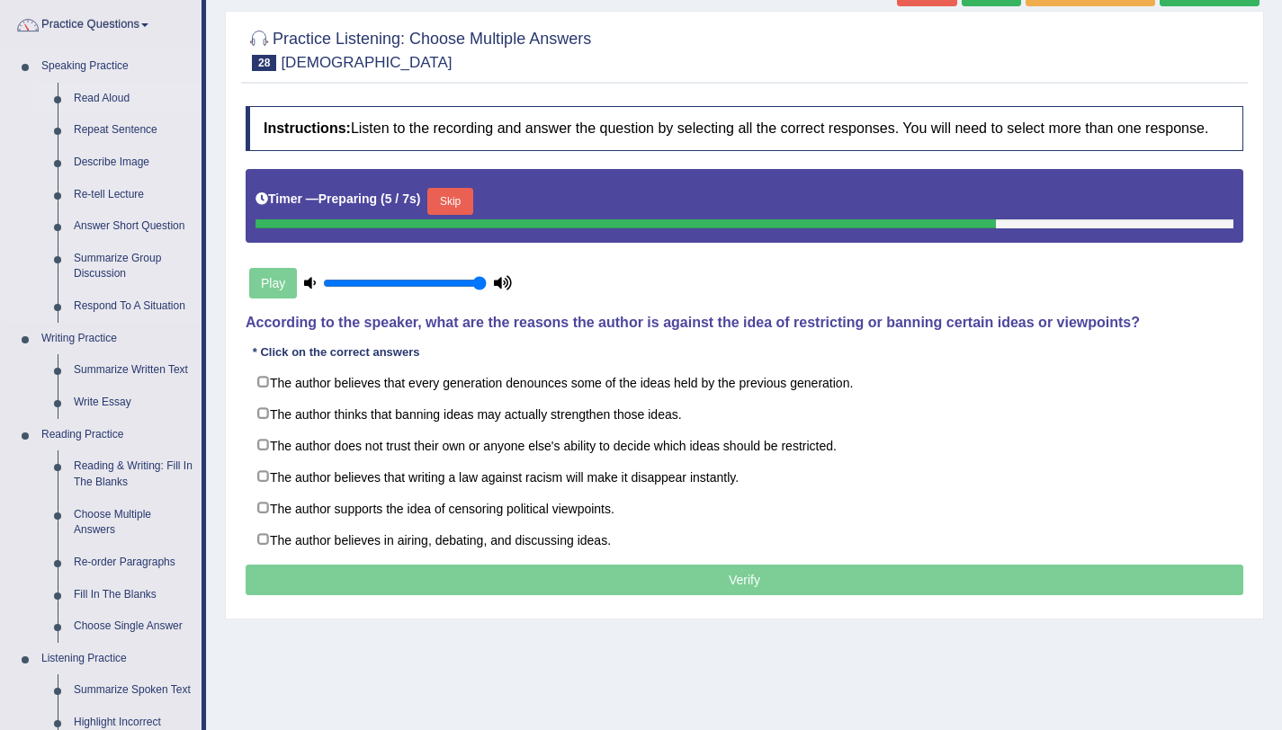
click at [89, 94] on link "Read Aloud" at bounding box center [134, 99] width 136 height 32
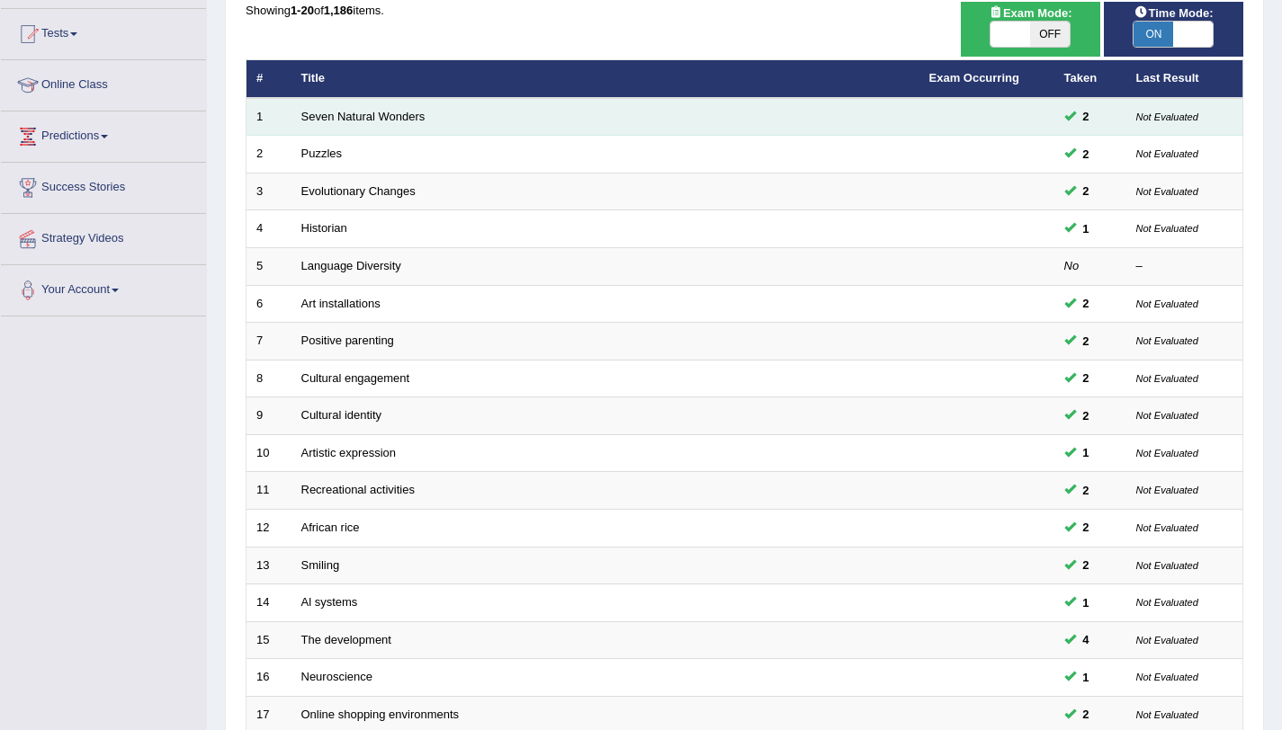
scroll to position [186, 0]
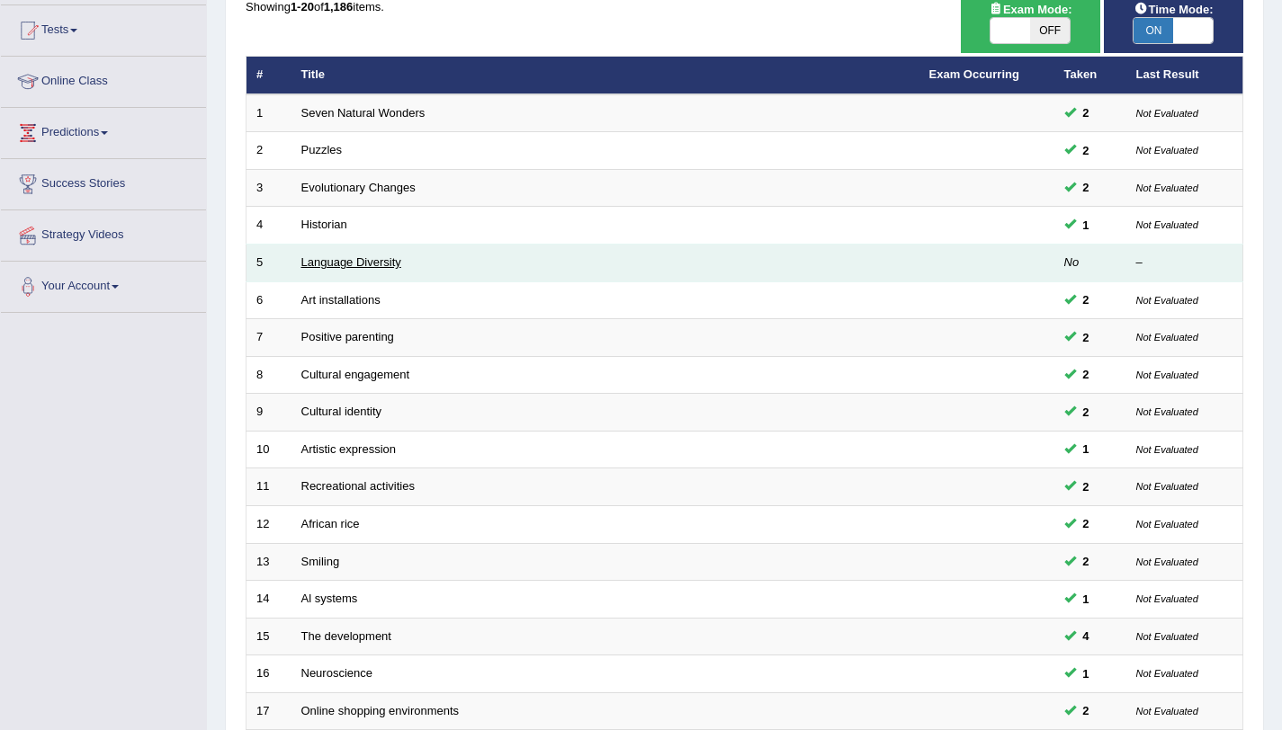
click at [363, 264] on link "Language Diversity" at bounding box center [351, 261] width 100 height 13
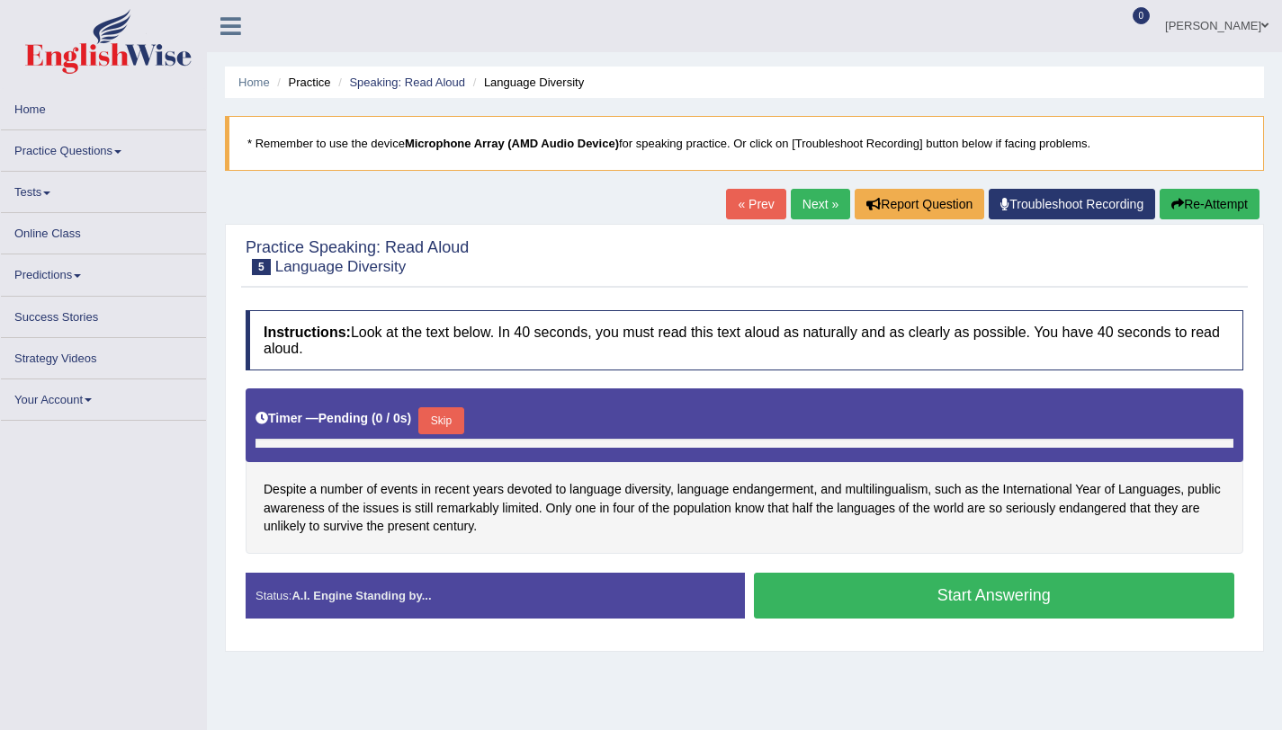
scroll to position [214, 0]
